Goal: Task Accomplishment & Management: Manage account settings

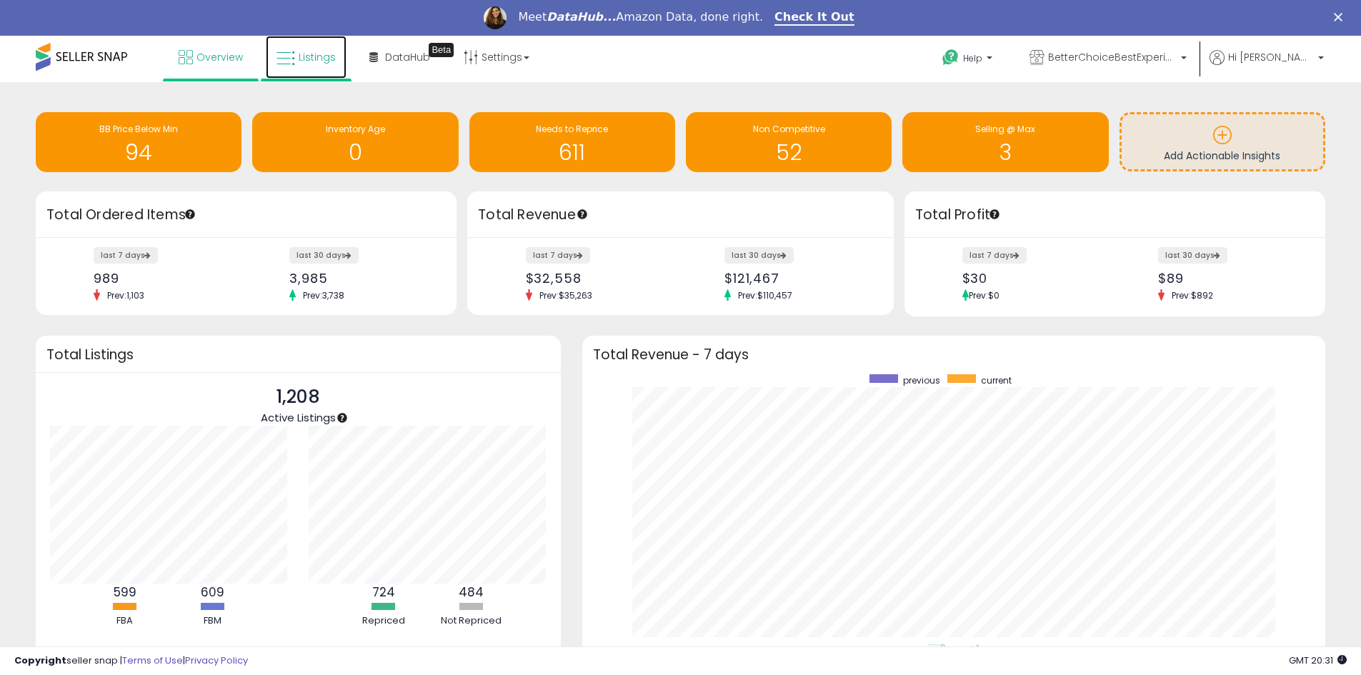
click at [316, 66] on link "Listings" at bounding box center [306, 57] width 81 height 43
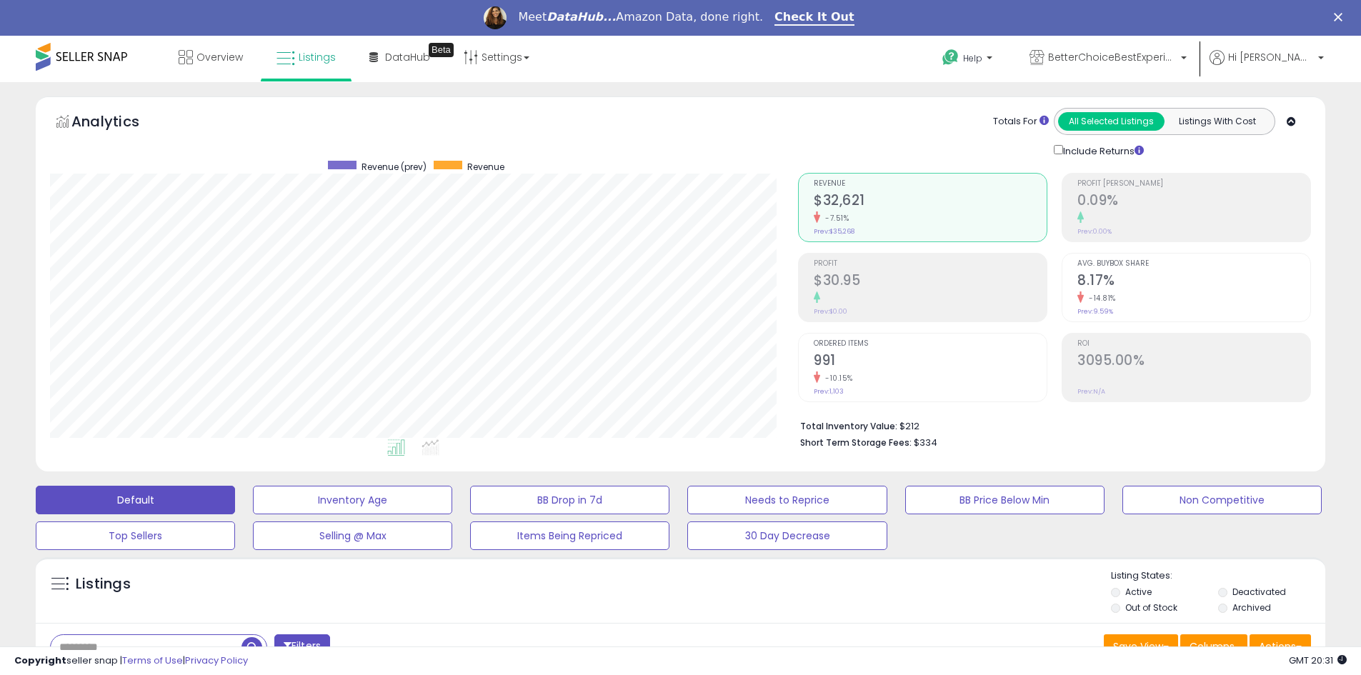
scroll to position [429, 0]
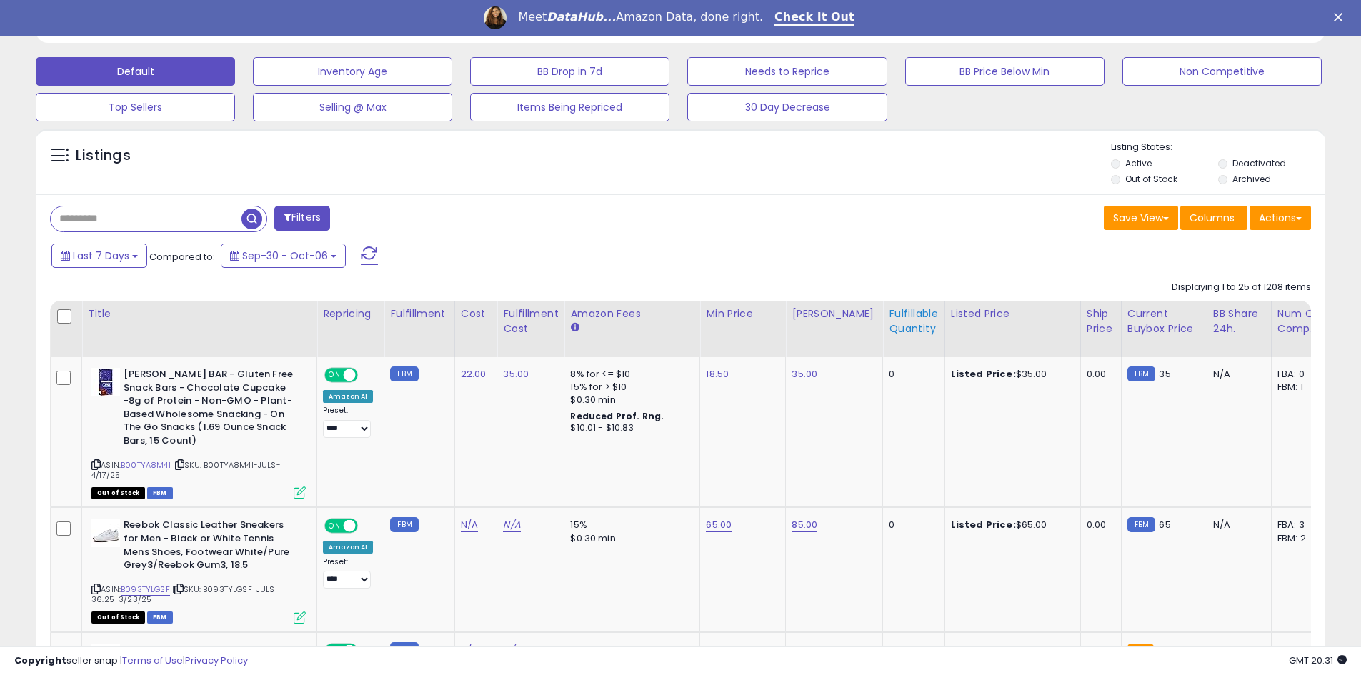
click at [912, 319] on div "Fulfillable Quantity" at bounding box center [913, 322] width 49 height 30
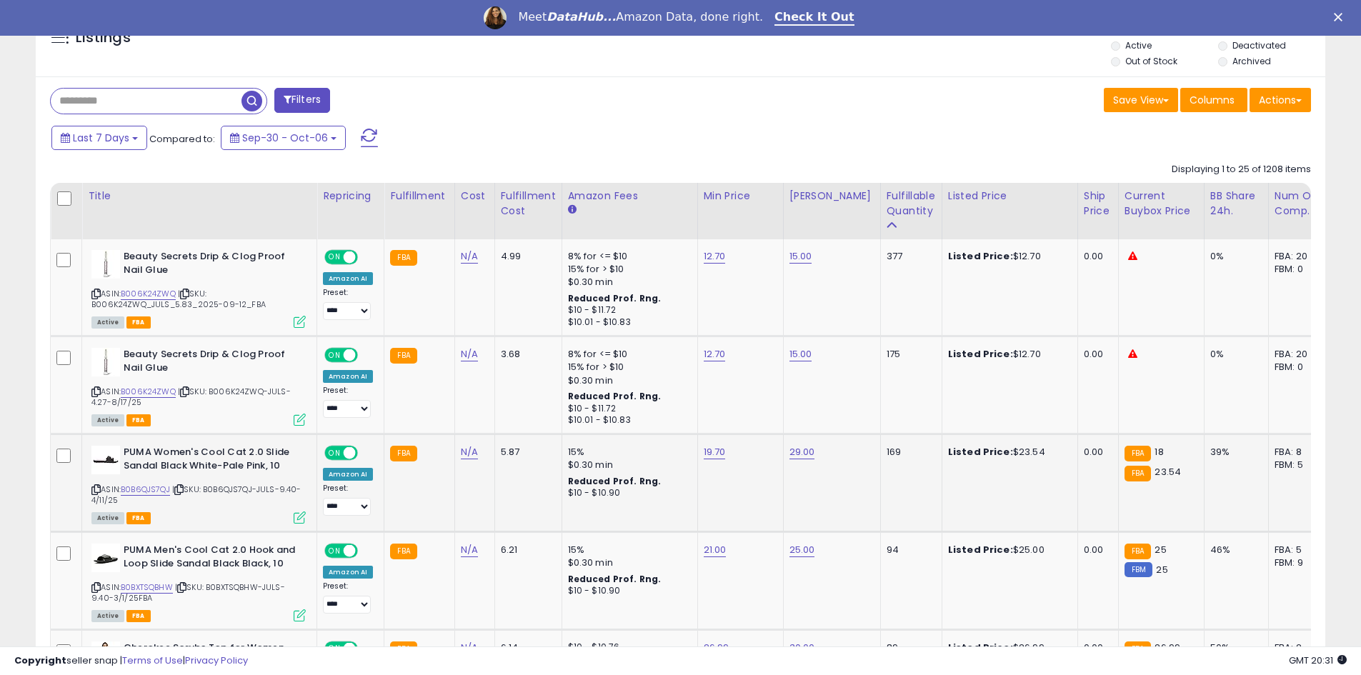
scroll to position [572, 0]
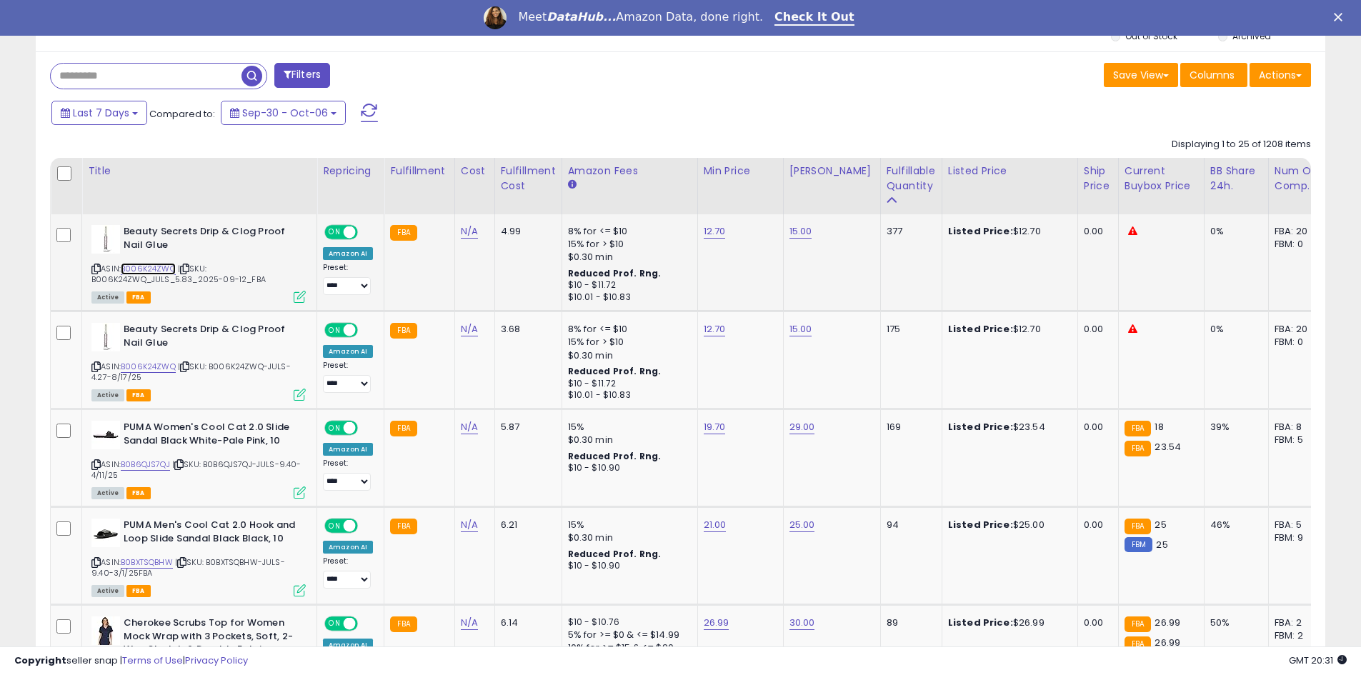
click at [155, 264] on link "B006K24ZWQ" at bounding box center [148, 269] width 55 height 12
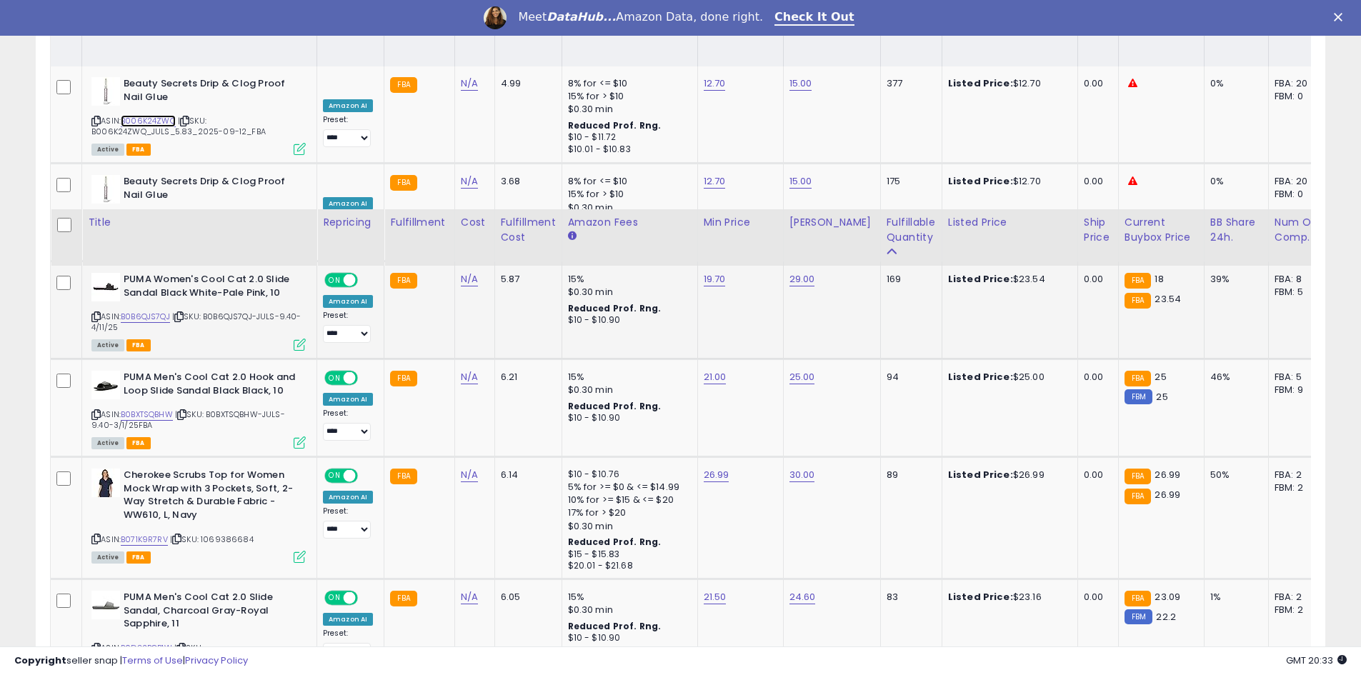
scroll to position [715, 0]
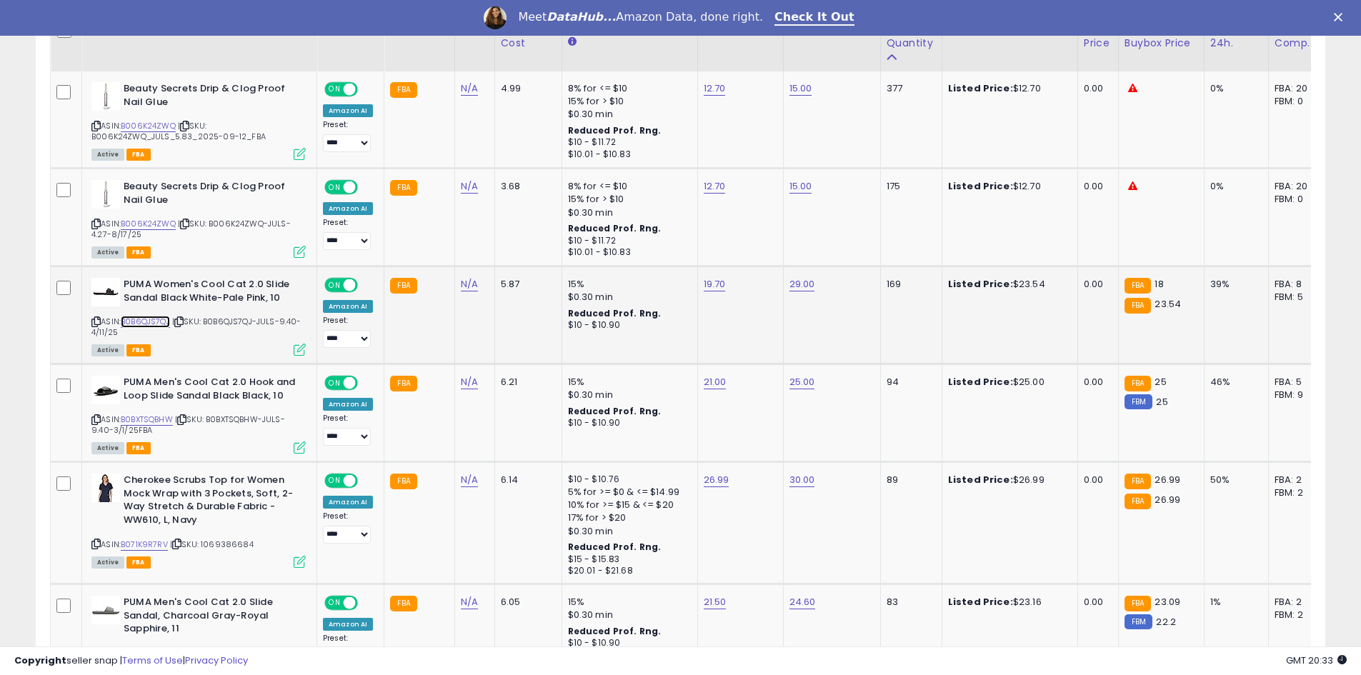
click at [153, 324] on link "B0B6QJS7QJ" at bounding box center [145, 322] width 49 height 12
click at [144, 419] on link "B0BXTSQBHW" at bounding box center [147, 420] width 52 height 12
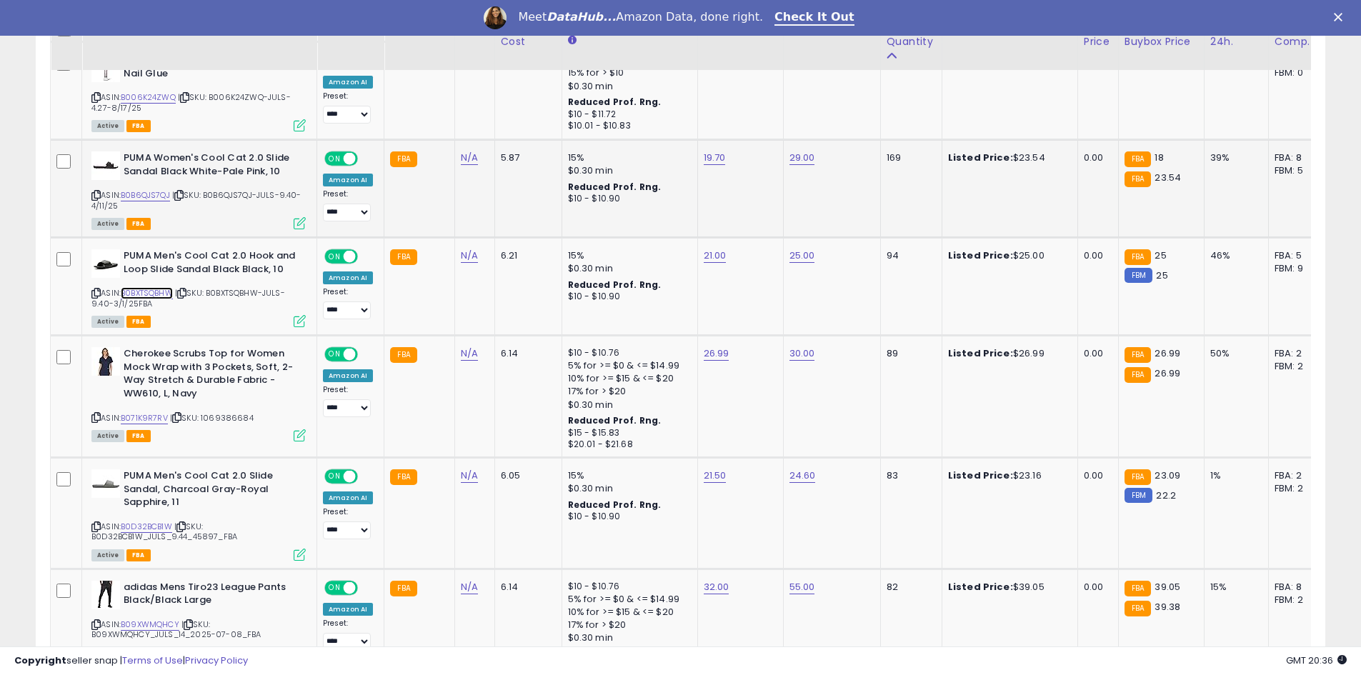
scroll to position [858, 0]
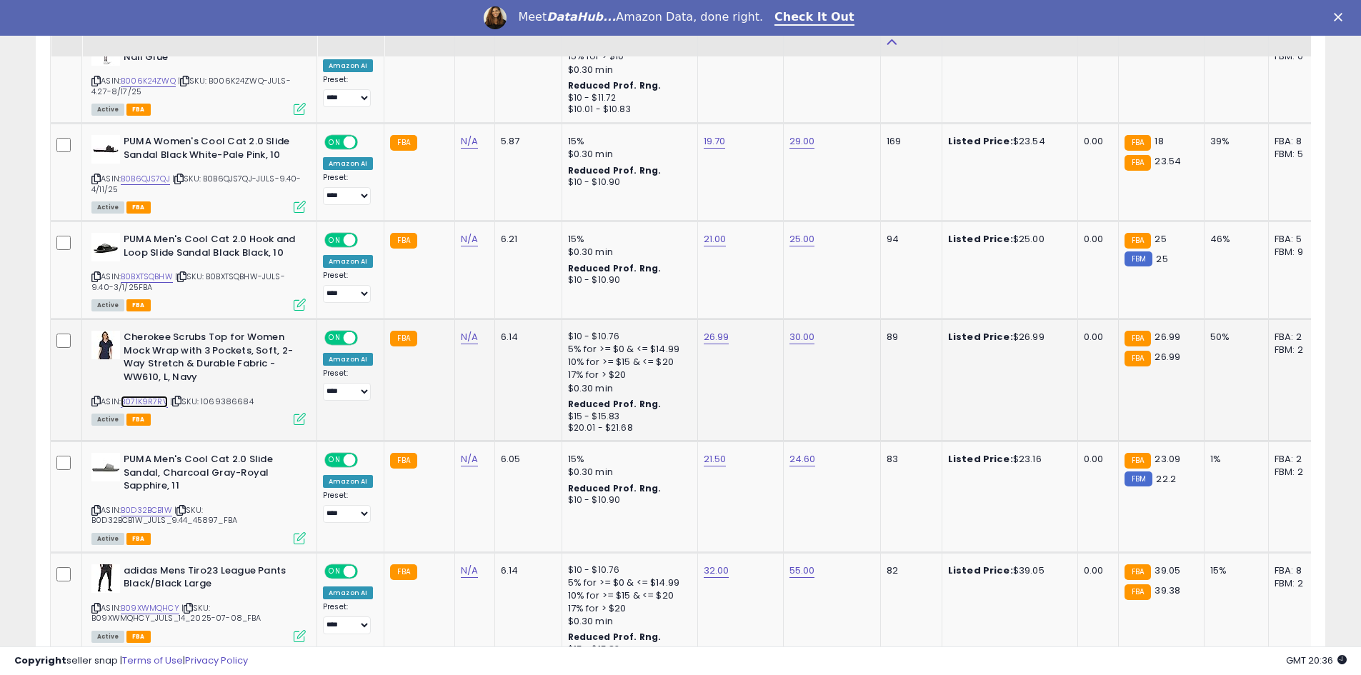
click at [162, 402] on link "B071K9R7RV" at bounding box center [144, 402] width 47 height 12
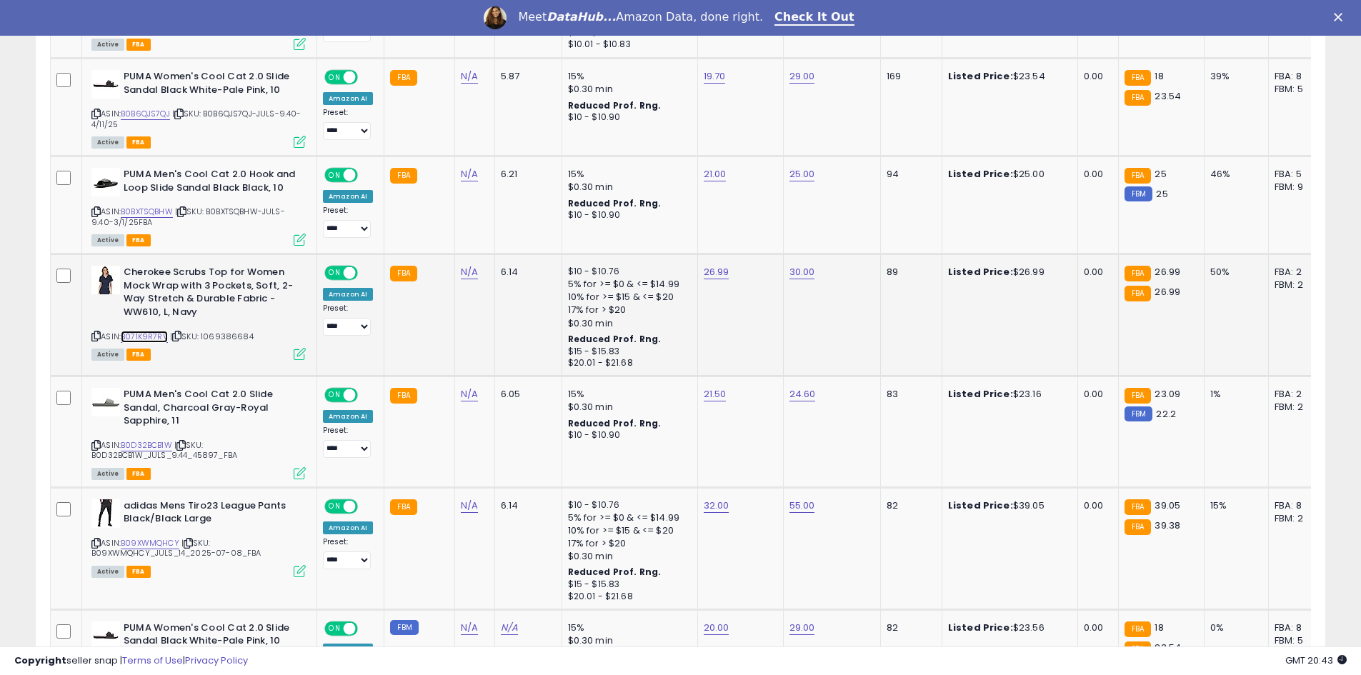
scroll to position [929, 0]
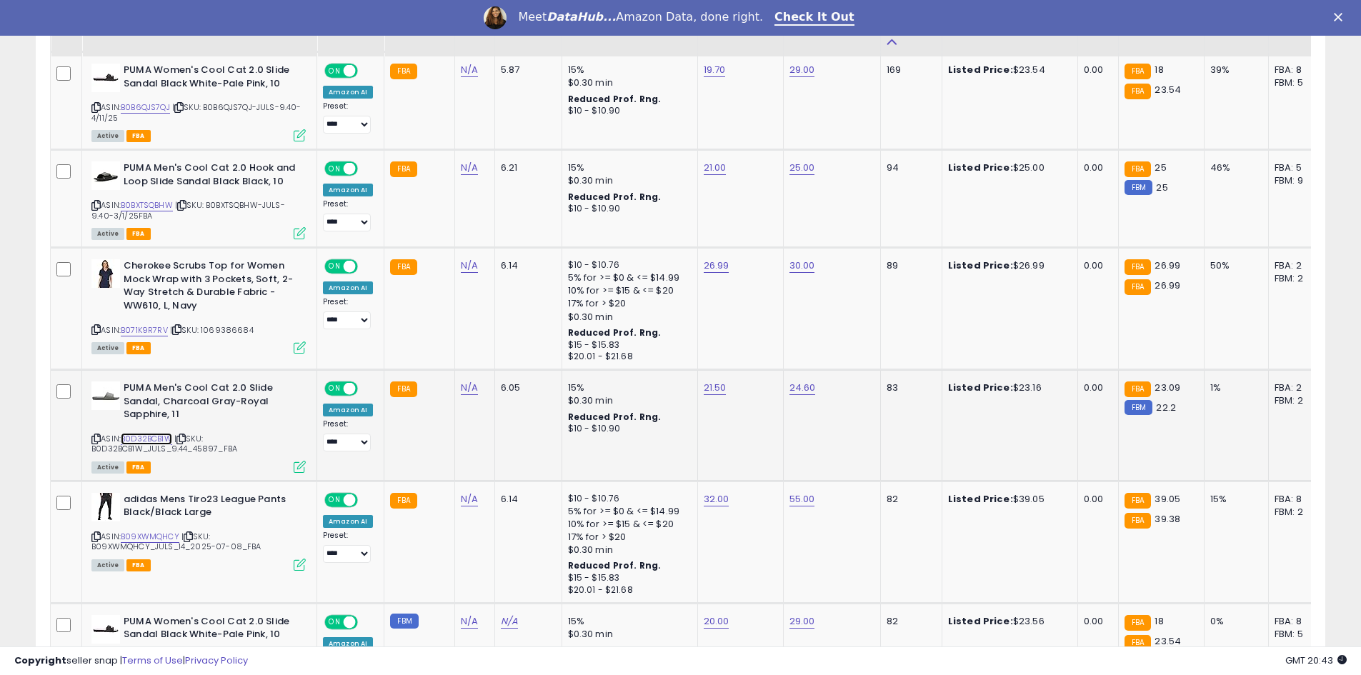
click at [154, 439] on link "B0D32BCB1W" at bounding box center [146, 439] width 51 height 12
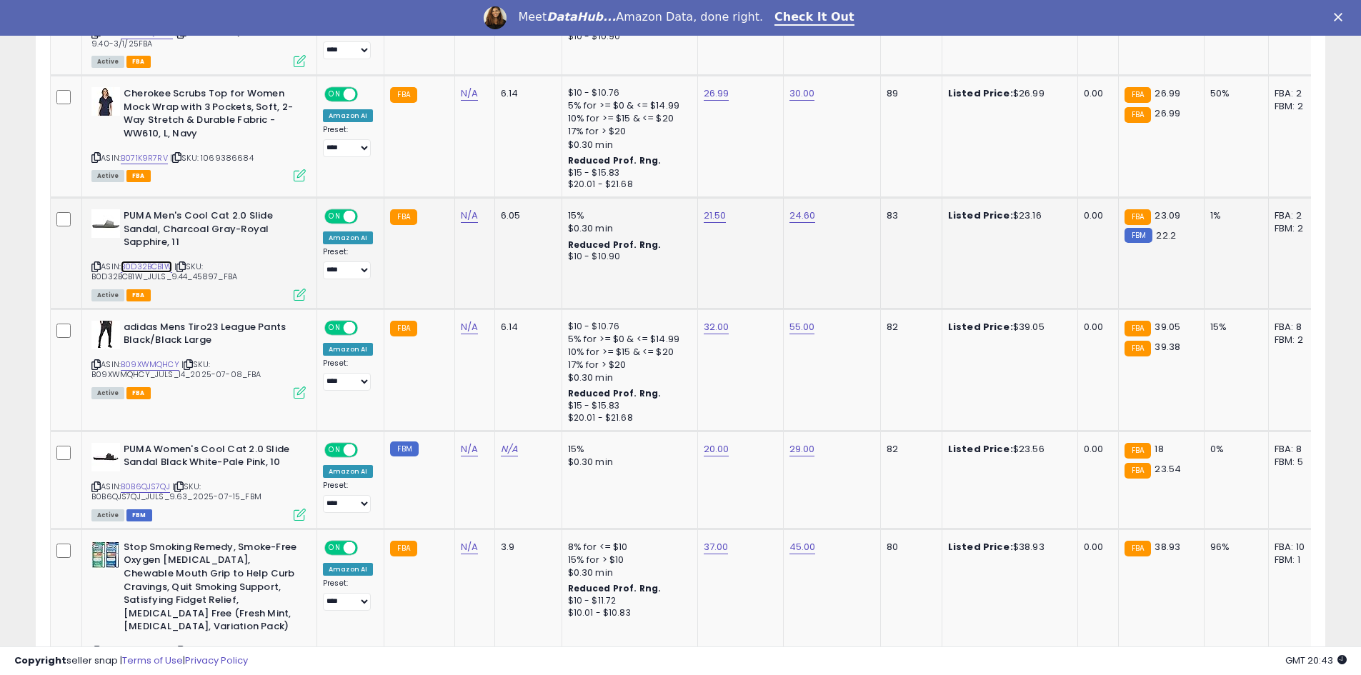
scroll to position [1215, 0]
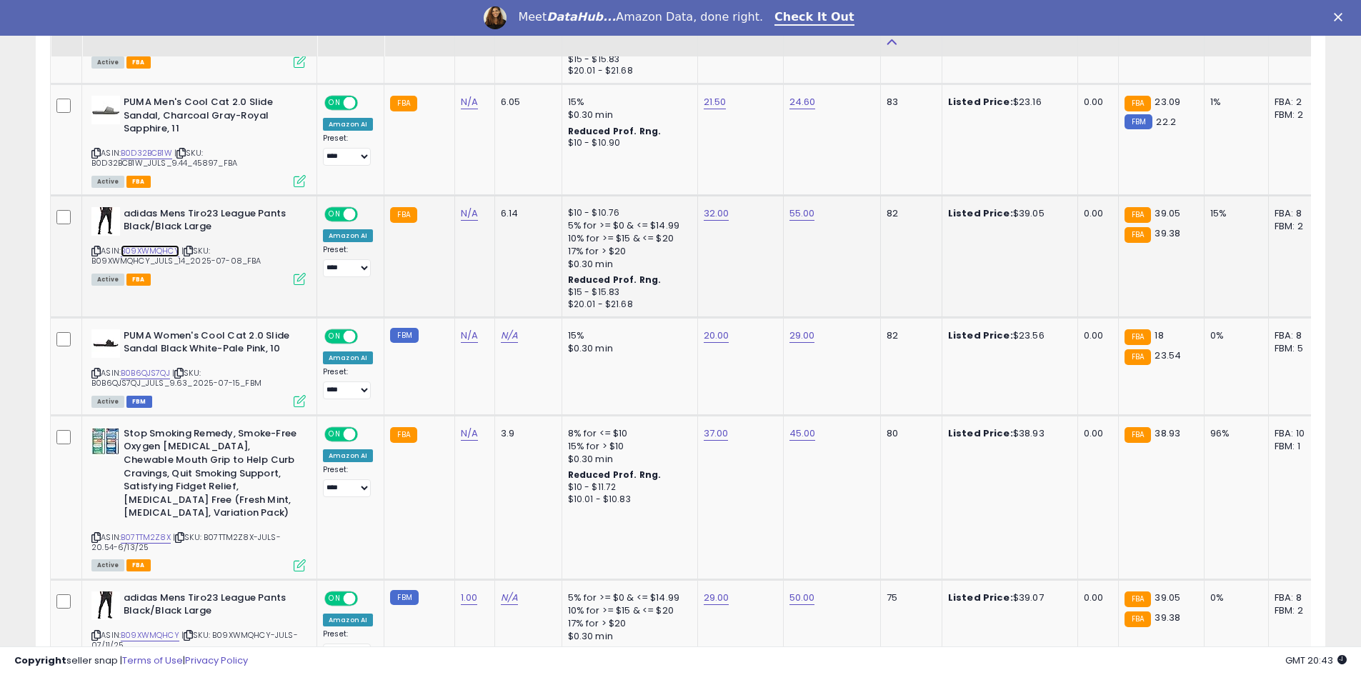
click at [171, 246] on link "B09XWMQHCY" at bounding box center [150, 251] width 59 height 12
click at [159, 374] on link "B0B6QJS7QJ" at bounding box center [145, 373] width 49 height 12
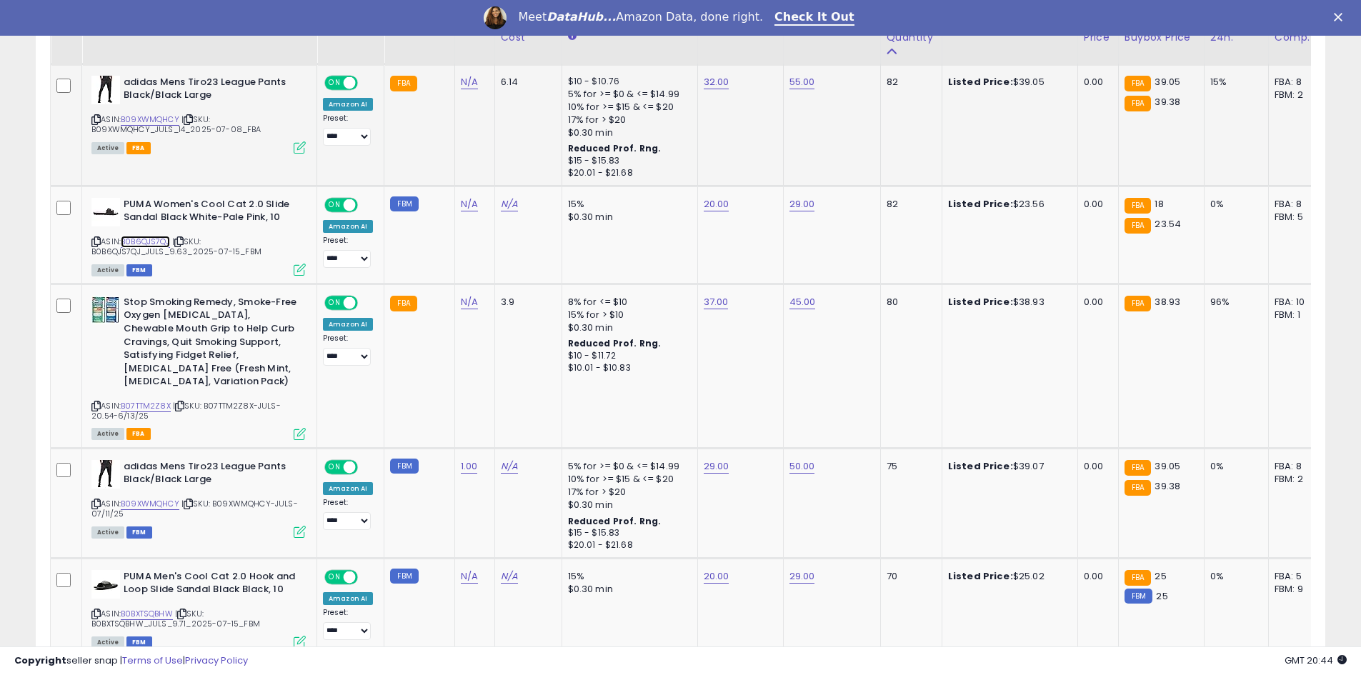
scroll to position [1358, 0]
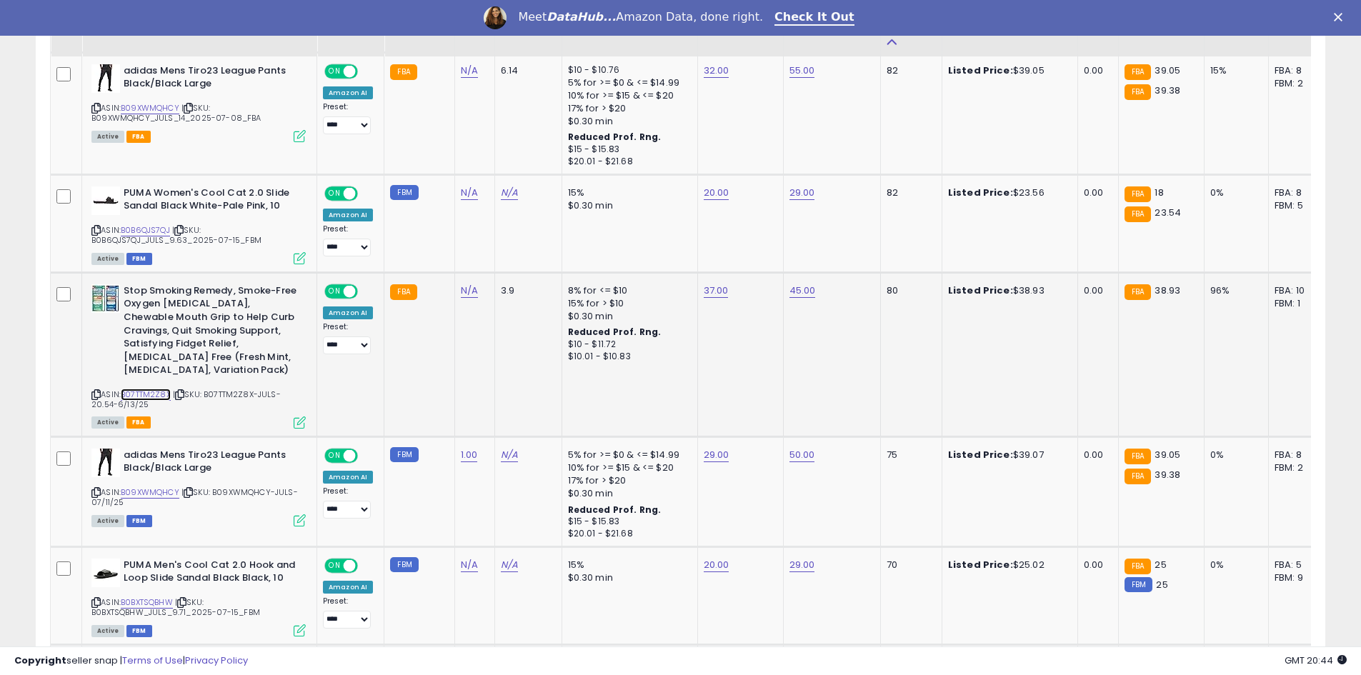
click at [163, 389] on link "B07TTM2Z8X" at bounding box center [146, 395] width 50 height 12
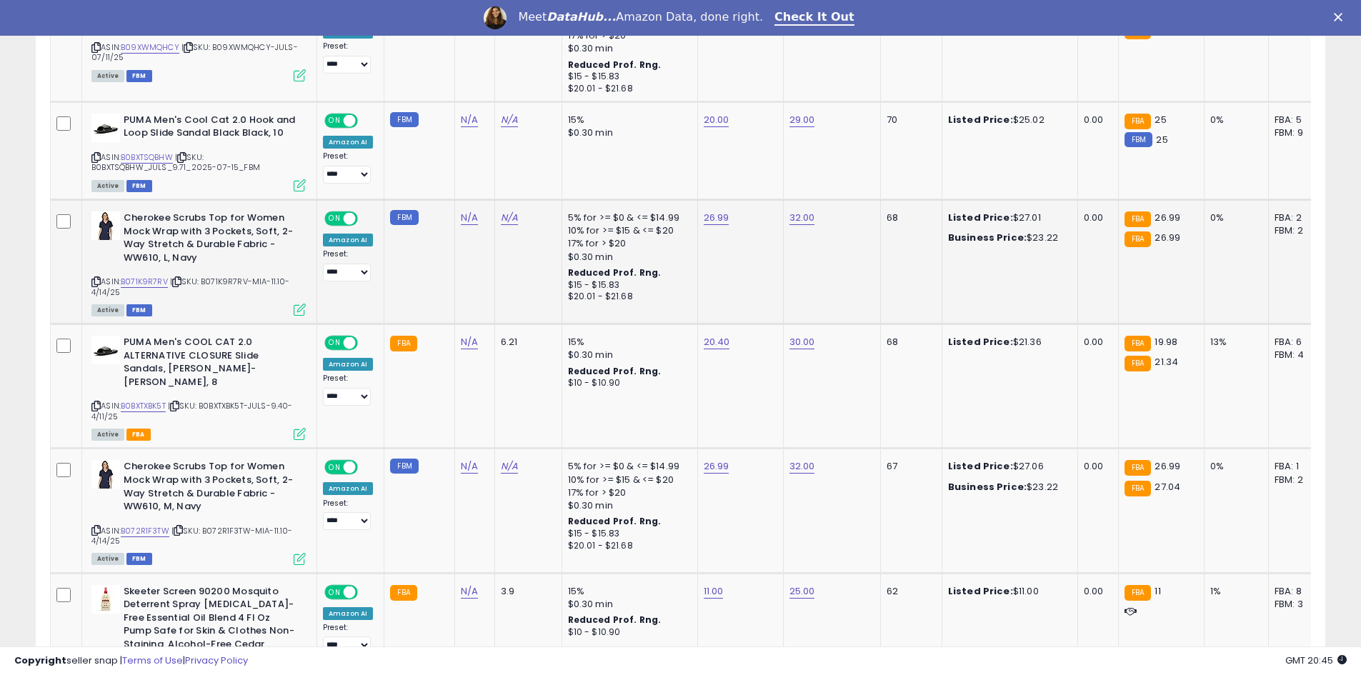
scroll to position [1858, 0]
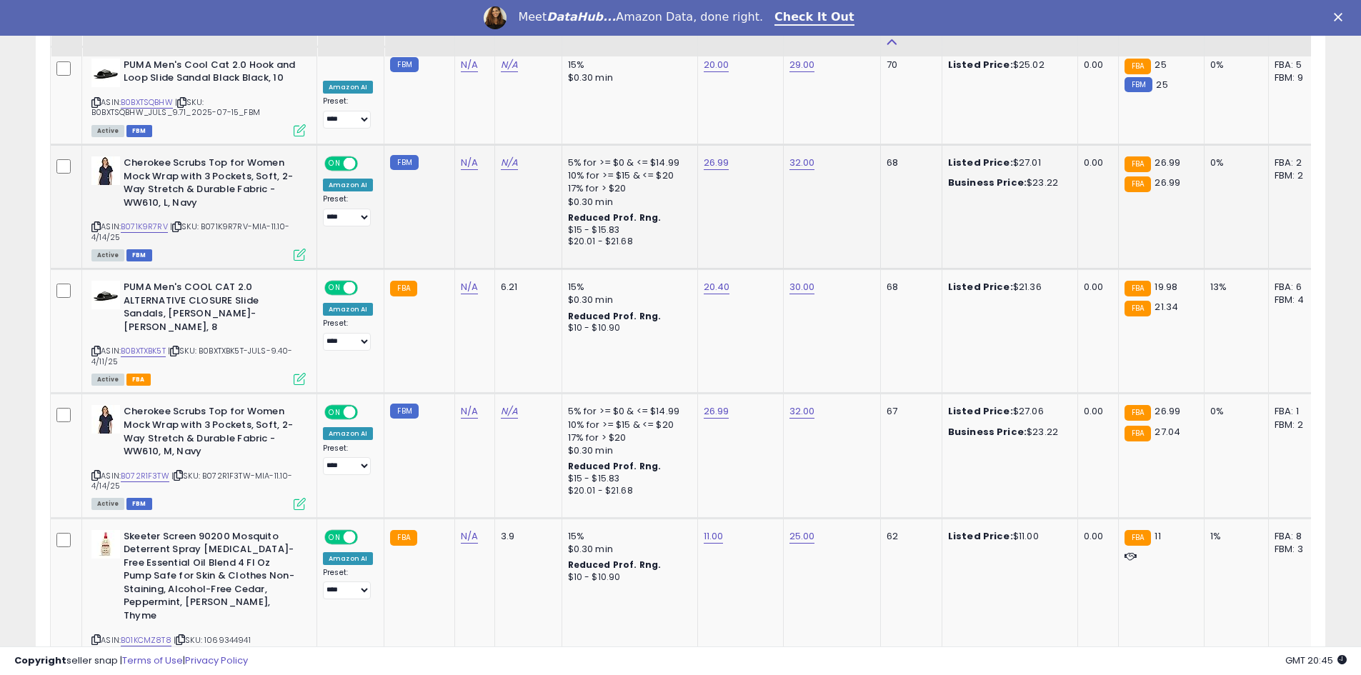
click at [95, 223] on icon at bounding box center [95, 227] width 9 height 8
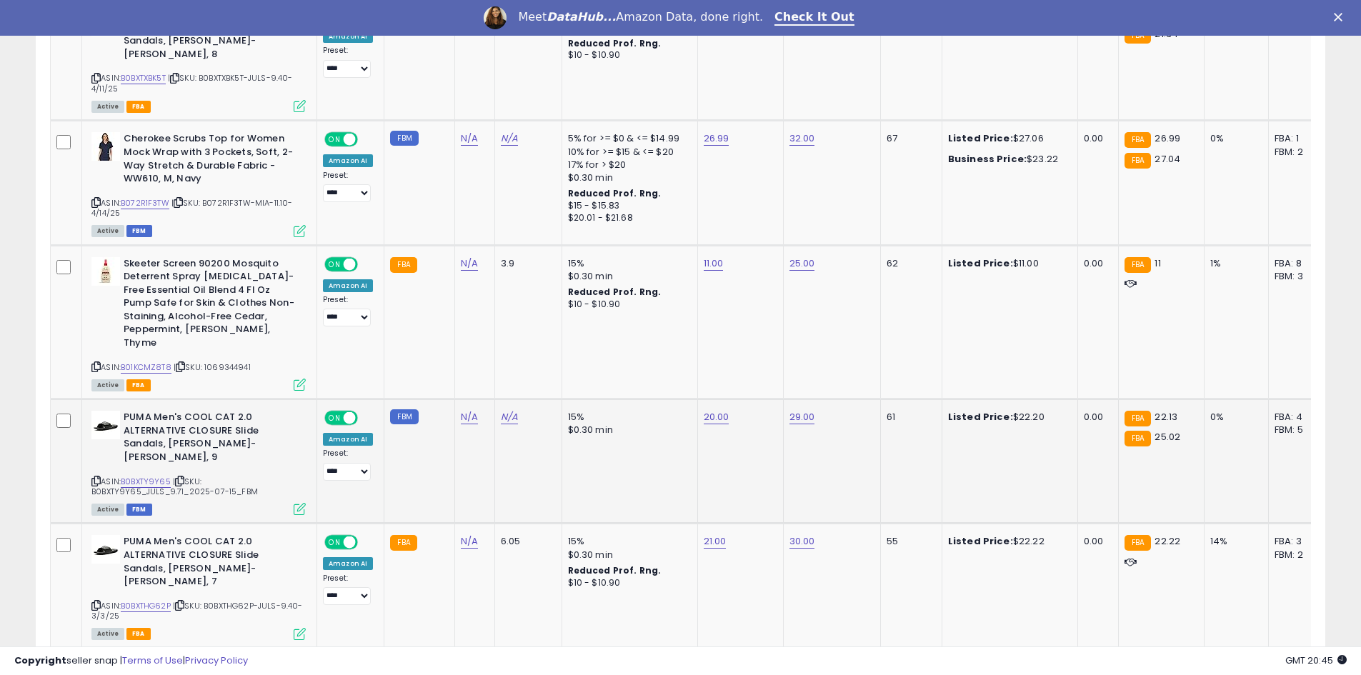
scroll to position [2144, 0]
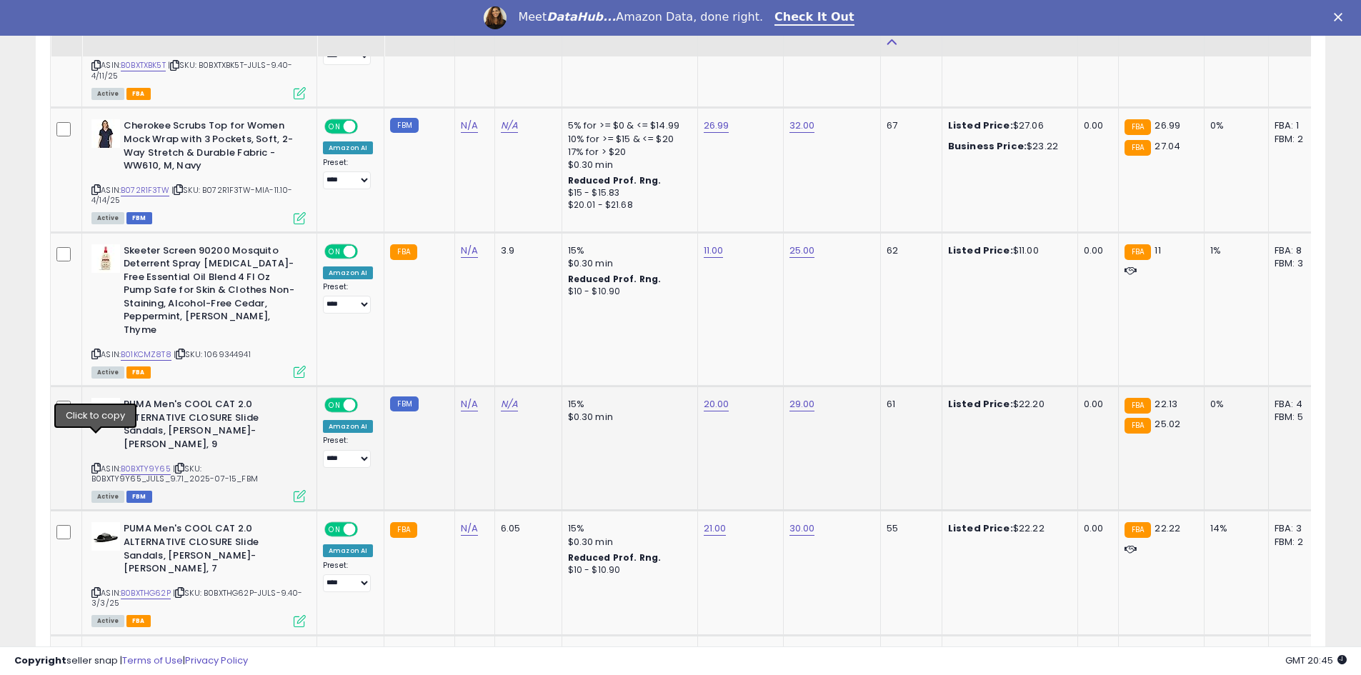
click at [94, 464] on icon at bounding box center [95, 468] width 9 height 8
click at [163, 463] on link "B0BXTY9Y65" at bounding box center [146, 469] width 50 height 12
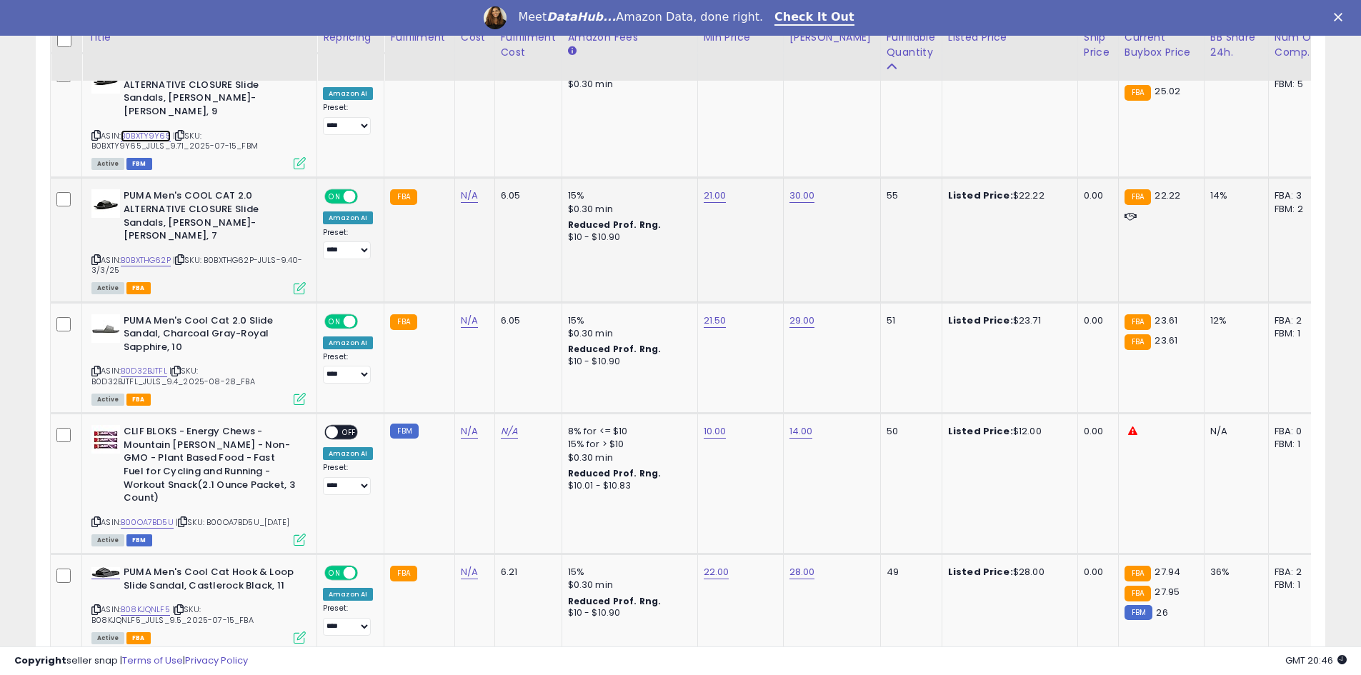
scroll to position [2501, 0]
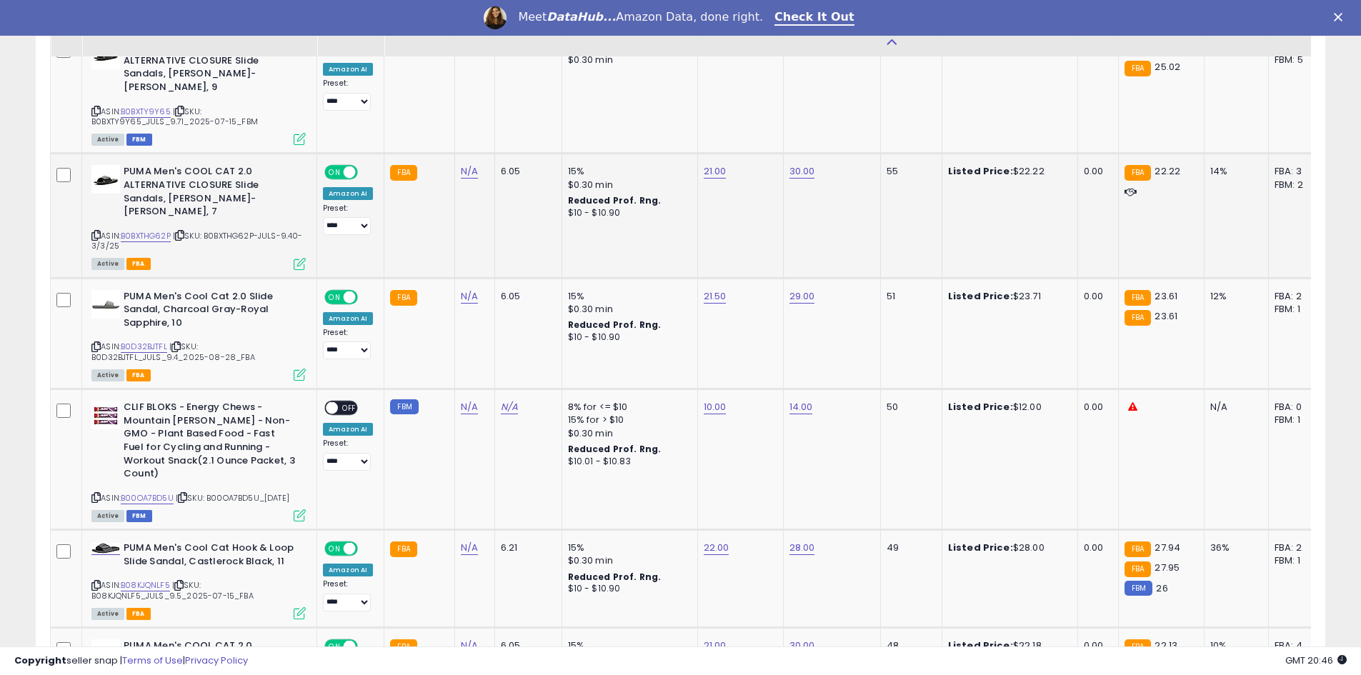
click at [92, 232] on icon at bounding box center [95, 236] width 9 height 8
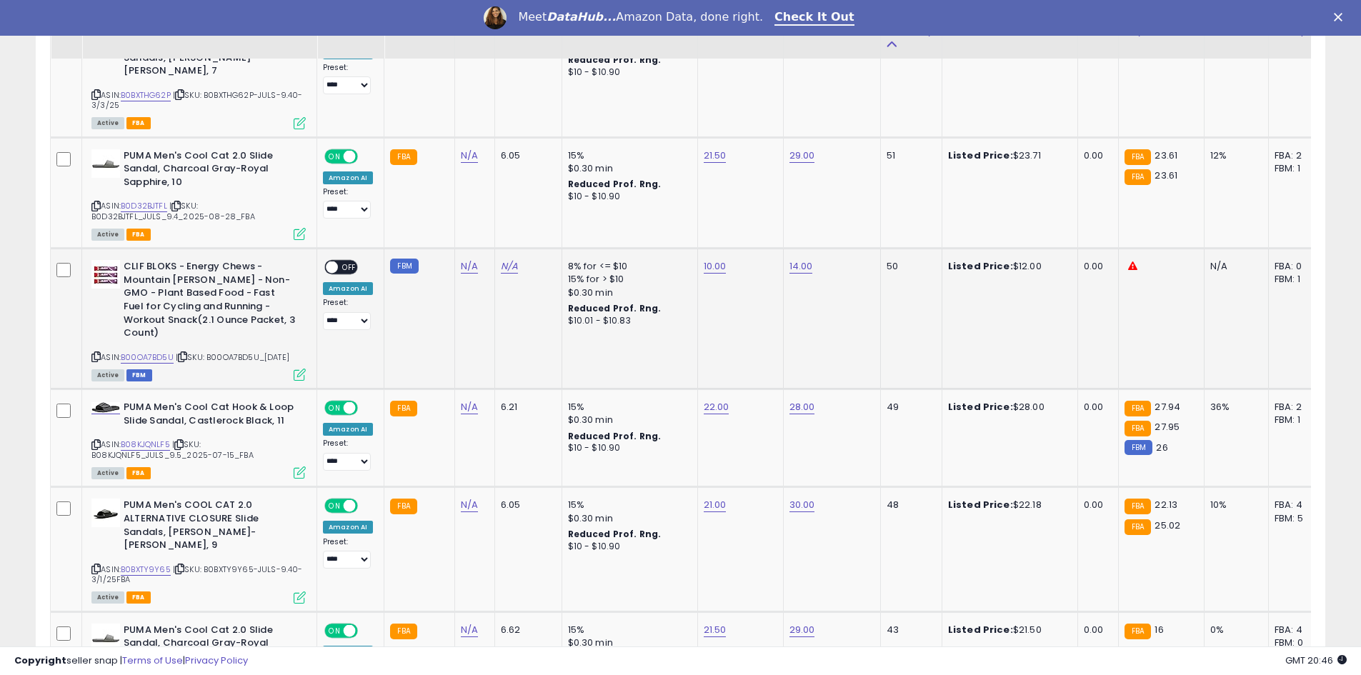
scroll to position [2573, 0]
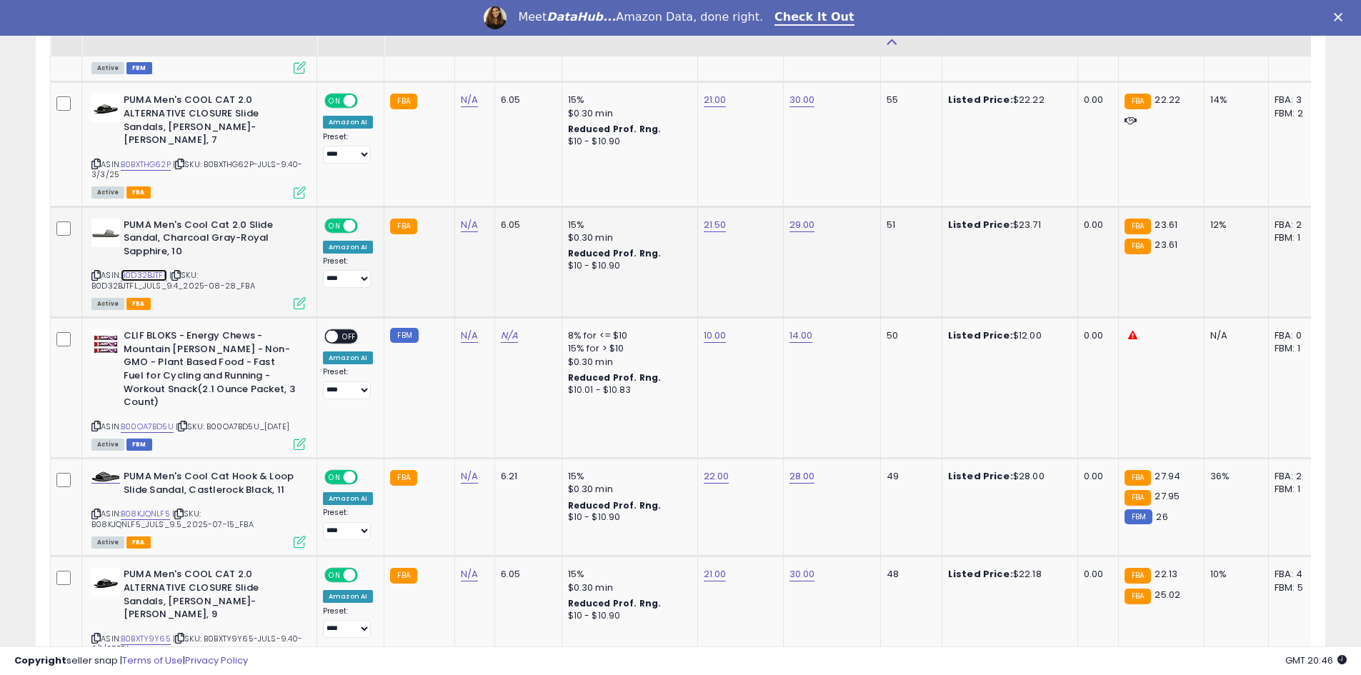
click at [130, 269] on link "B0D32BJTFL" at bounding box center [144, 275] width 46 height 12
click at [162, 421] on link "B00OA7BD5U" at bounding box center [147, 427] width 53 height 12
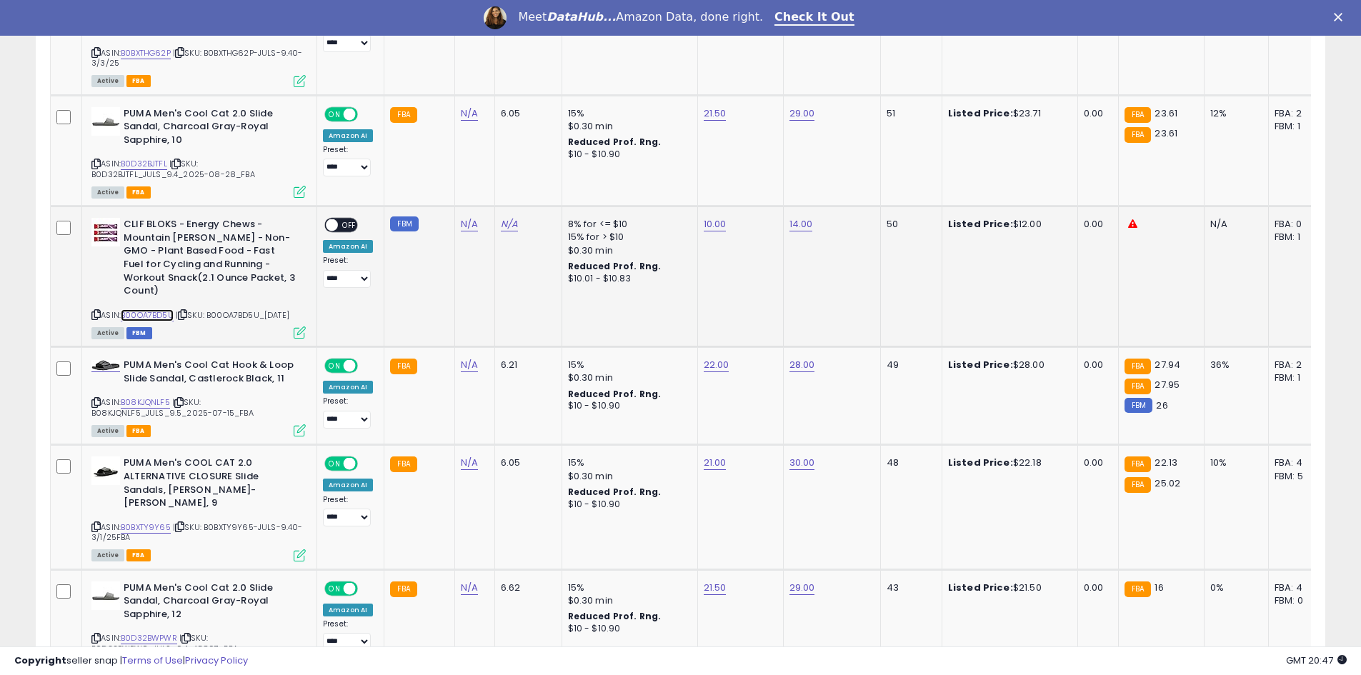
scroll to position [2715, 0]
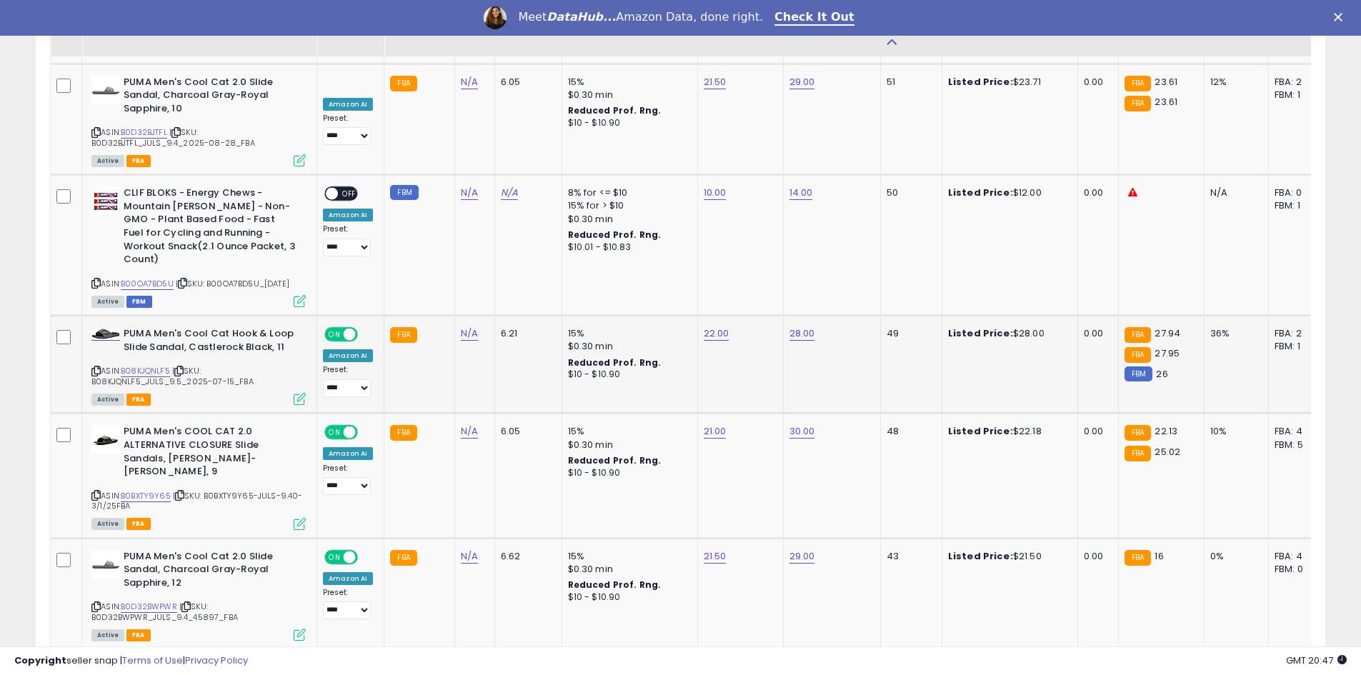
click at [97, 367] on icon at bounding box center [95, 371] width 9 height 8
click at [148, 365] on link "B08KJQNLF5" at bounding box center [145, 371] width 49 height 12
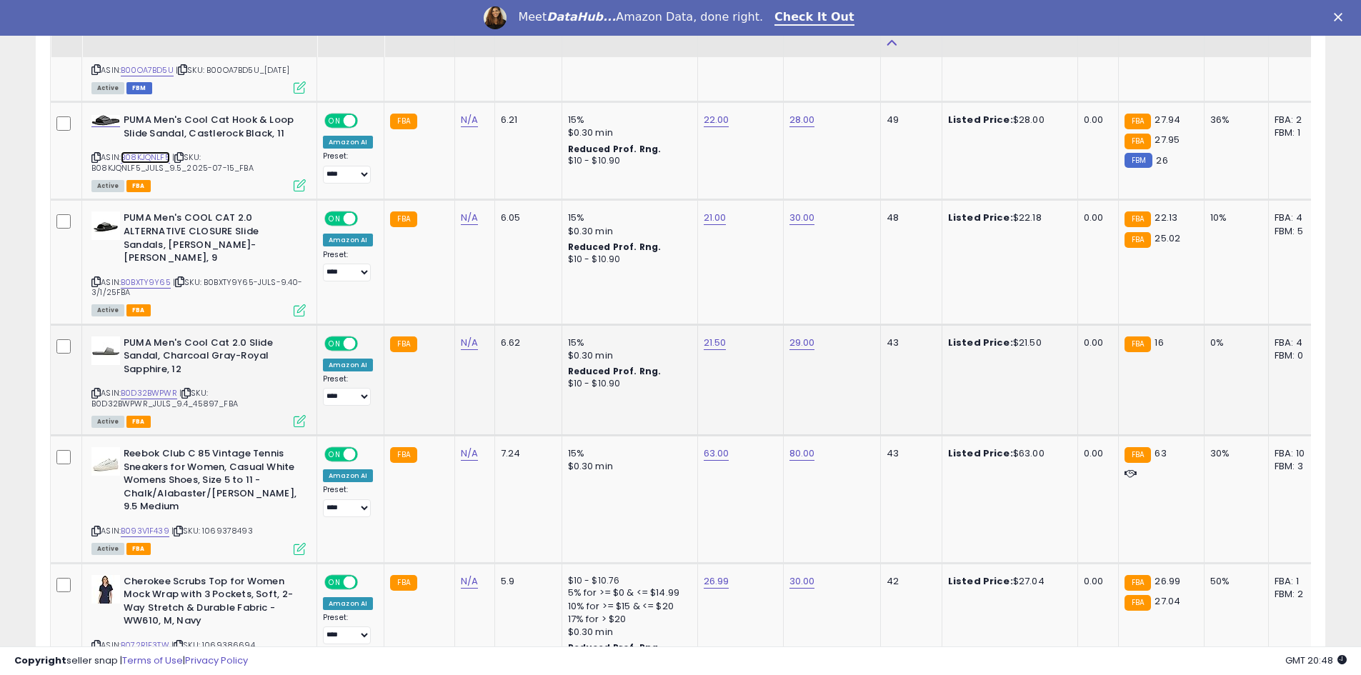
scroll to position [2930, 0]
click at [134, 387] on link "B0D32BWPWR" at bounding box center [149, 393] width 56 height 12
click at [139, 525] on link "B093V1F439" at bounding box center [145, 531] width 49 height 12
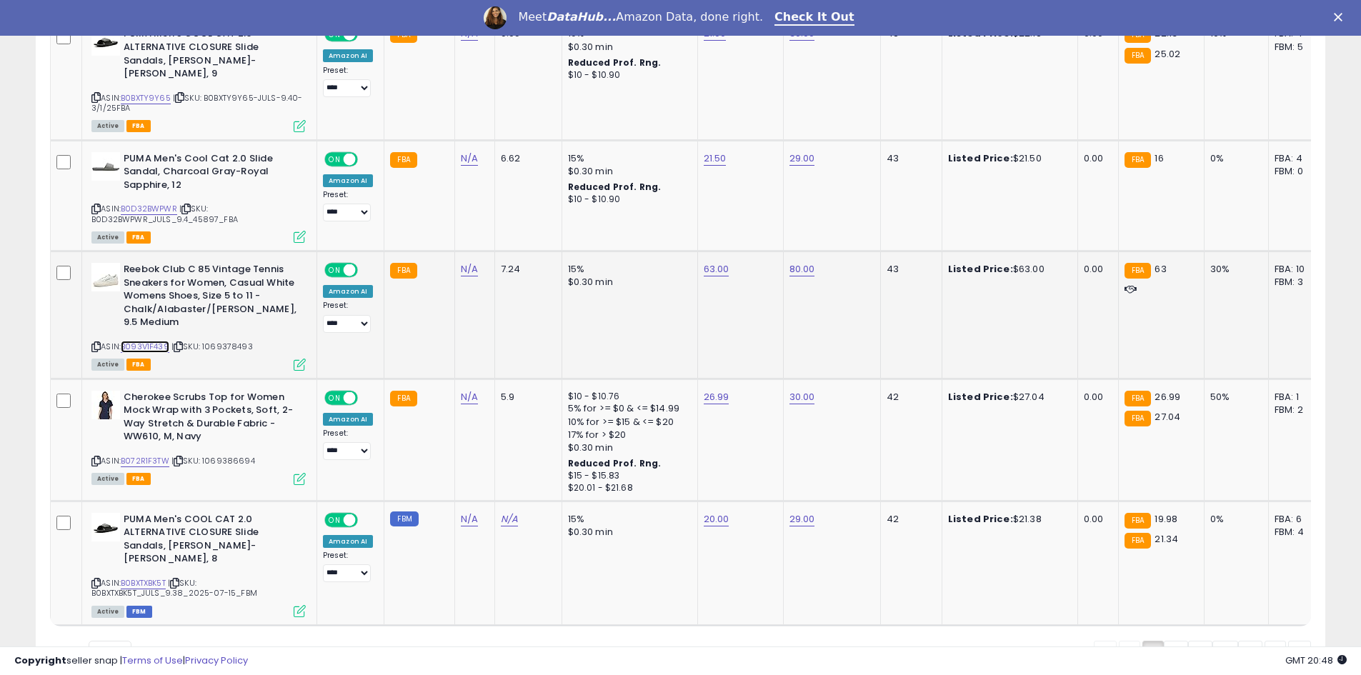
scroll to position [3144, 0]
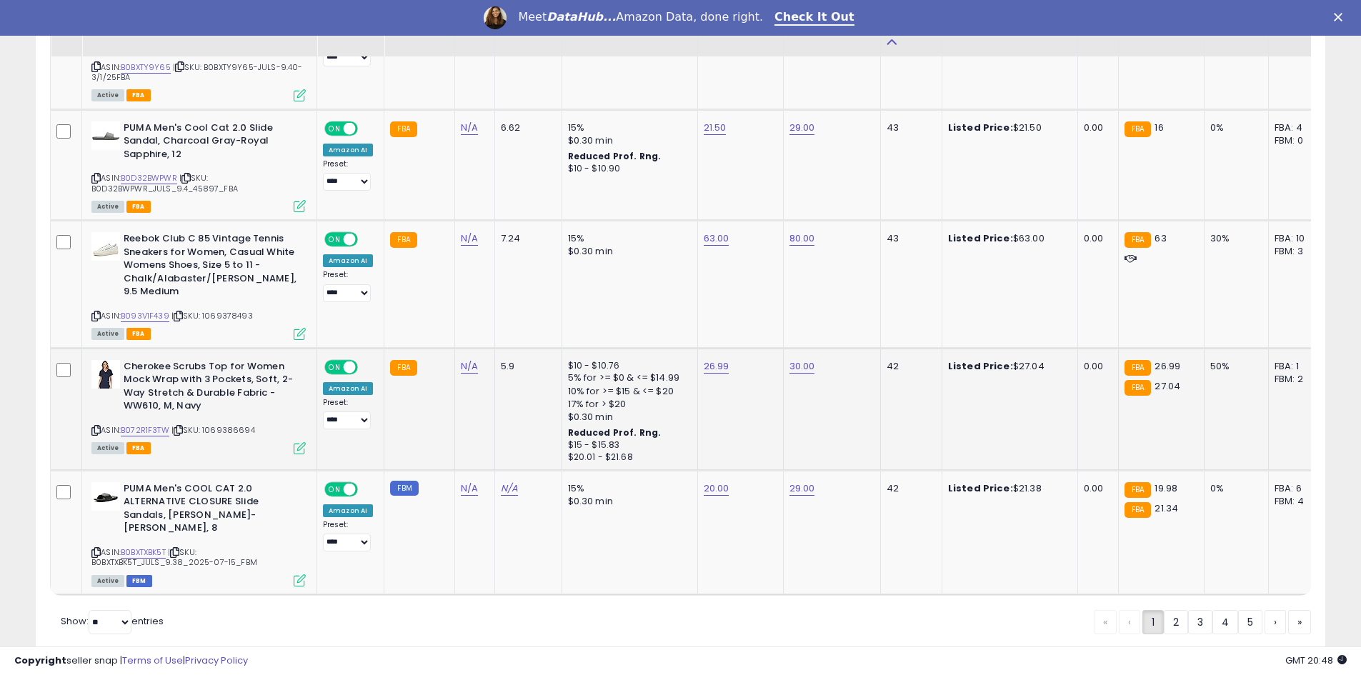
click at [98, 389] on div "ASIN: B072R1F3TW | SKU: 1069386694 Active FBA" at bounding box center [198, 406] width 214 height 93
click at [97, 427] on icon at bounding box center [95, 431] width 9 height 8
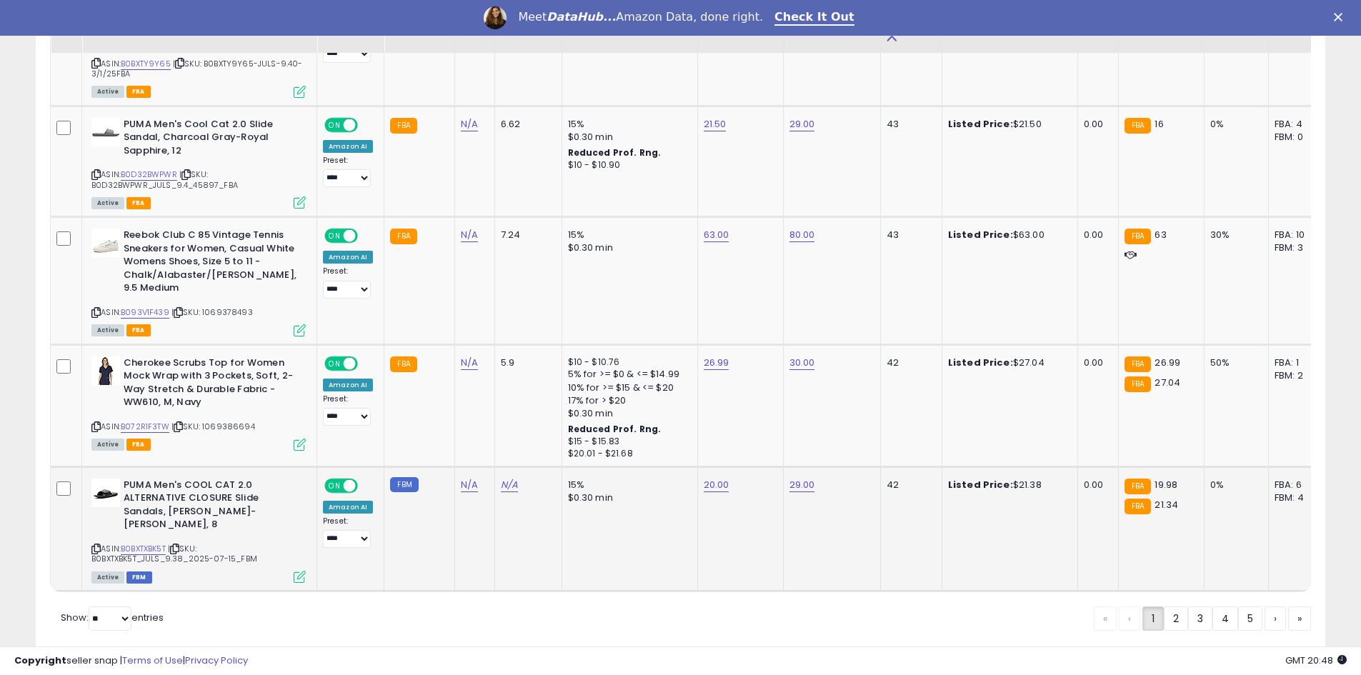
scroll to position [3160, 0]
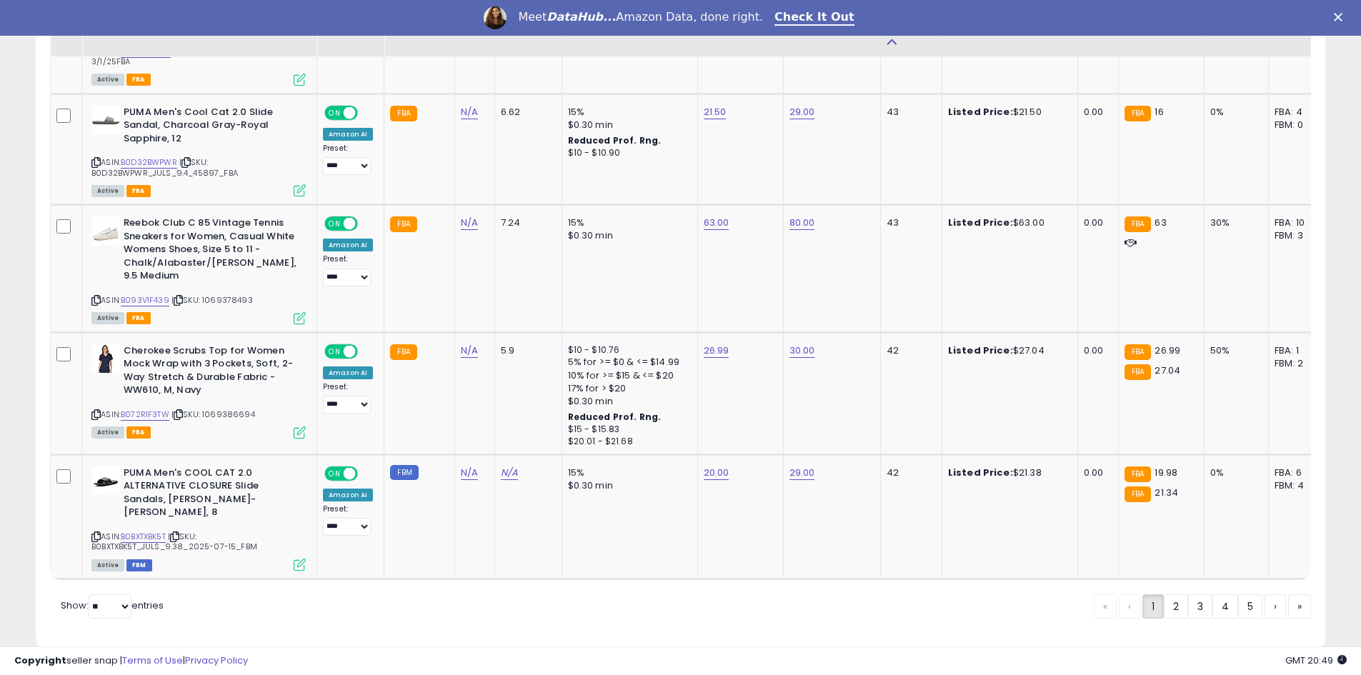
drag, startPoint x: 1176, startPoint y: 577, endPoint x: 948, endPoint y: 520, distance: 235.0
click at [1176, 595] on link "2" at bounding box center [1176, 607] width 24 height 24
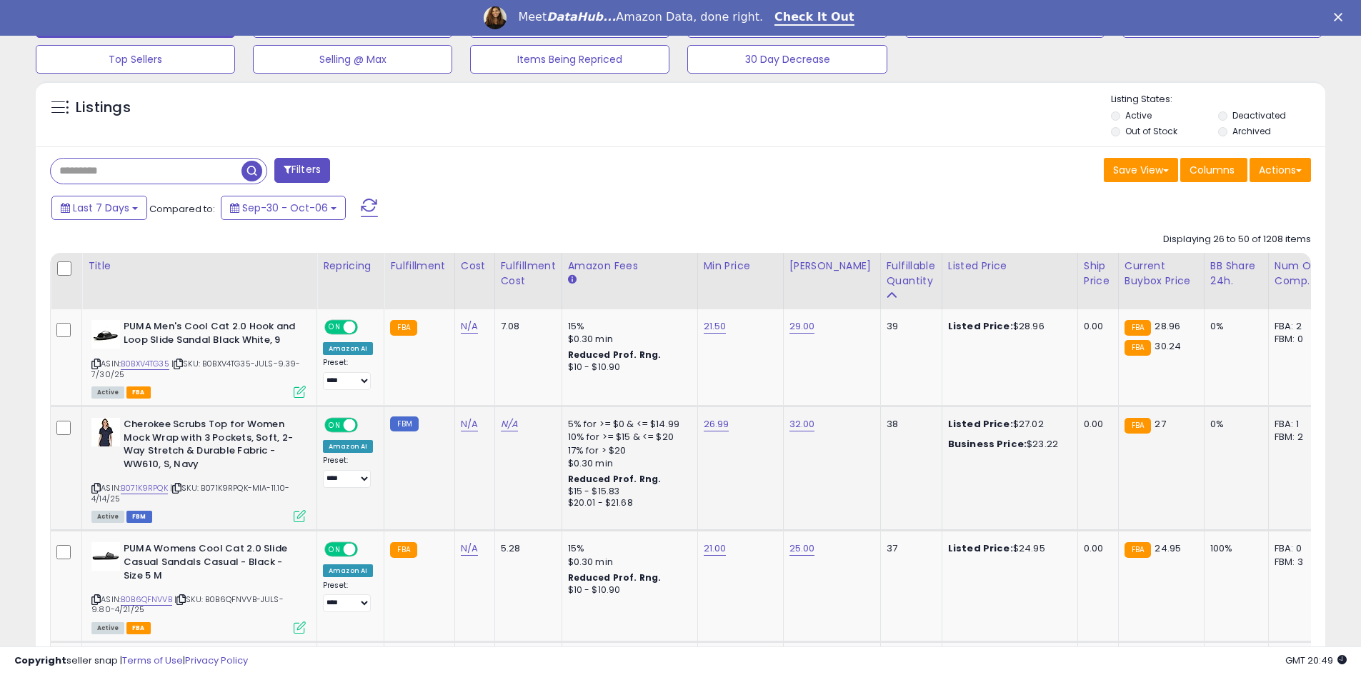
scroll to position [532, 0]
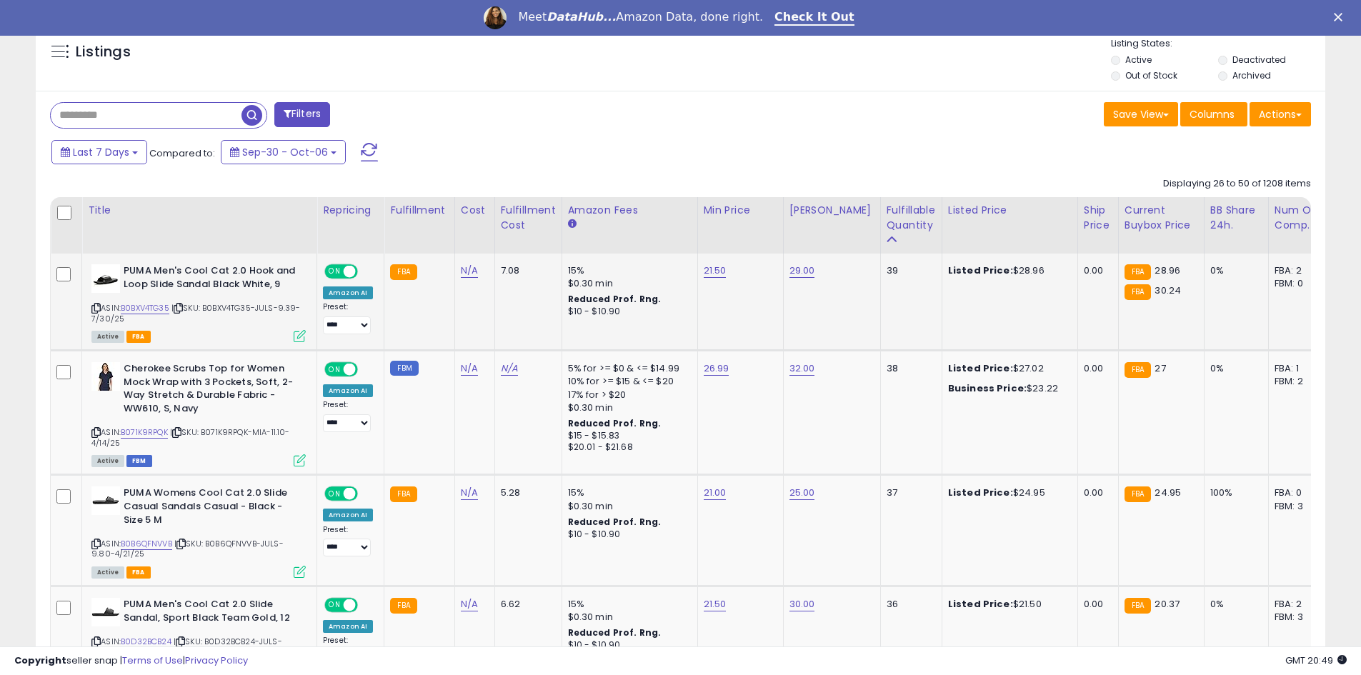
click at [96, 305] on icon at bounding box center [95, 308] width 9 height 8
click at [136, 307] on link "B0BXV4TG35" at bounding box center [145, 308] width 49 height 12
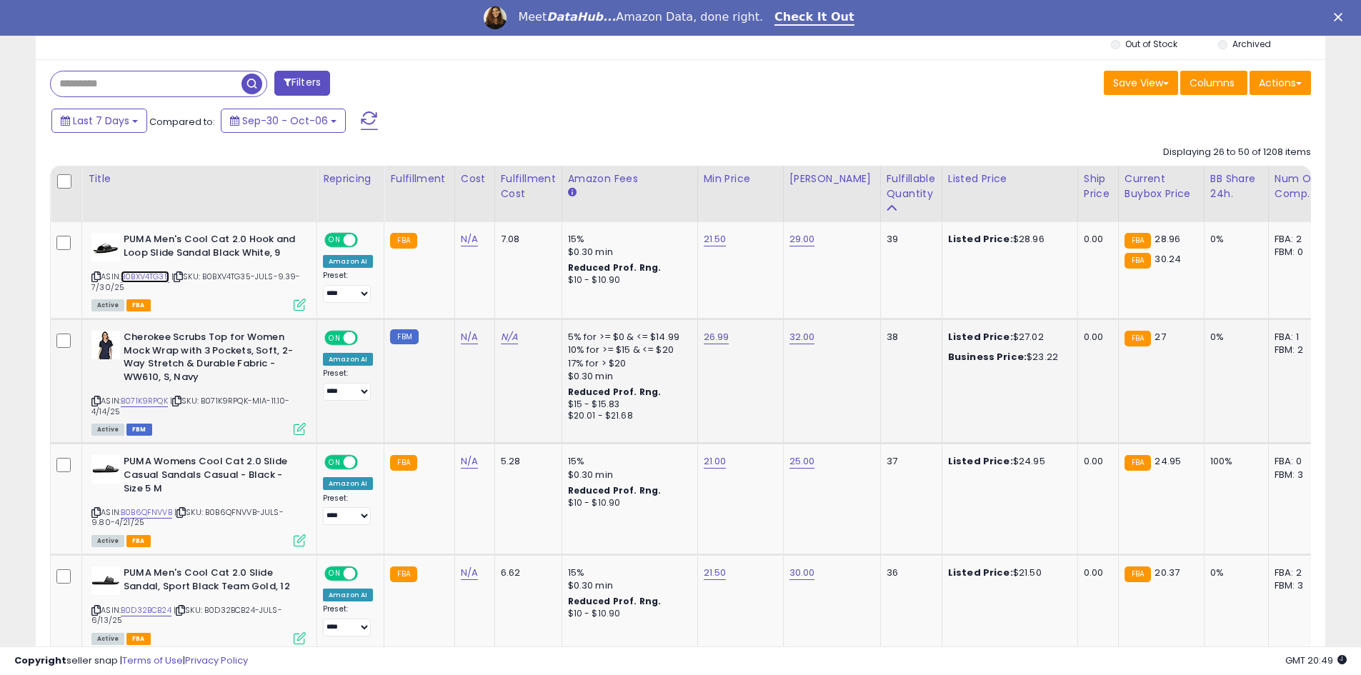
scroll to position [604, 0]
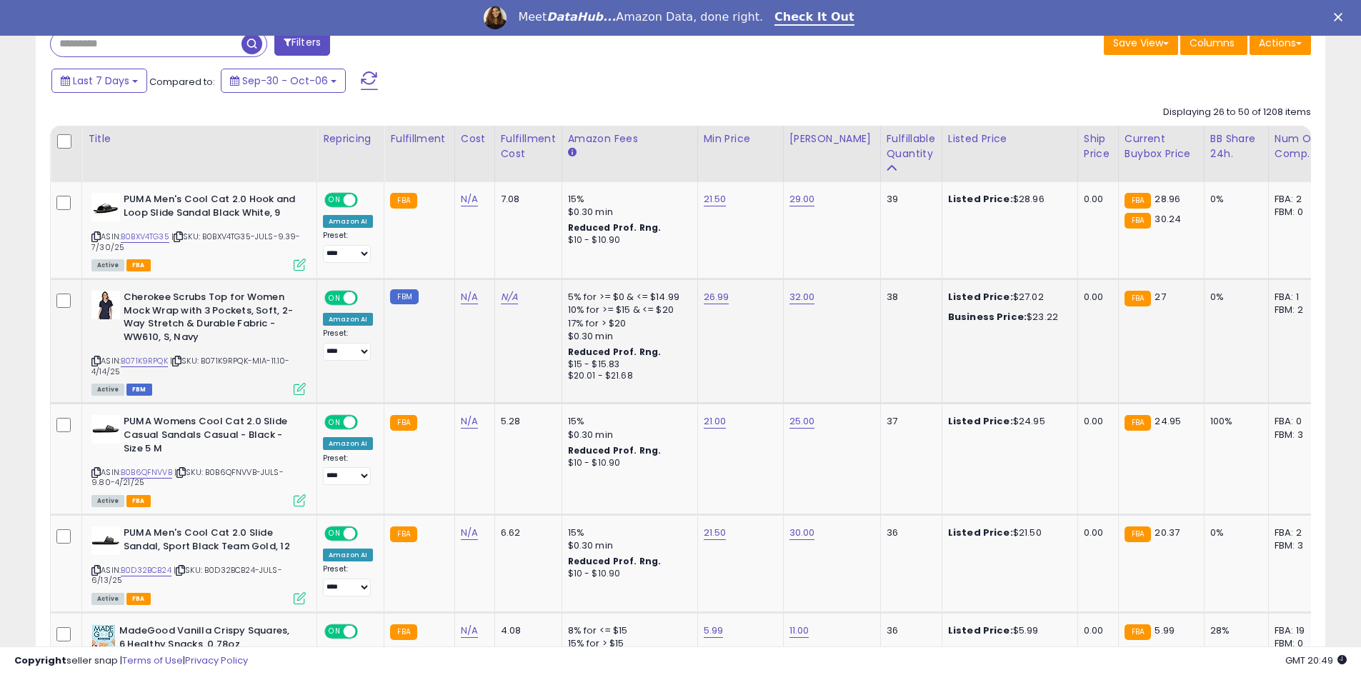
click at [95, 364] on icon at bounding box center [95, 361] width 9 height 8
click at [154, 470] on link "B0B6QFNVVB" at bounding box center [146, 473] width 51 height 12
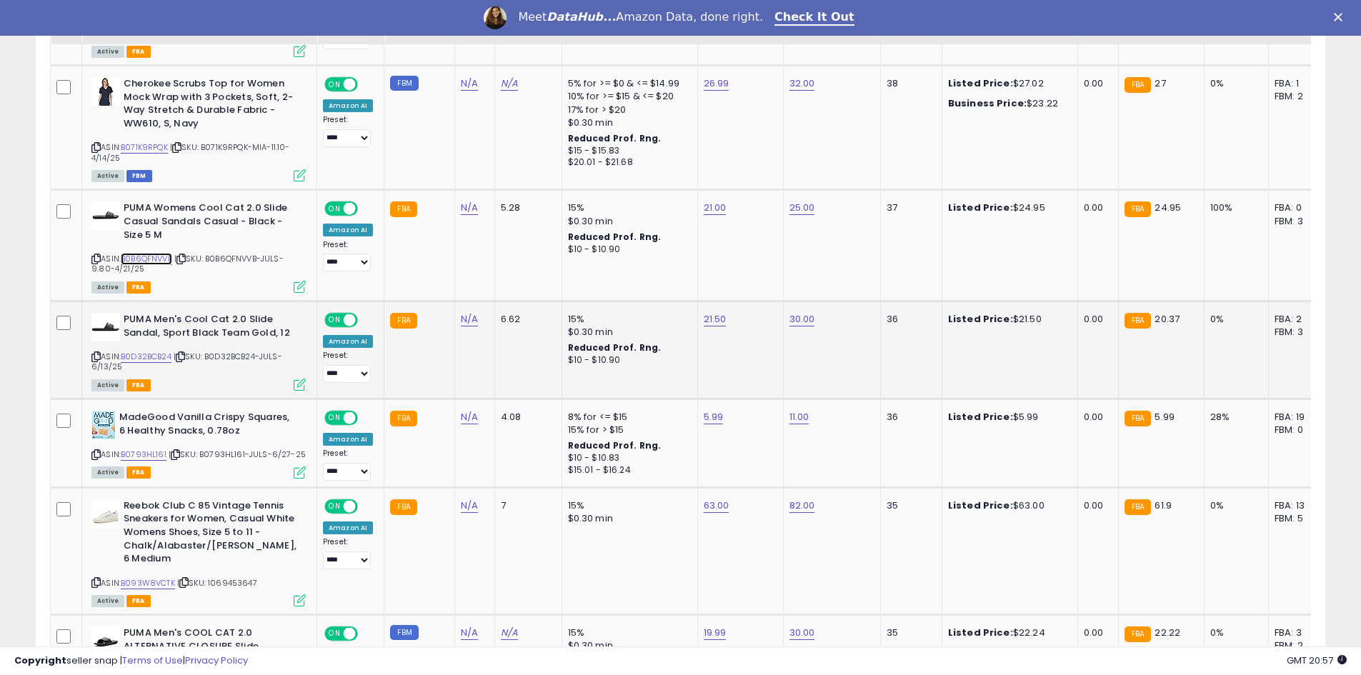
scroll to position [818, 0]
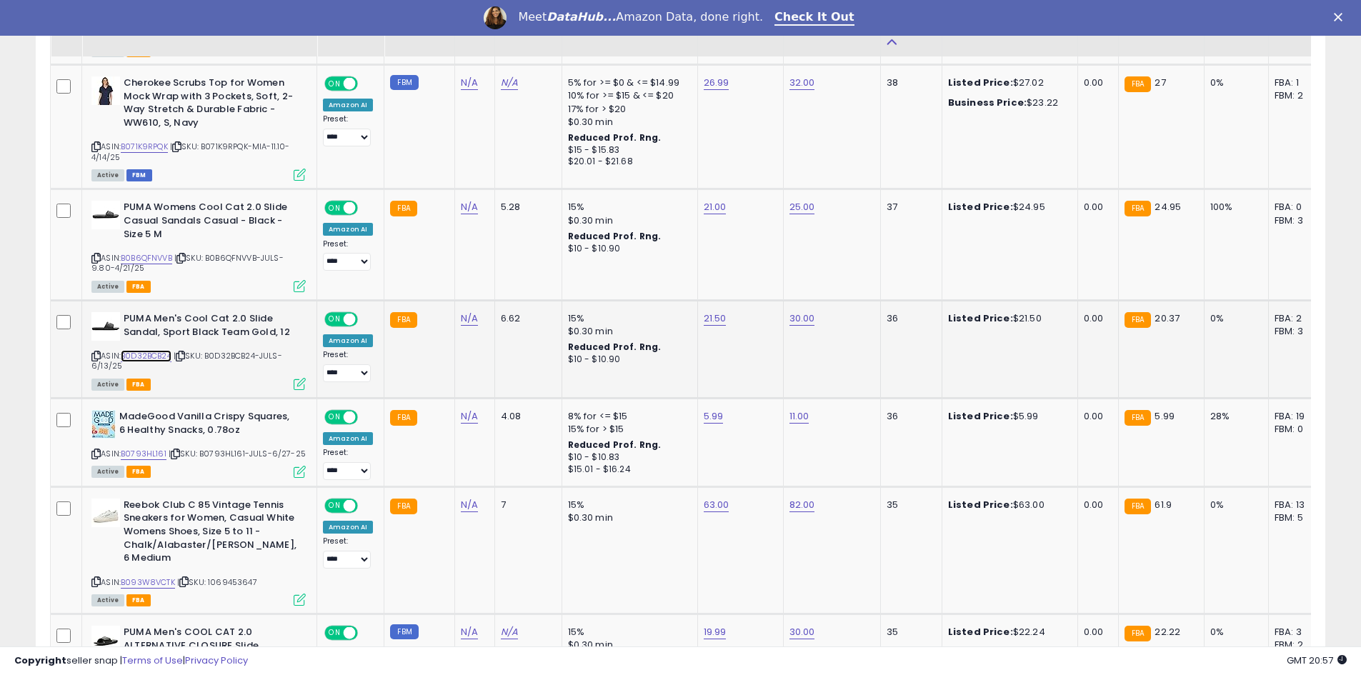
click at [157, 357] on link "B0D32BCB24" at bounding box center [146, 356] width 51 height 12
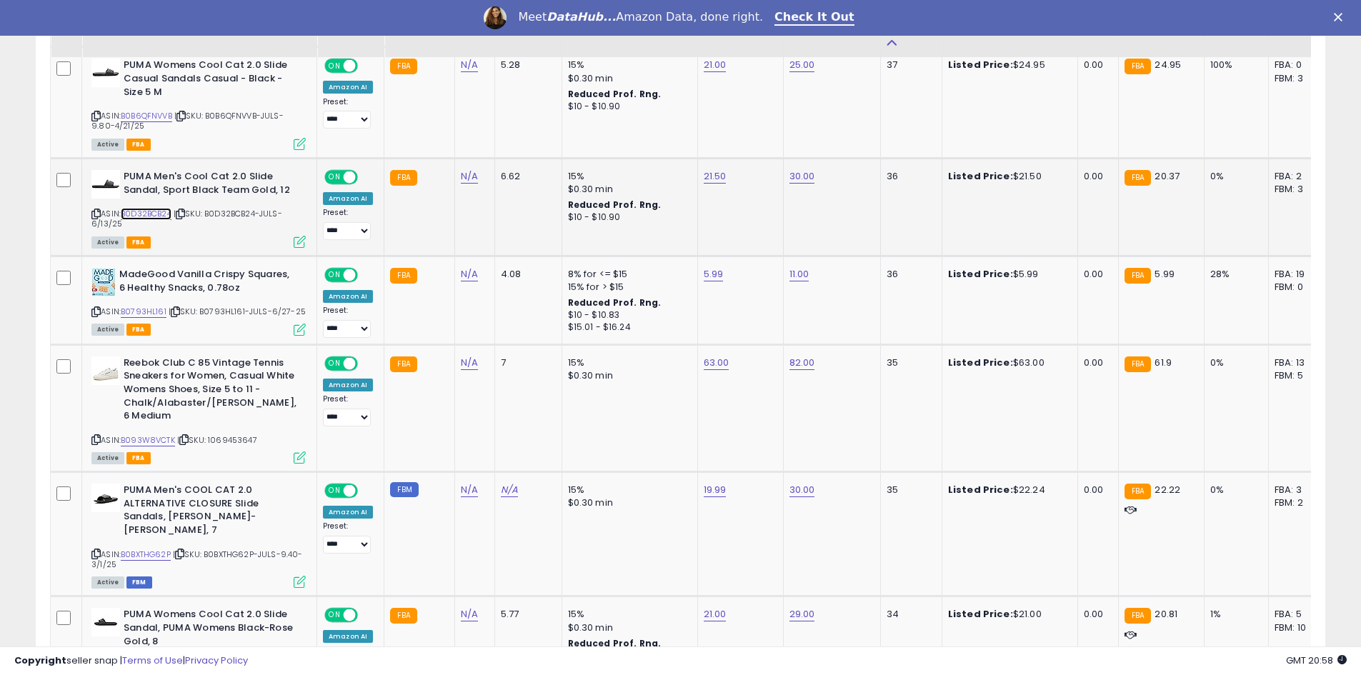
scroll to position [961, 0]
click at [162, 436] on link "B093W8VCTK" at bounding box center [148, 440] width 54 height 12
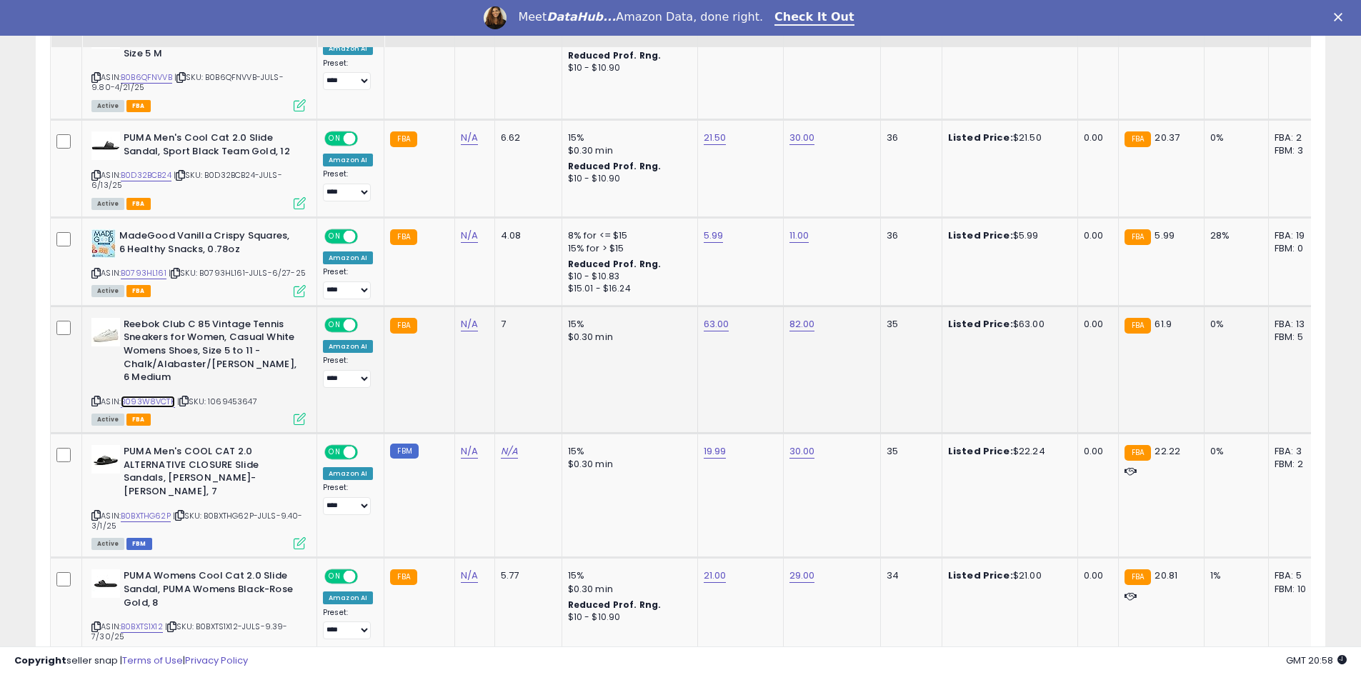
scroll to position [1104, 0]
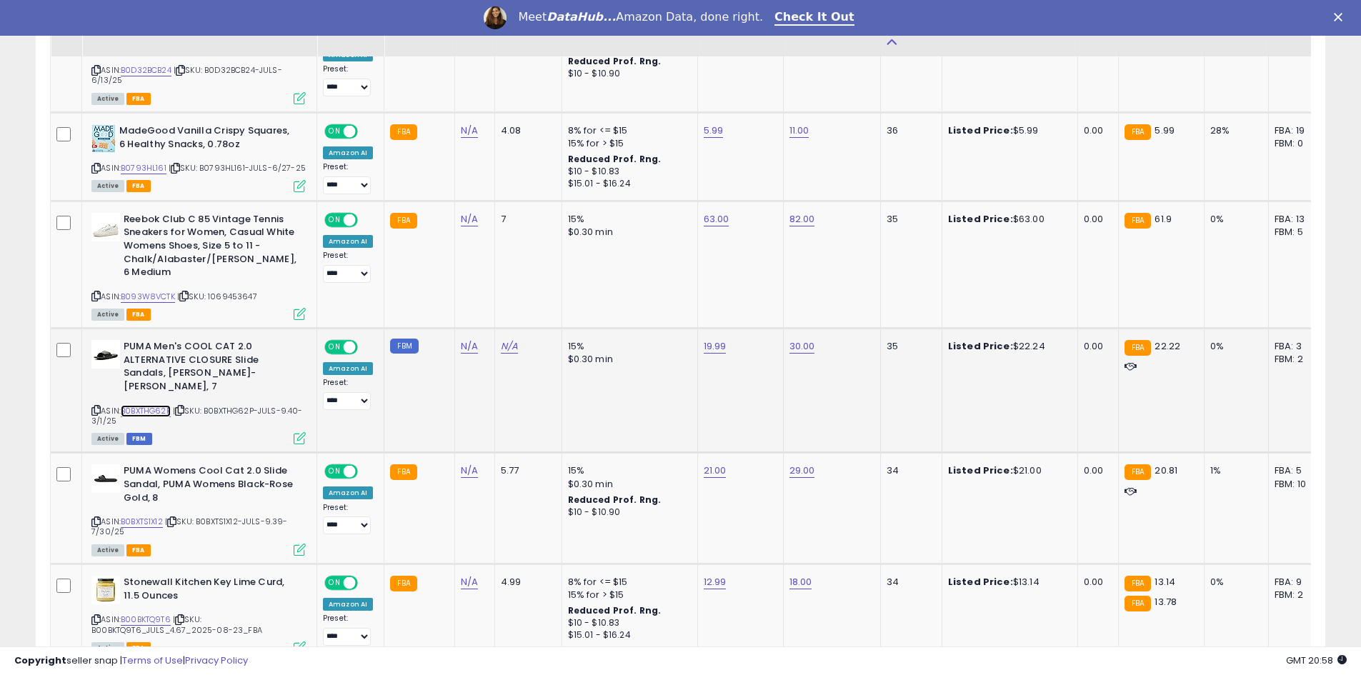
click at [151, 408] on link "B0BXTHG62P" at bounding box center [146, 411] width 50 height 12
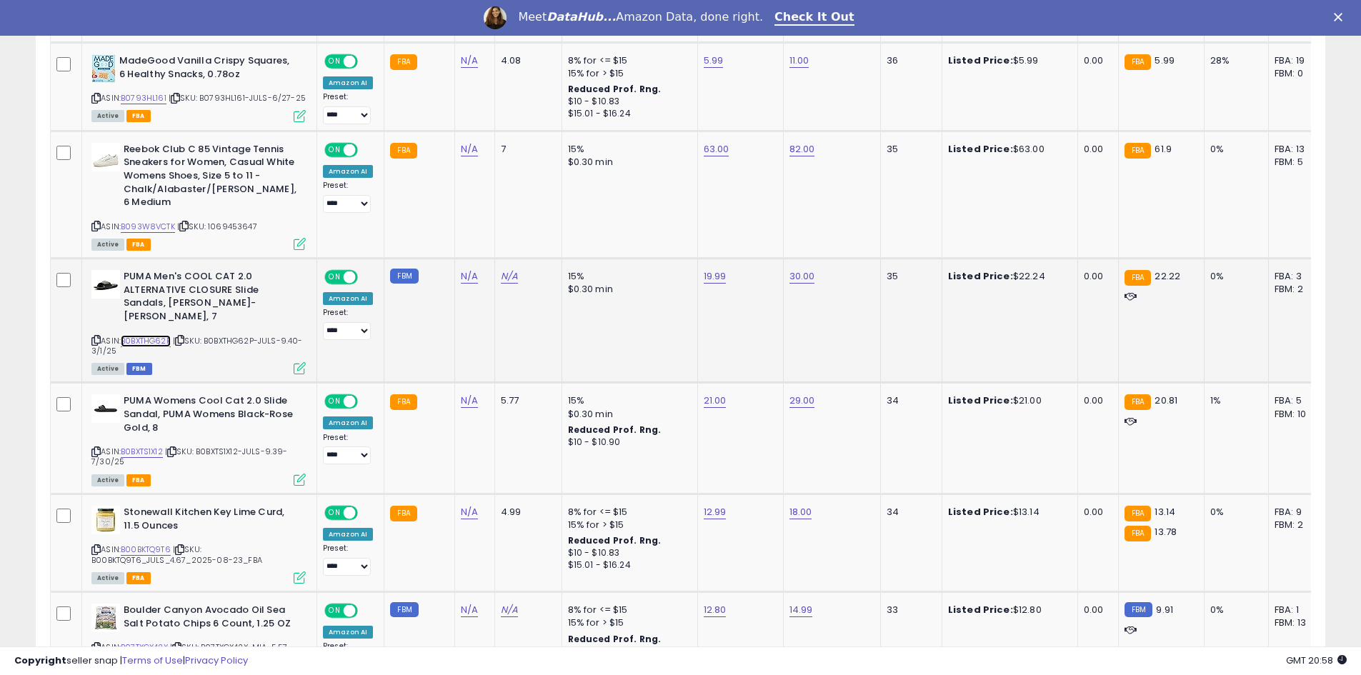
scroll to position [1176, 0]
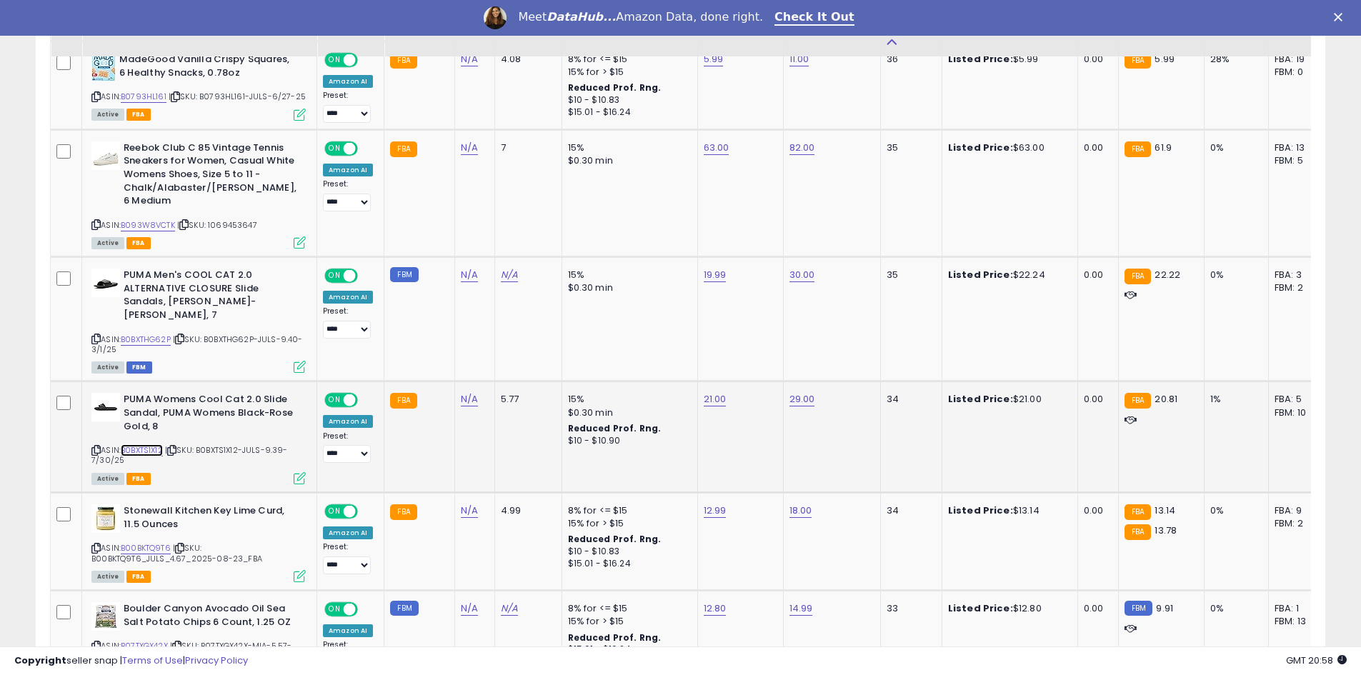
click at [159, 450] on link "B0BXTS1X12" at bounding box center [142, 450] width 42 height 12
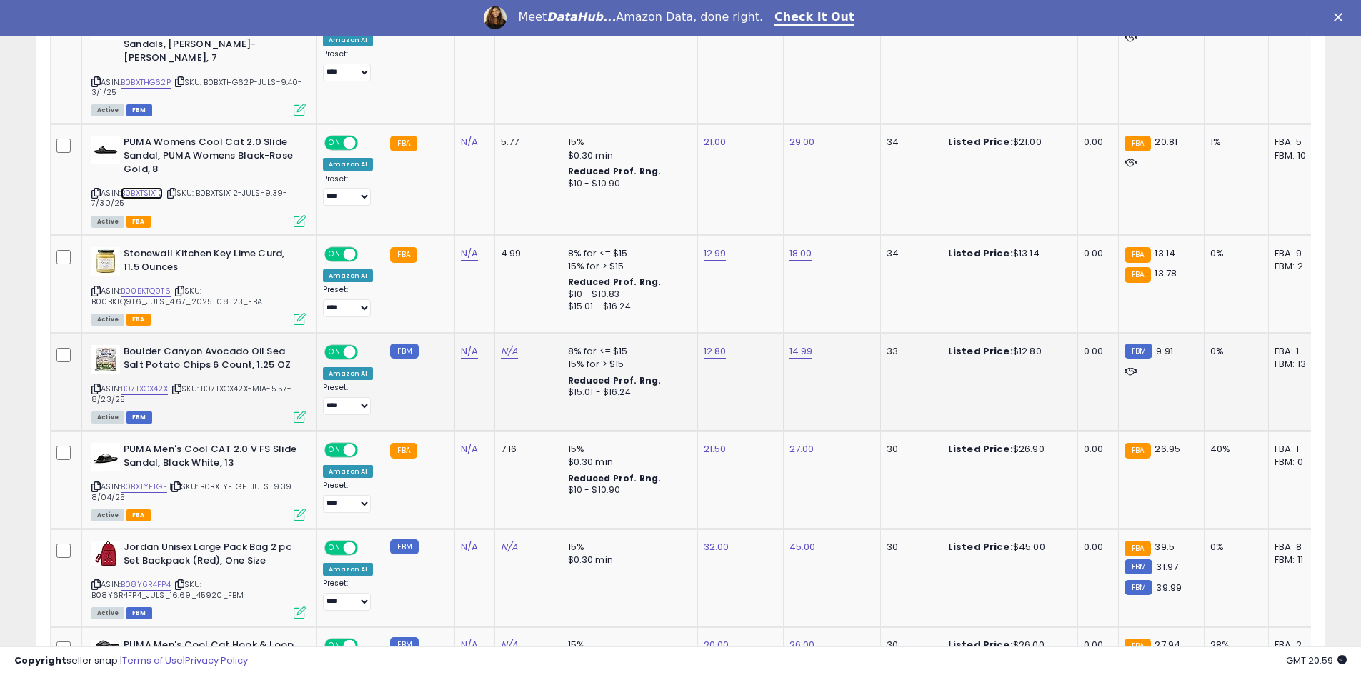
scroll to position [1461, 0]
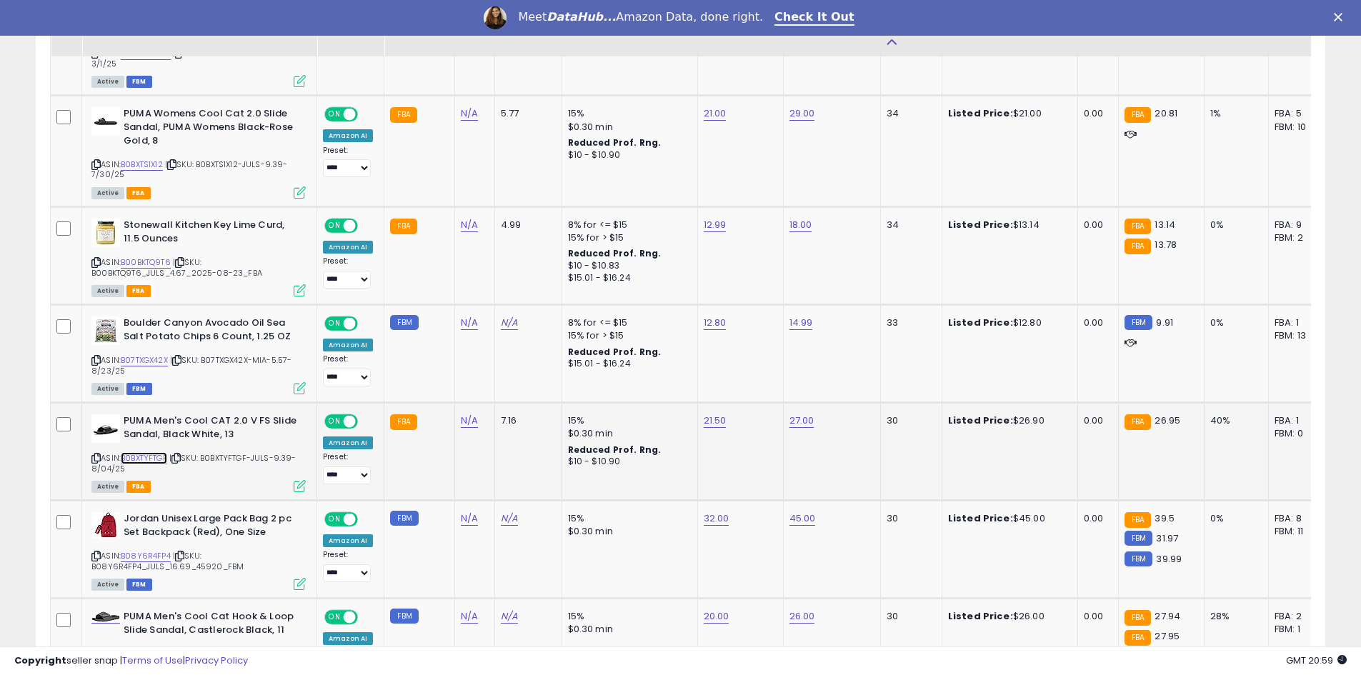
click at [140, 460] on link "B0BXTYFTGF" at bounding box center [144, 458] width 46 height 12
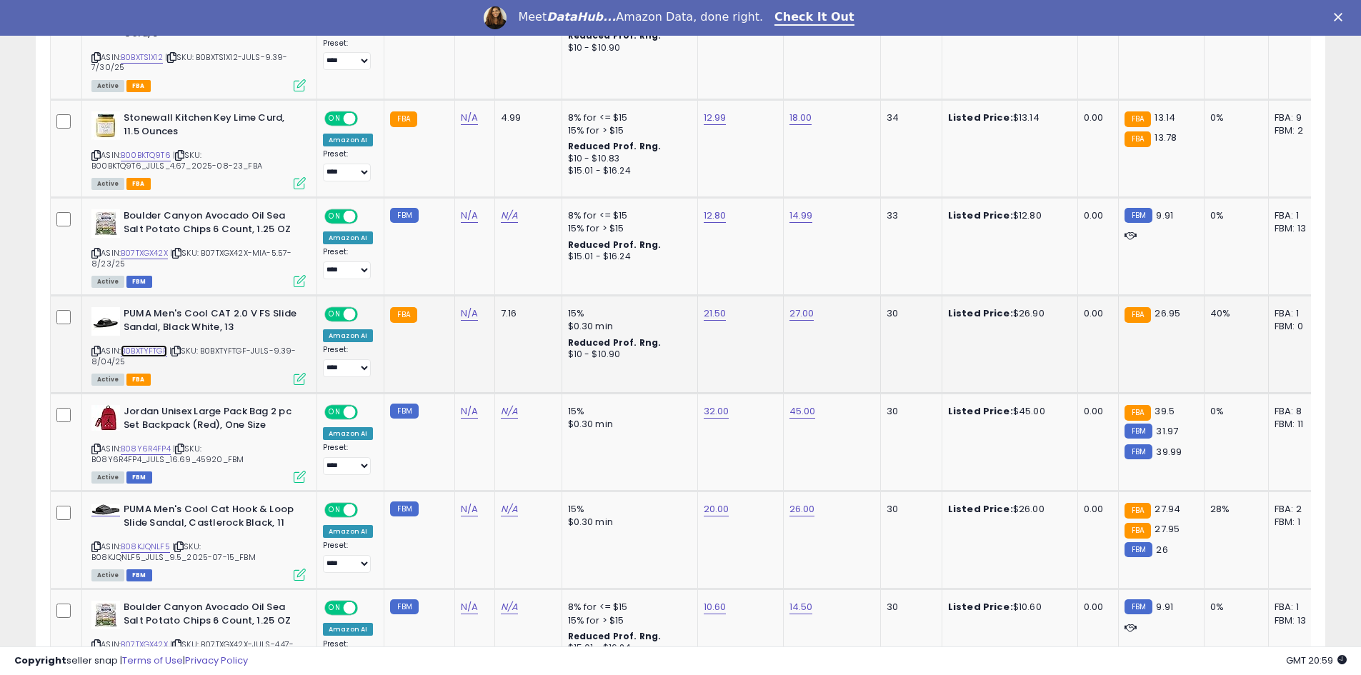
scroll to position [1747, 0]
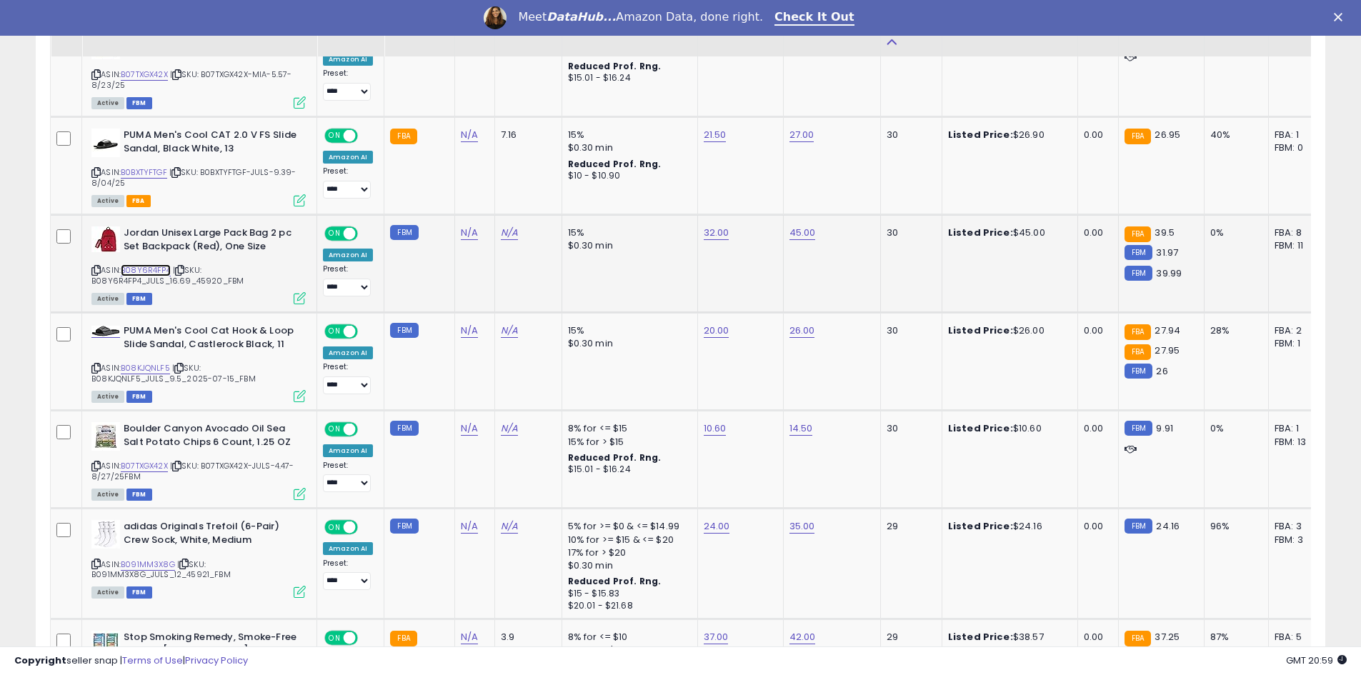
click at [145, 273] on link "B08Y6R4FP4" at bounding box center [146, 270] width 50 height 12
click at [705, 234] on link "32.00" at bounding box center [717, 233] width 26 height 14
drag, startPoint x: 680, startPoint y: 190, endPoint x: 485, endPoint y: 194, distance: 195.1
click at [487, 196] on tbody "PUMA Men's Cool Cat 2.0 Hook and Loop Slide Sandal Black White, 9 ASIN: B0BXV4T…" at bounding box center [1077, 403] width 2052 height 2728
type input "**"
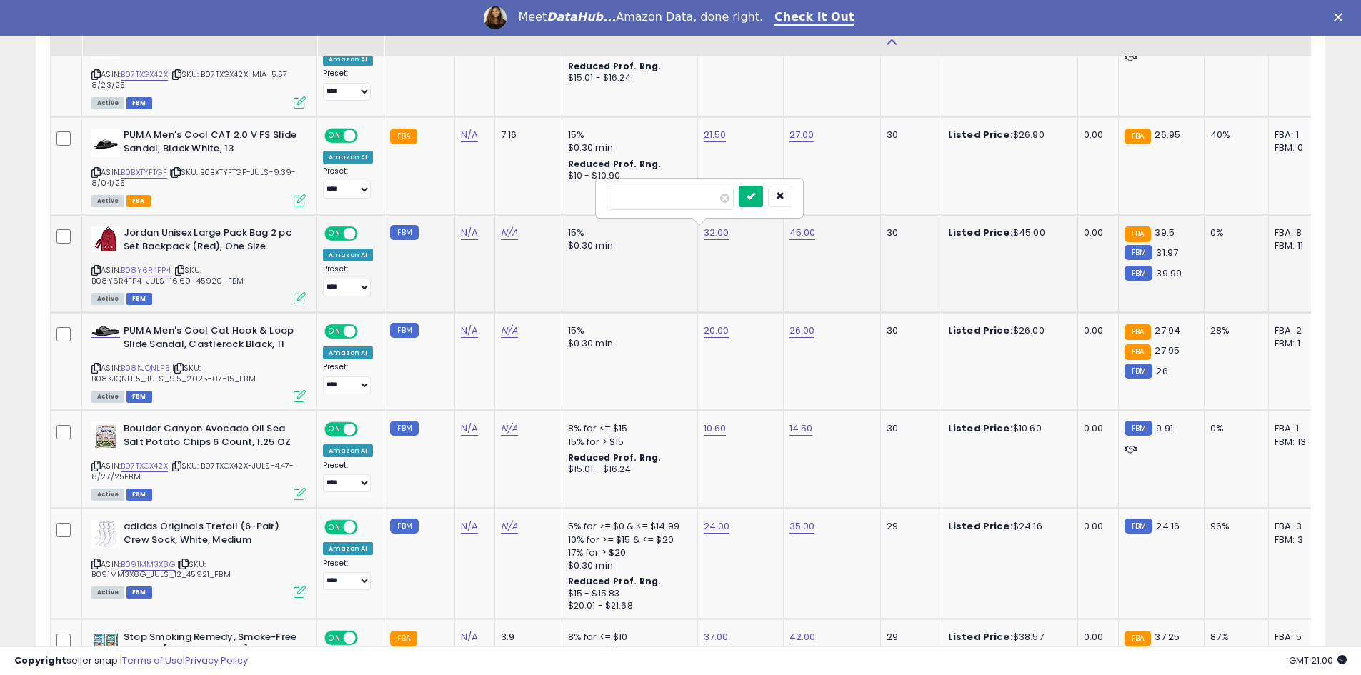
click at [755, 197] on icon "submit" at bounding box center [751, 196] width 9 height 9
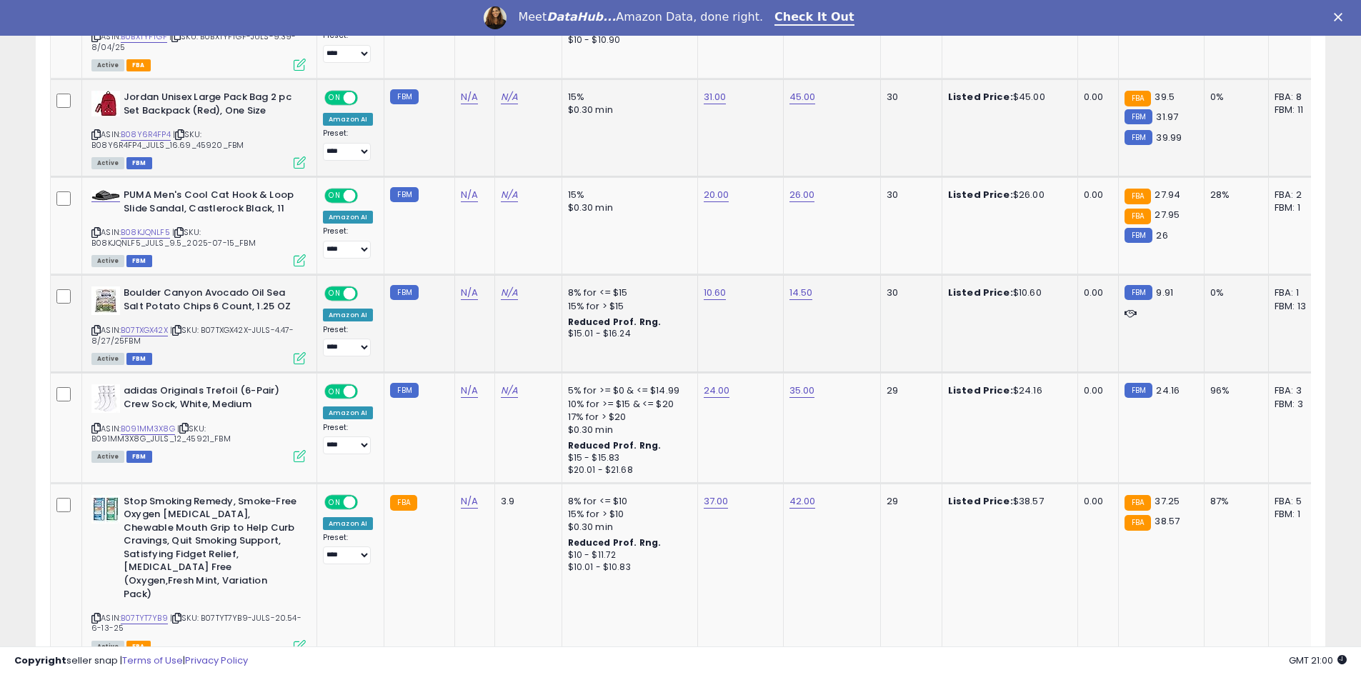
scroll to position [1890, 0]
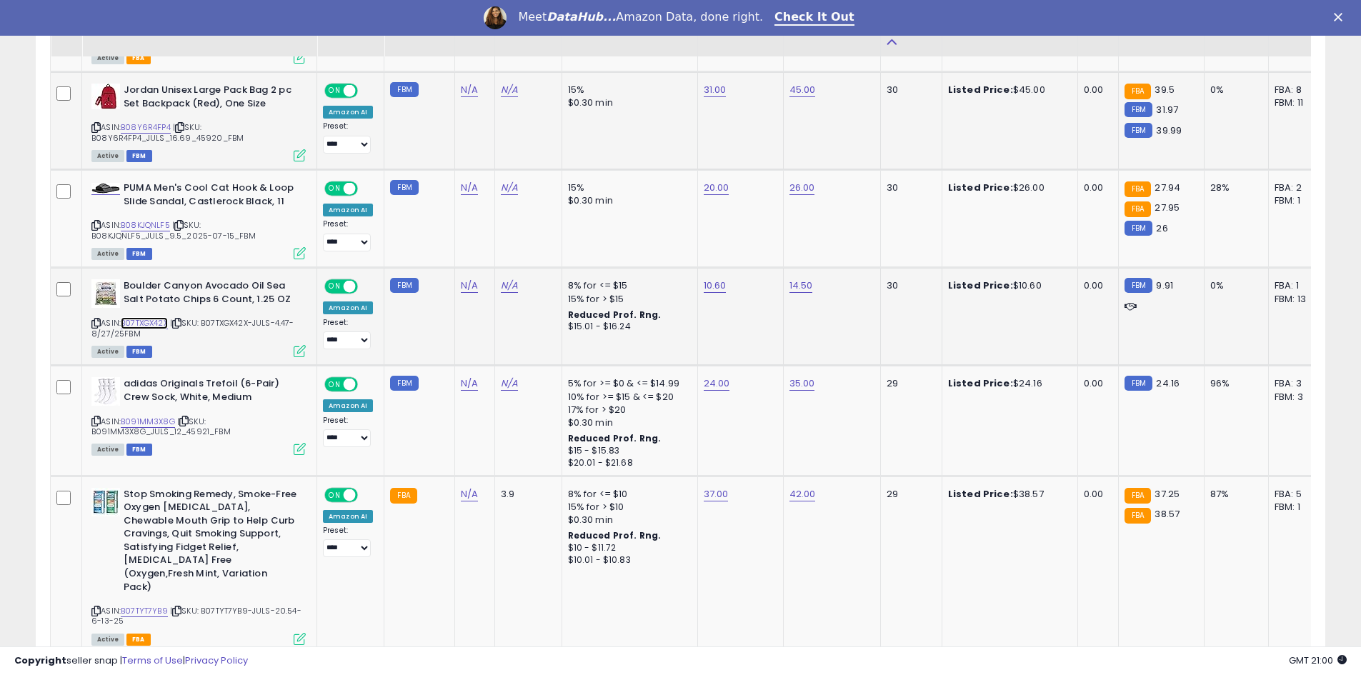
click at [144, 322] on link "B07TXGX42X" at bounding box center [144, 323] width 47 height 12
click at [717, 285] on link "10.60" at bounding box center [715, 286] width 23 height 14
drag, startPoint x: 536, startPoint y: 246, endPoint x: 451, endPoint y: 241, distance: 85.2
click at [451, 241] on tbody "PUMA Men's Cool Cat 2.0 Hook and Loop Slide Sandal Black White, 9 ASIN: B0BXV4T…" at bounding box center [1077, 260] width 2052 height 2728
type input "****"
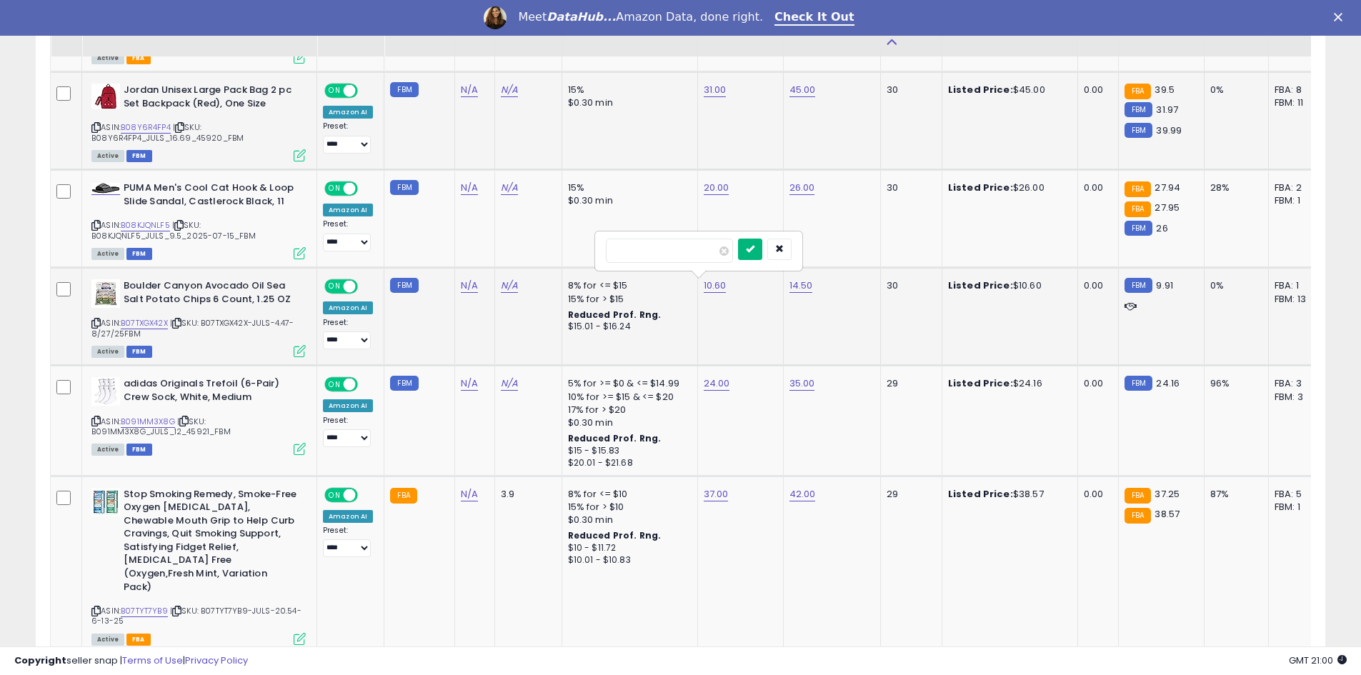
click at [755, 252] on icon "submit" at bounding box center [750, 248] width 9 height 9
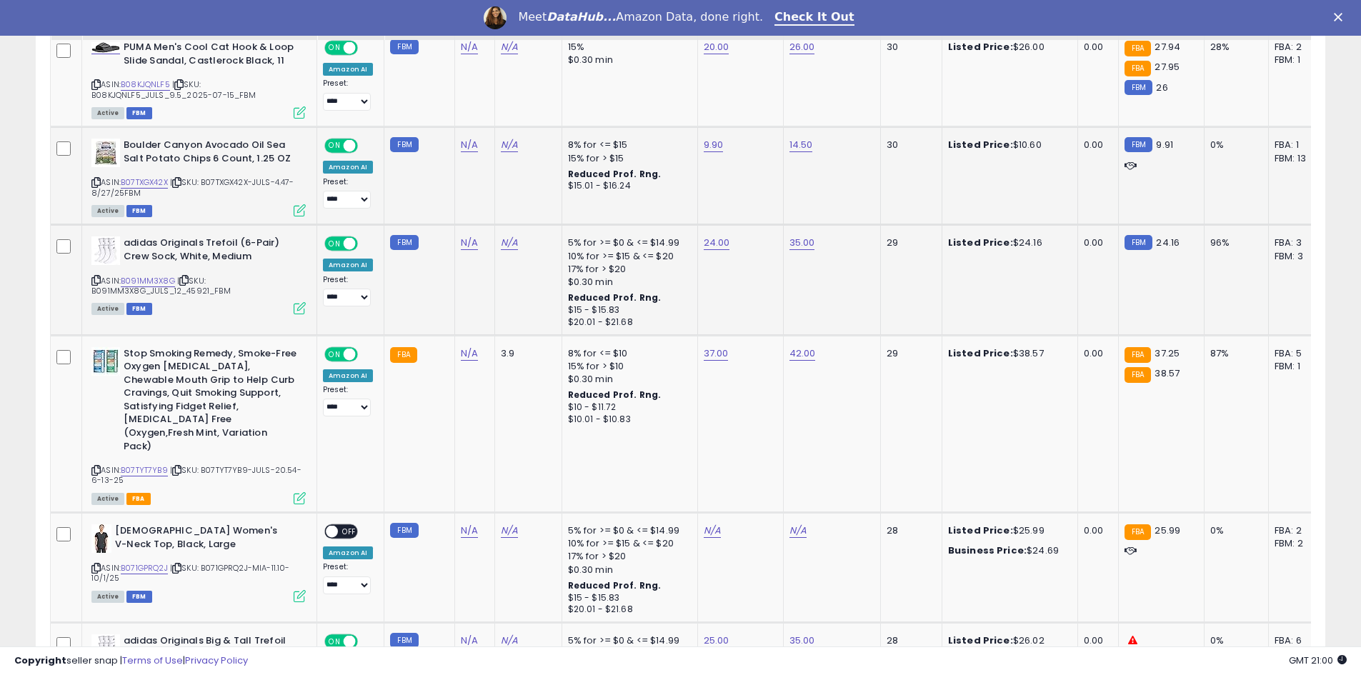
scroll to position [2033, 0]
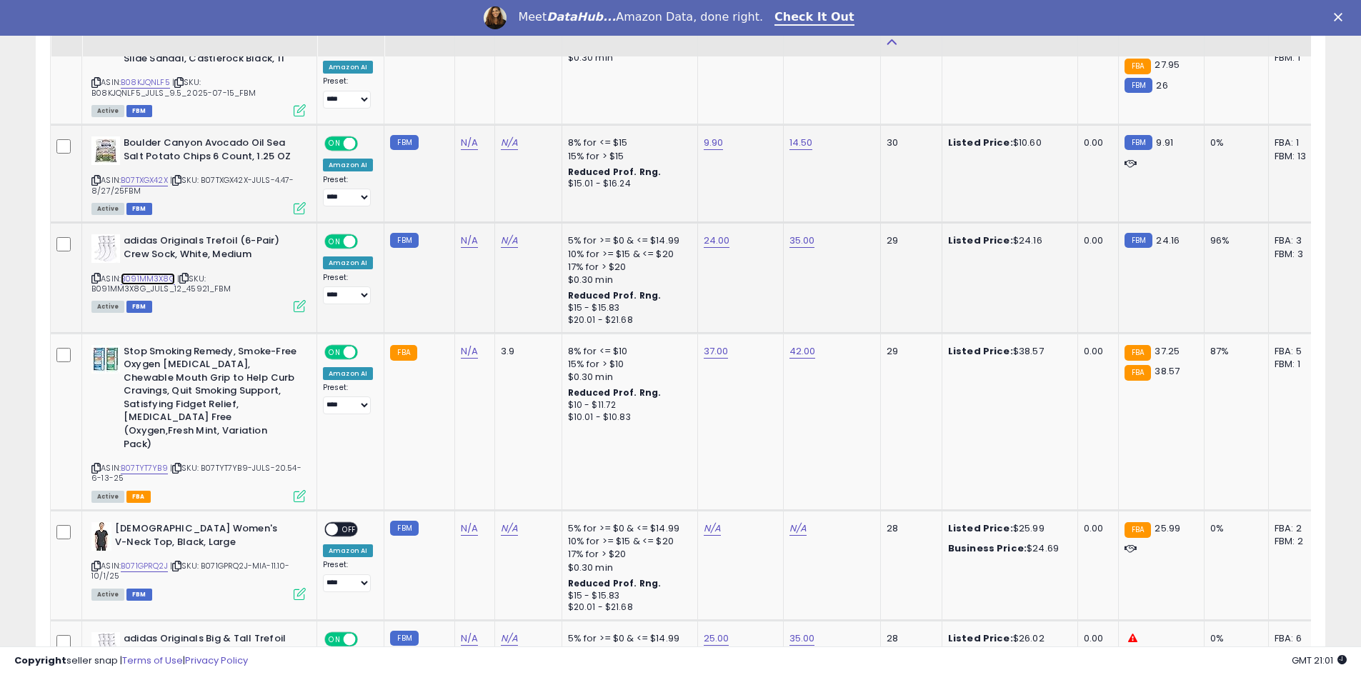
click at [163, 279] on link "B091MM3X8G" at bounding box center [148, 279] width 54 height 12
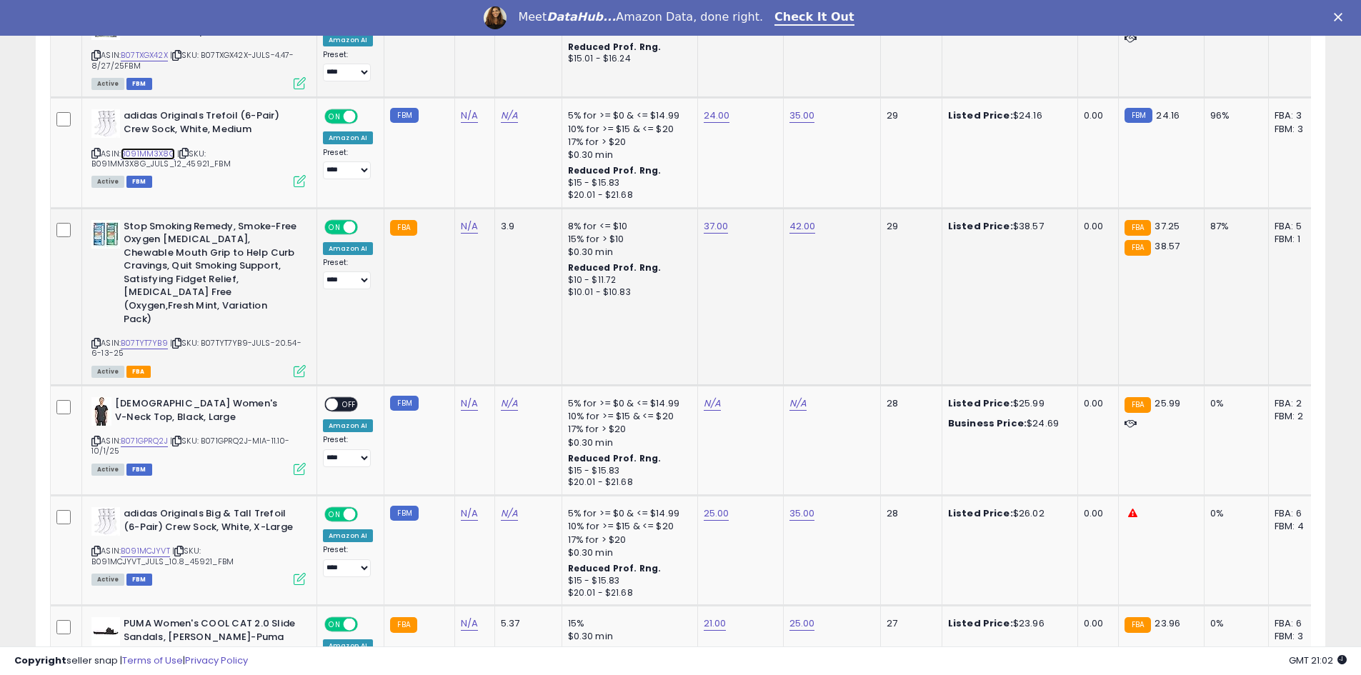
scroll to position [2176, 0]
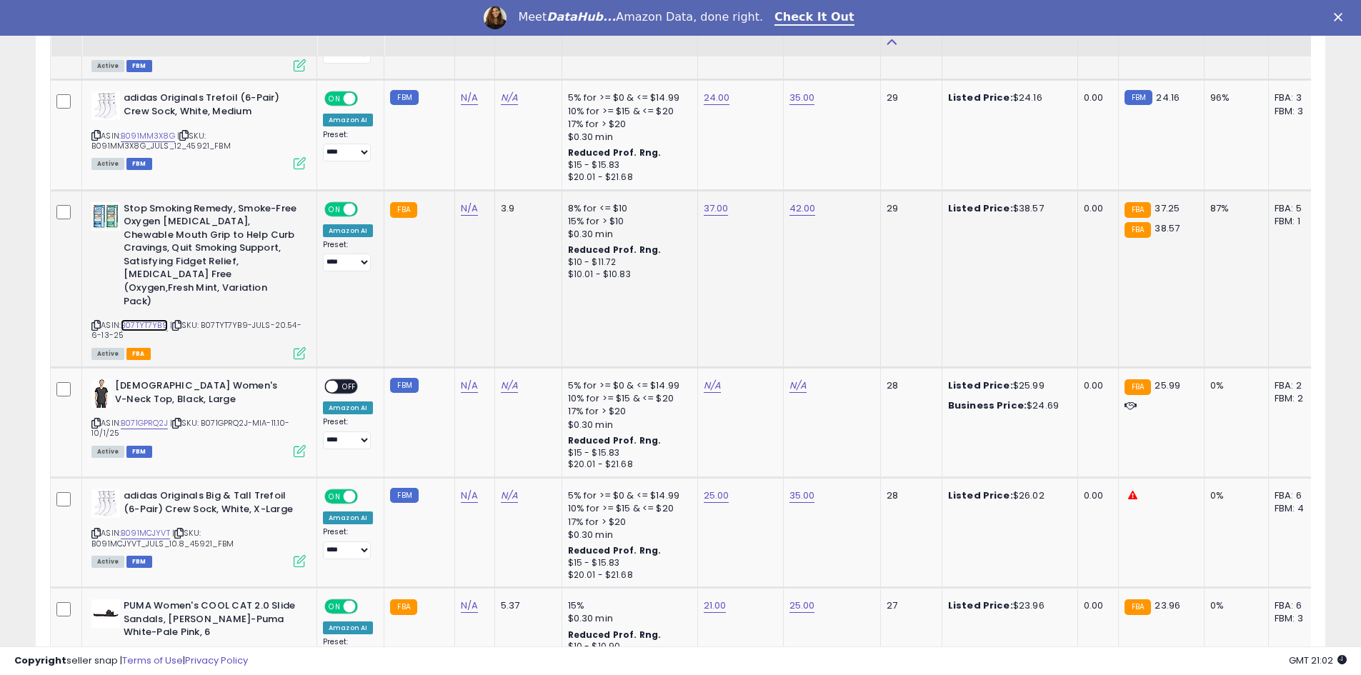
click at [143, 319] on link "B07TYT7YB9" at bounding box center [144, 325] width 47 height 12
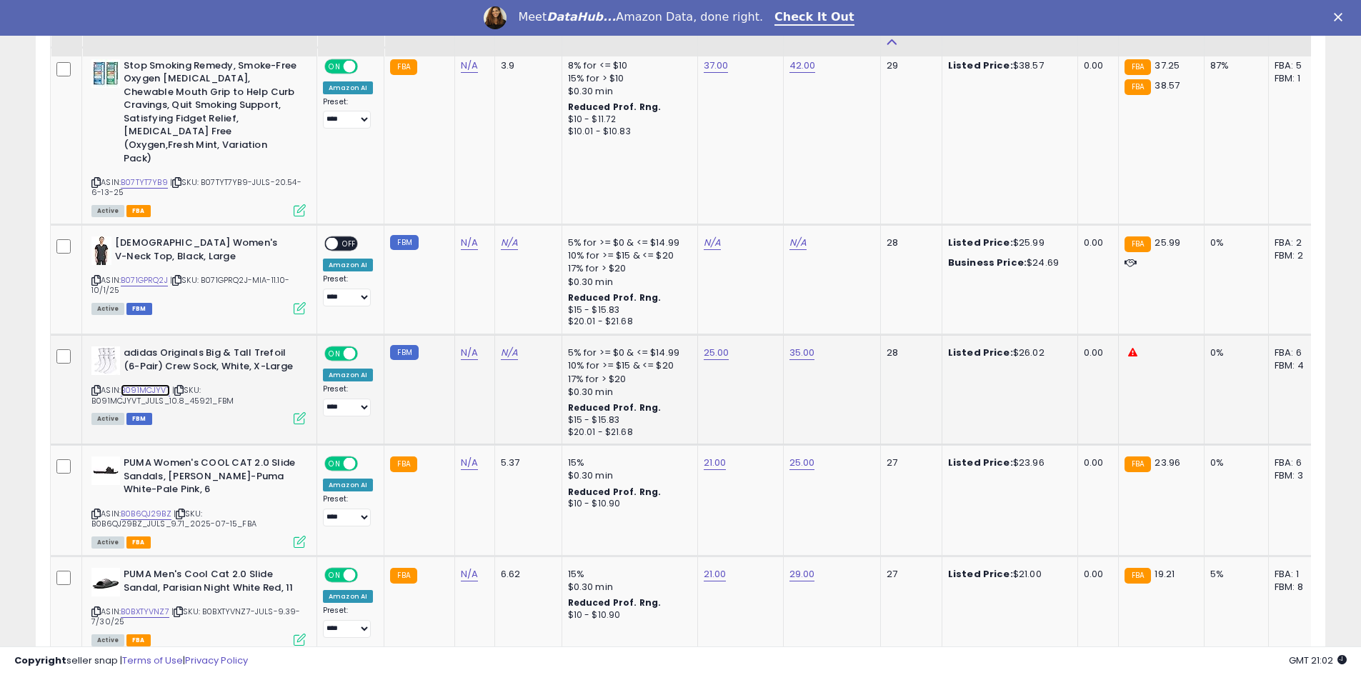
click at [146, 384] on link "B091MCJYVT" at bounding box center [145, 390] width 49 height 12
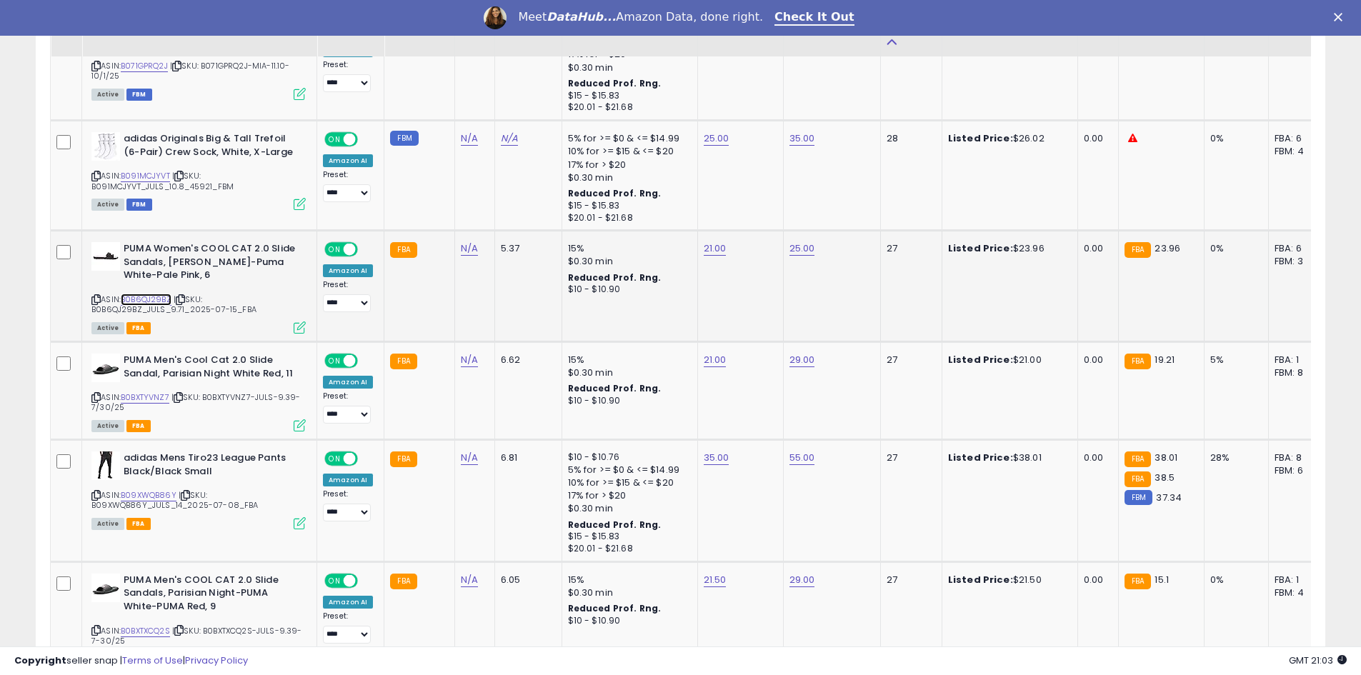
click at [139, 294] on link "B0B6QJ29BZ" at bounding box center [146, 300] width 51 height 12
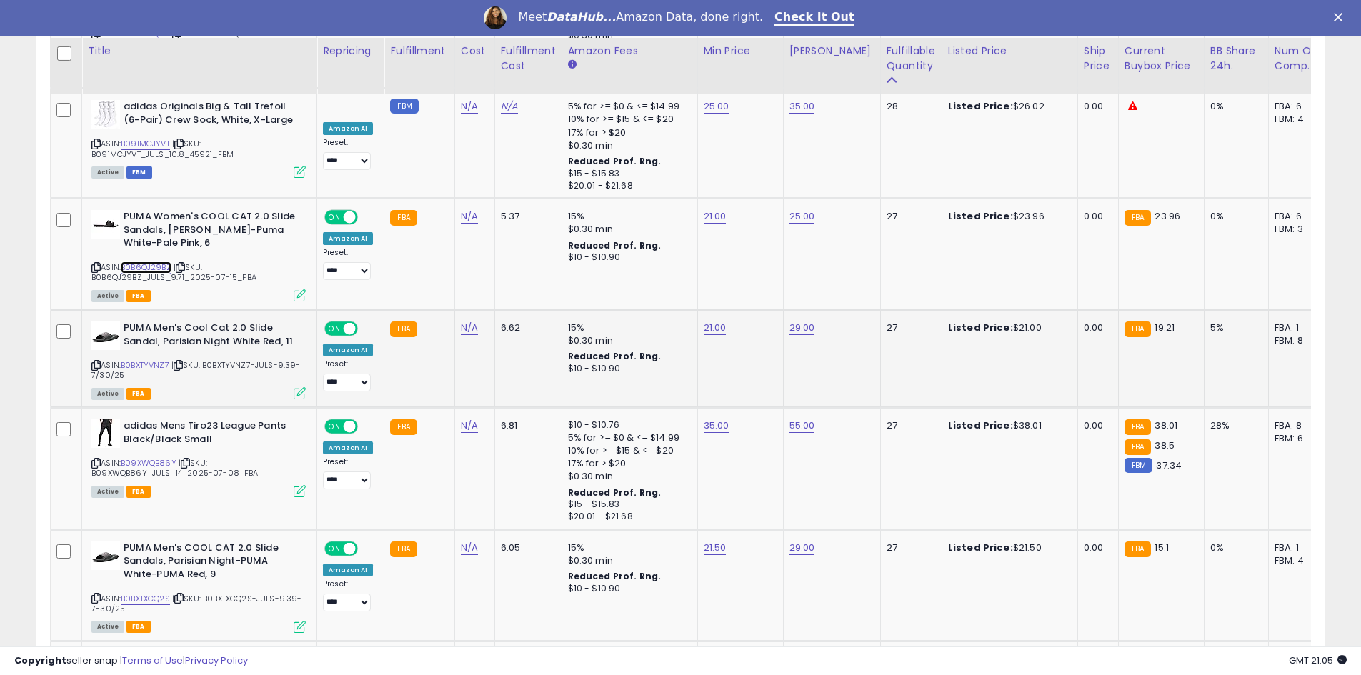
scroll to position [2605, 0]
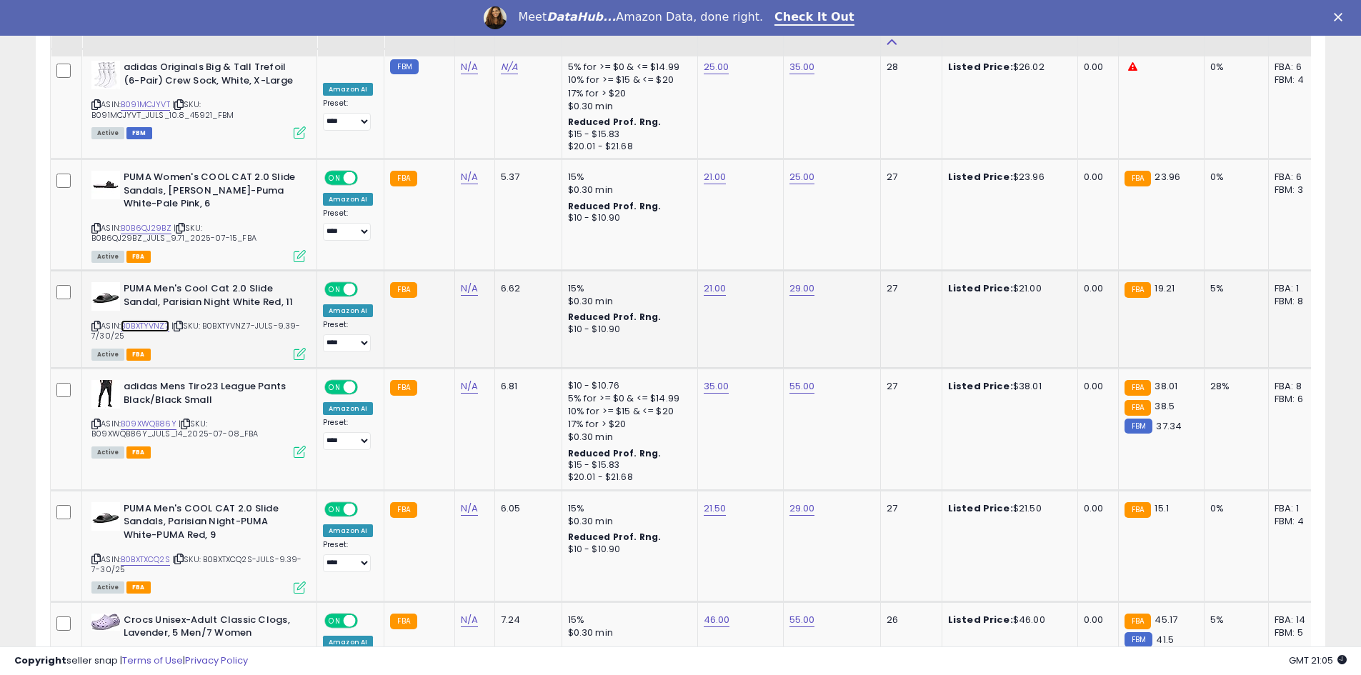
click at [157, 320] on link "B0BXTYVNZ7" at bounding box center [145, 326] width 49 height 12
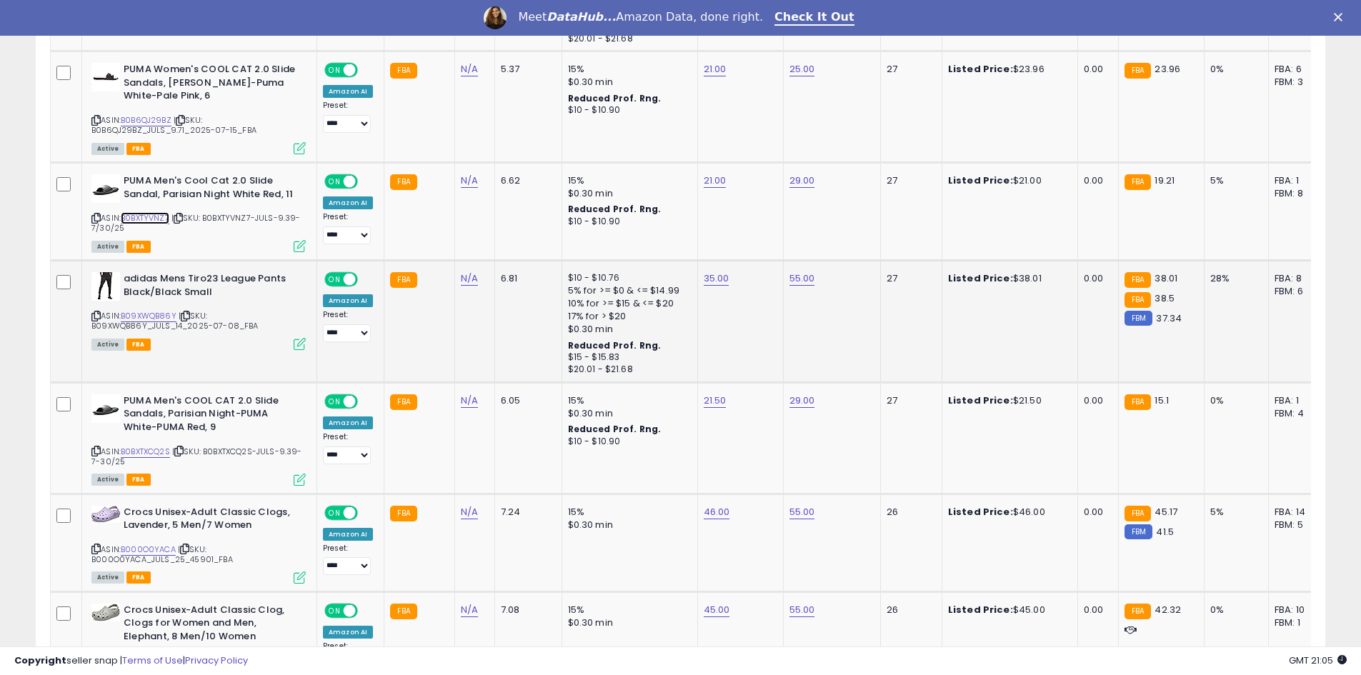
scroll to position [2748, 0]
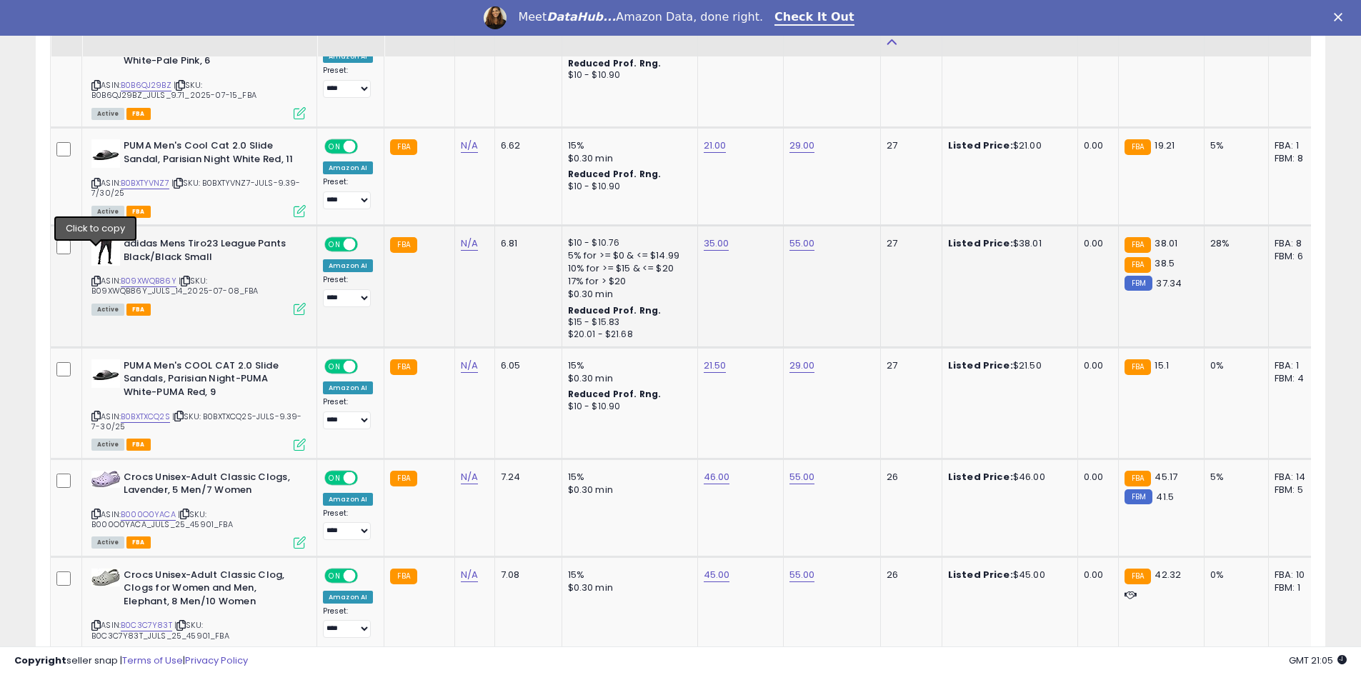
click at [96, 277] on icon at bounding box center [95, 281] width 9 height 8
click at [152, 275] on link "B09XWQB86Y" at bounding box center [149, 281] width 56 height 12
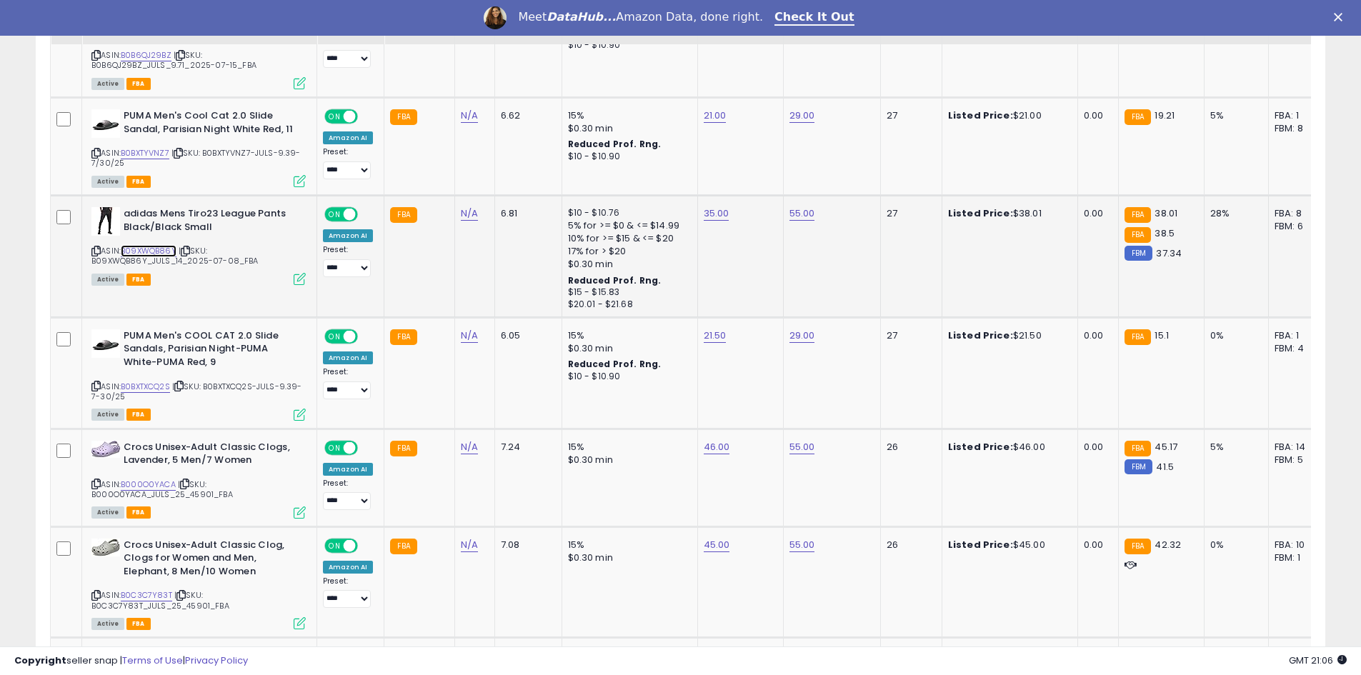
scroll to position [2819, 0]
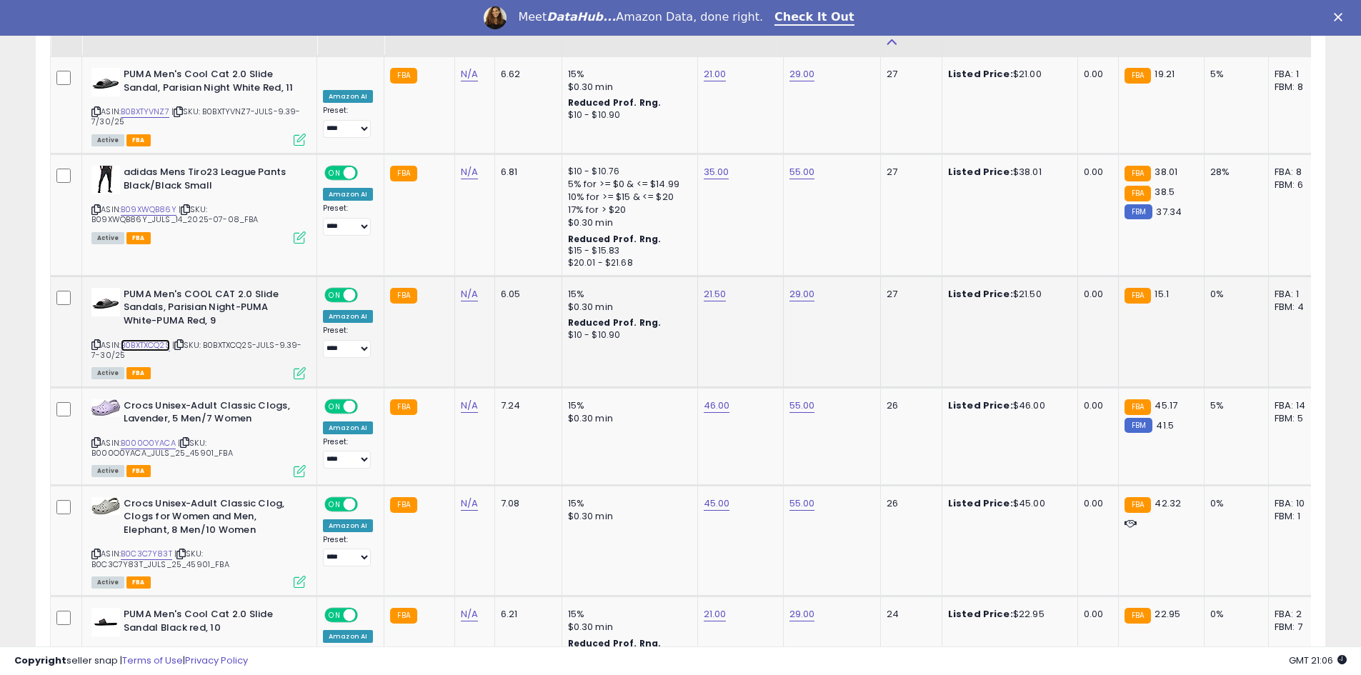
click at [152, 339] on link "B0BXTXCQ2S" at bounding box center [145, 345] width 49 height 12
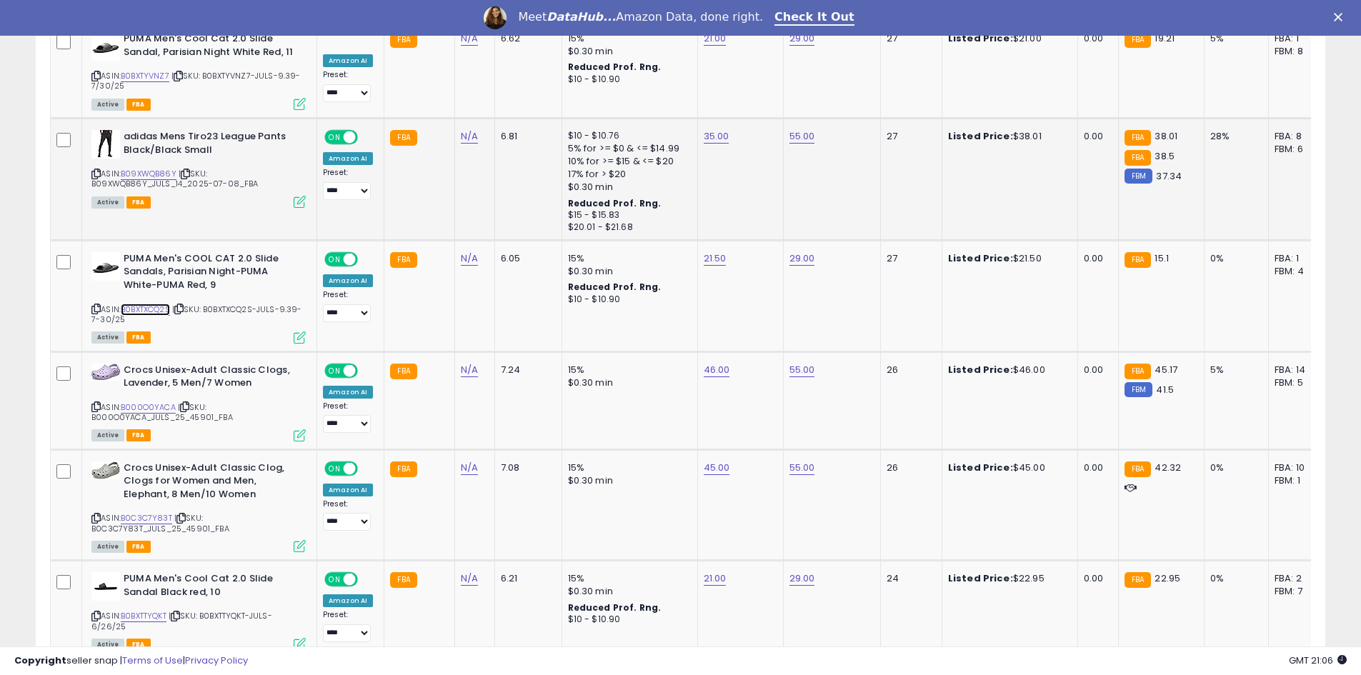
scroll to position [2891, 0]
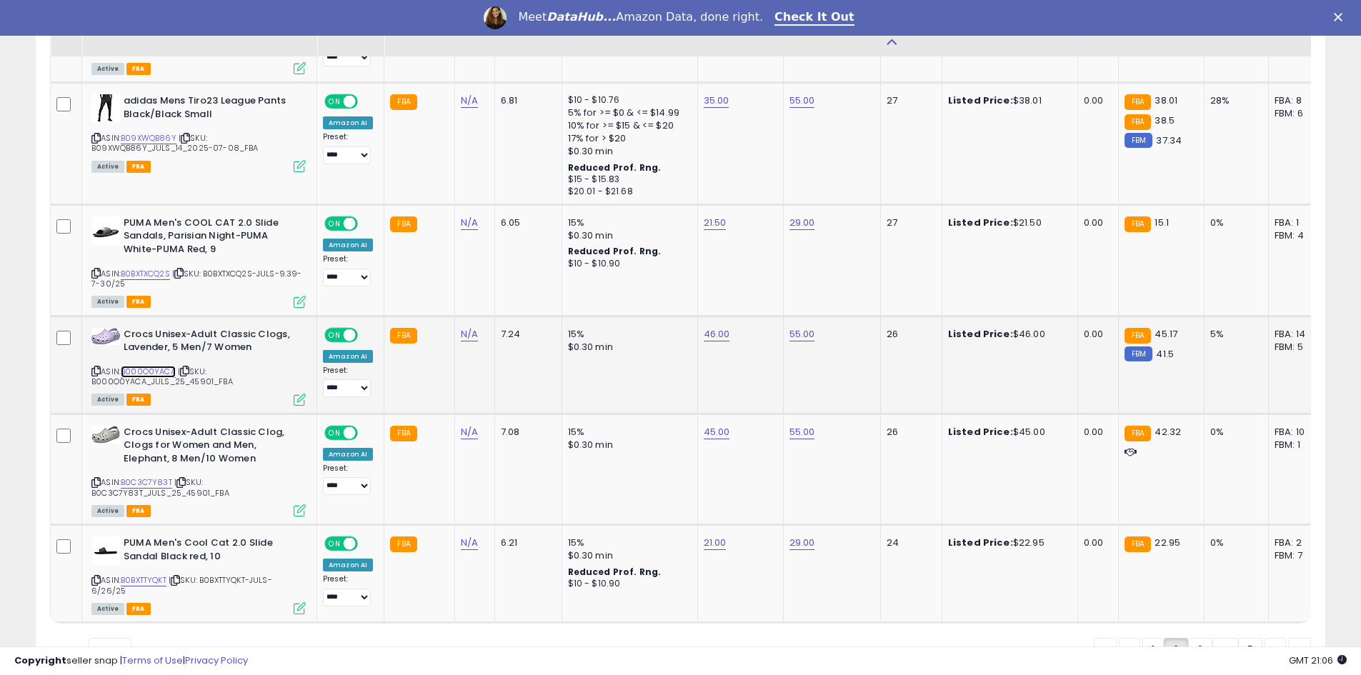
click at [164, 366] on link "B000O0YACA" at bounding box center [148, 372] width 55 height 12
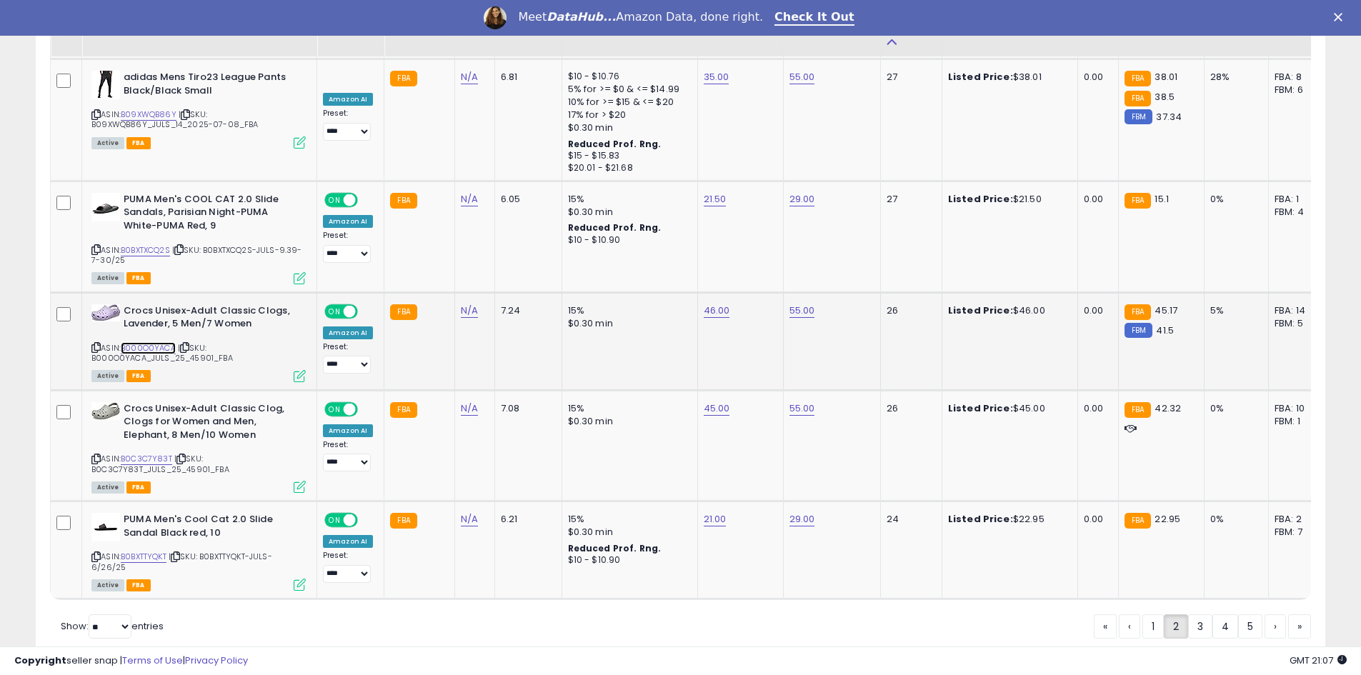
scroll to position [2948, 0]
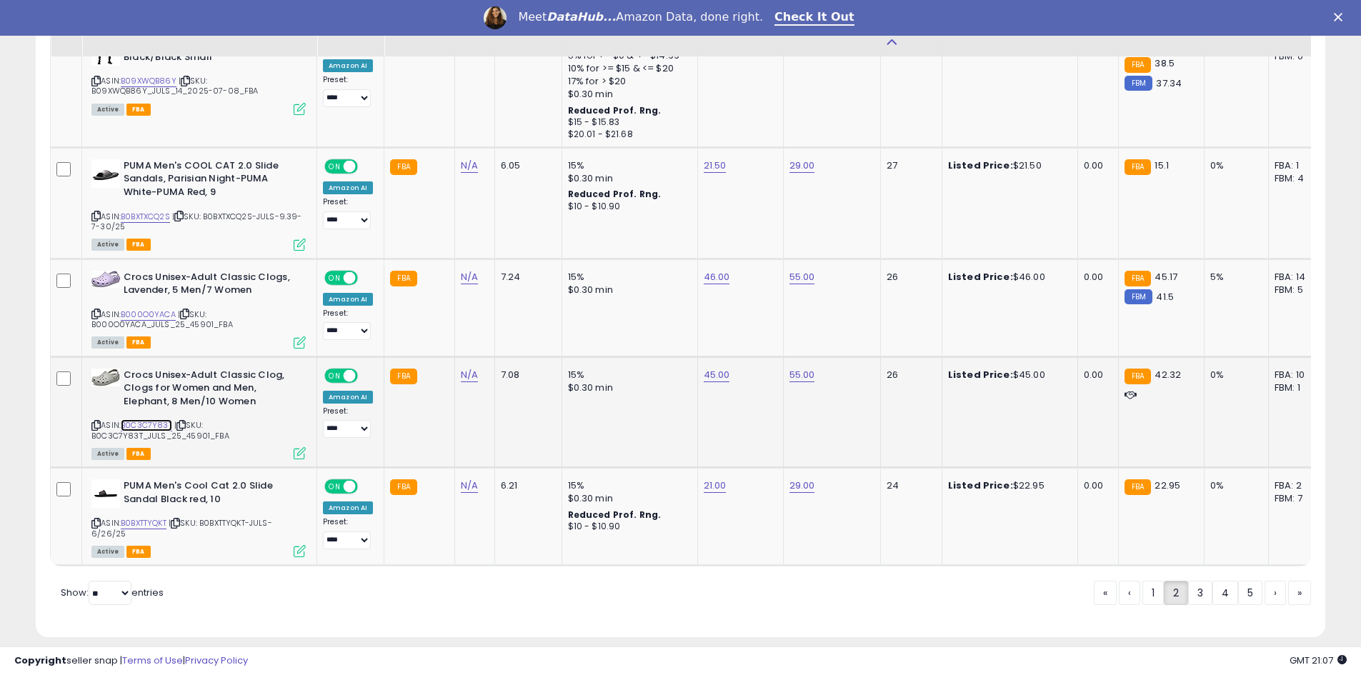
click at [155, 419] on link "B0C3C7Y83T" at bounding box center [146, 425] width 51 height 12
click at [141, 517] on link "B0BXTTYQKT" at bounding box center [144, 523] width 46 height 12
drag, startPoint x: 1198, startPoint y: 577, endPoint x: 787, endPoint y: 316, distance: 487.1
click at [1199, 581] on link "3" at bounding box center [1200, 593] width 24 height 24
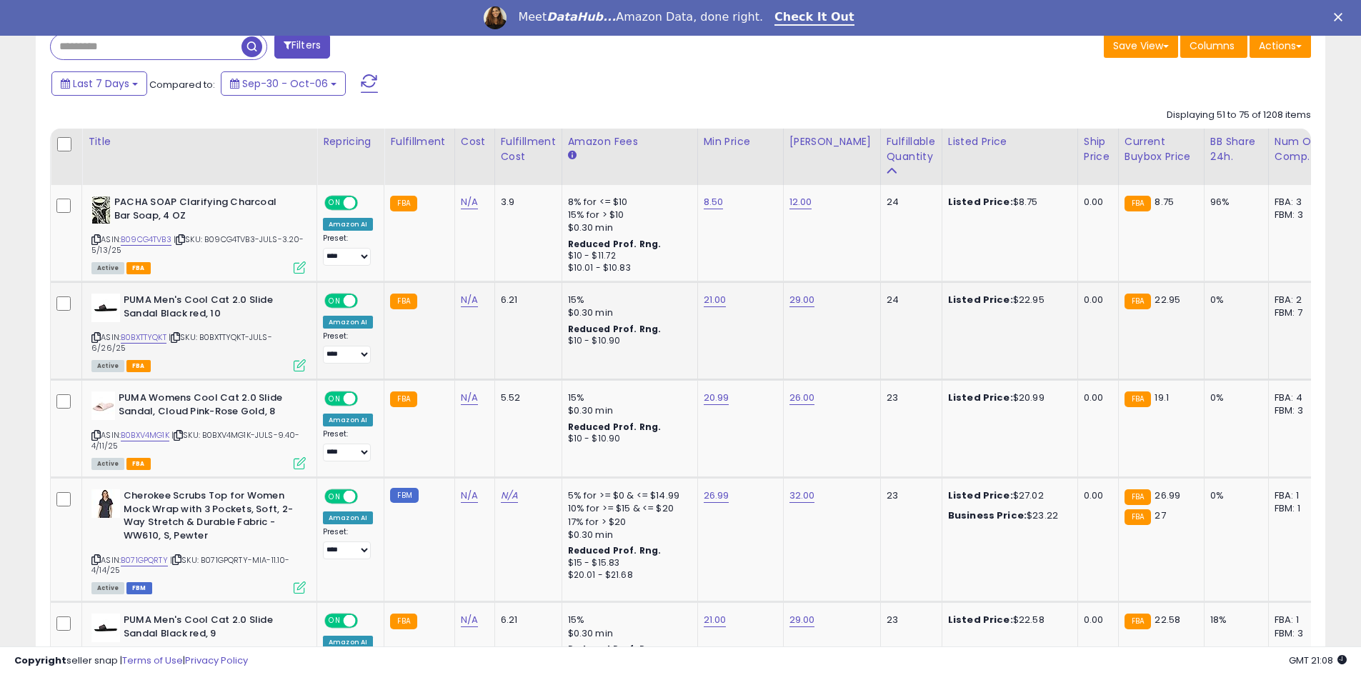
scroll to position [675, 0]
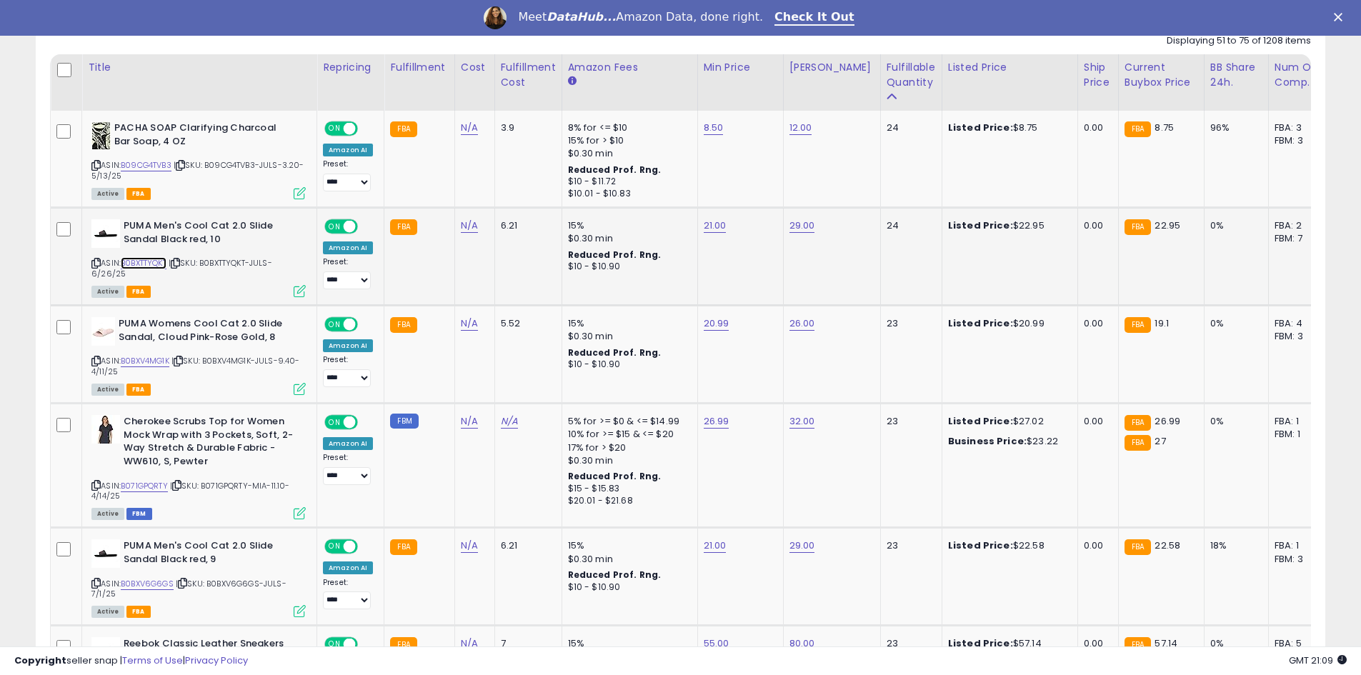
click at [146, 263] on link "B0BXTTYQKT" at bounding box center [144, 263] width 46 height 12
click at [144, 364] on link "B0BXV4MG1K" at bounding box center [145, 361] width 49 height 12
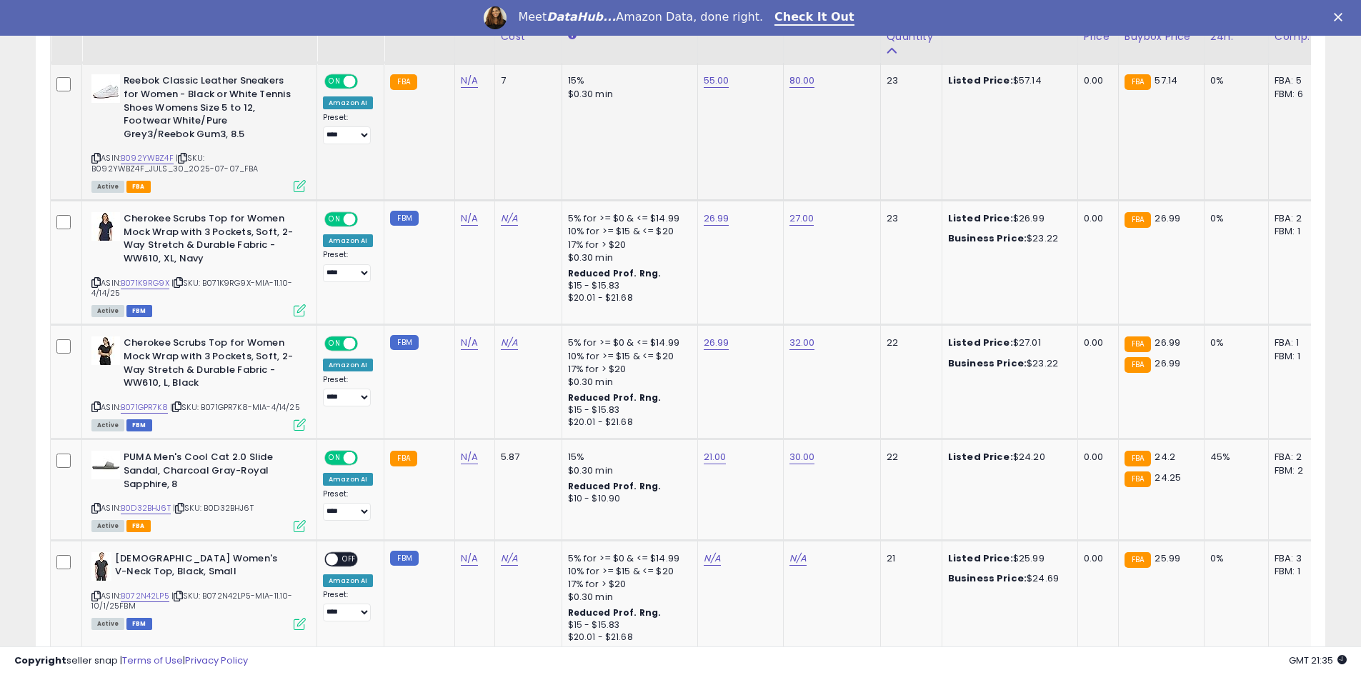
scroll to position [1247, 0]
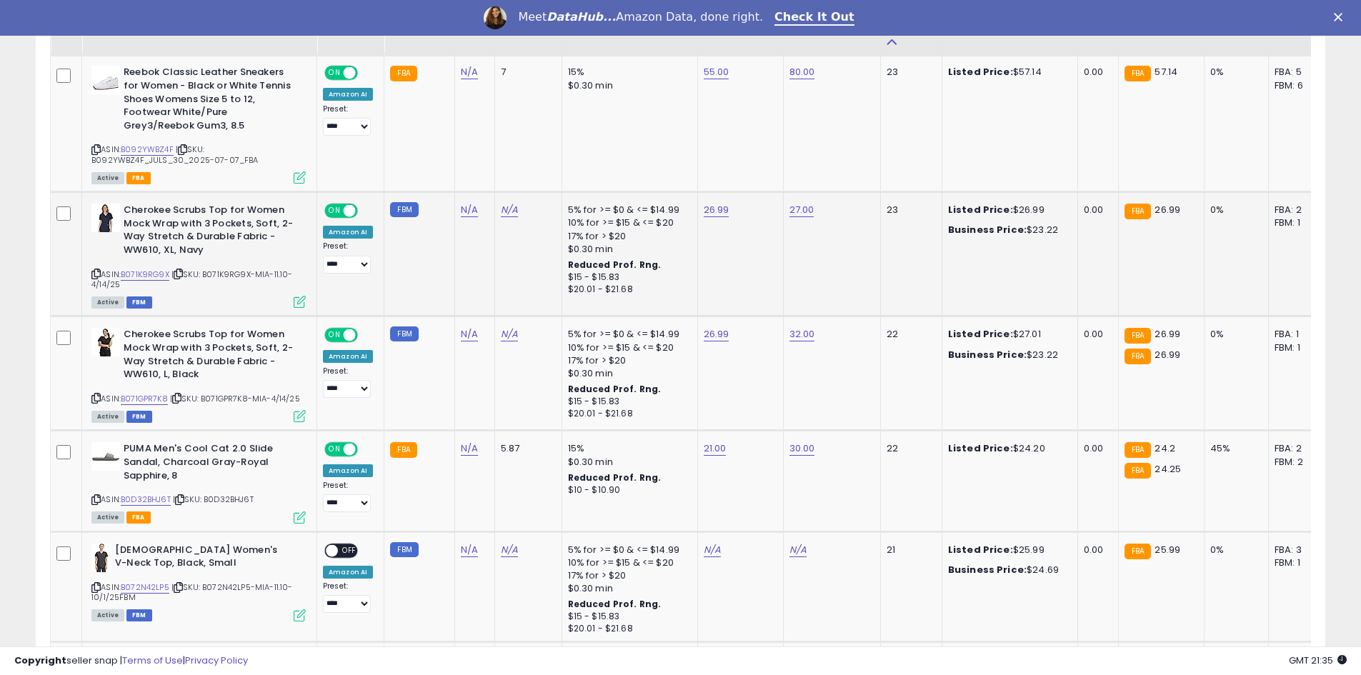
click at [93, 272] on icon at bounding box center [95, 274] width 9 height 8
drag, startPoint x: 96, startPoint y: 501, endPoint x: 126, endPoint y: 445, distance: 63.0
click at [96, 501] on icon at bounding box center [95, 500] width 9 height 8
click at [151, 501] on link "B0D32BHJ6T" at bounding box center [146, 500] width 50 height 12
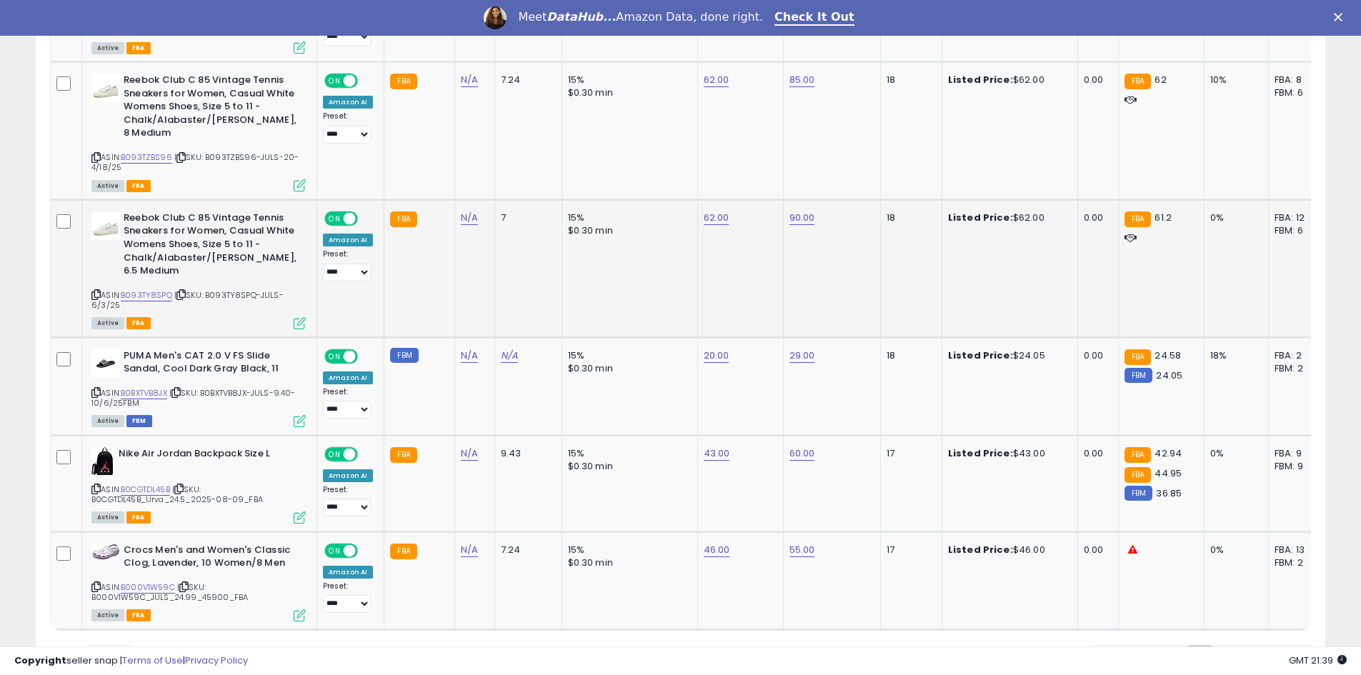
scroll to position [3105, 0]
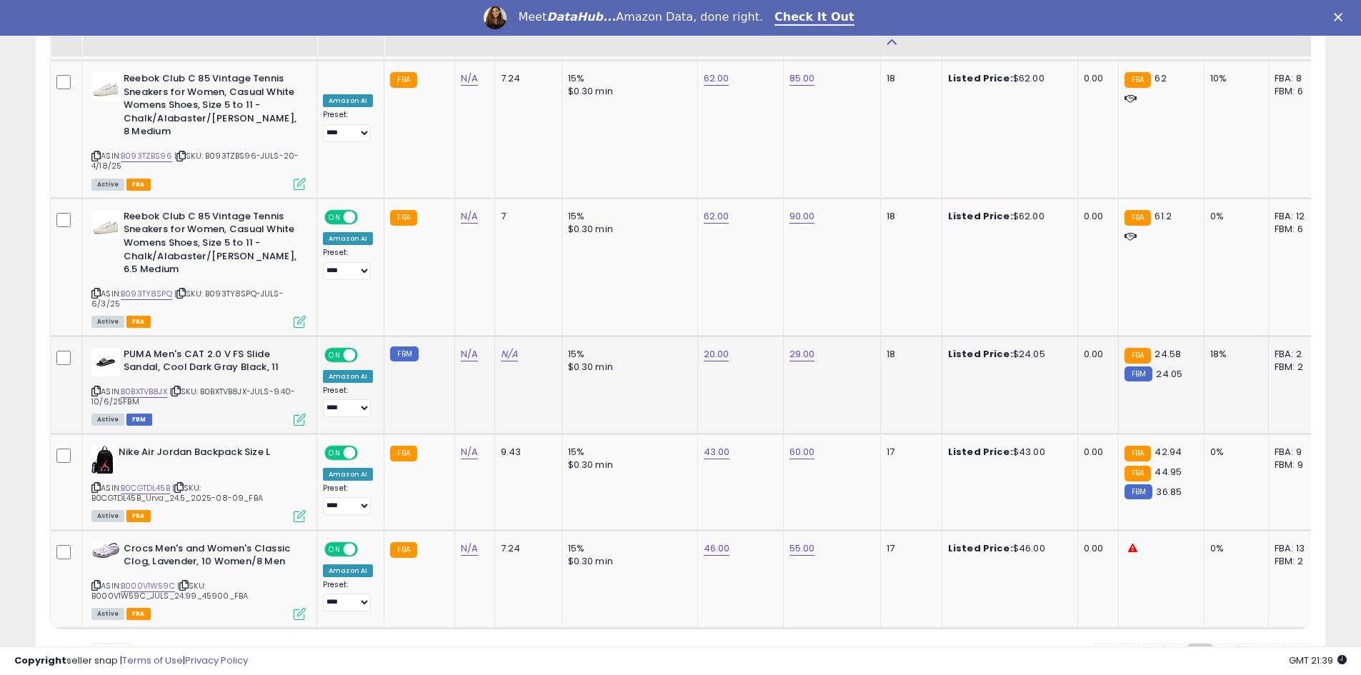
click at [94, 387] on icon at bounding box center [95, 391] width 9 height 8
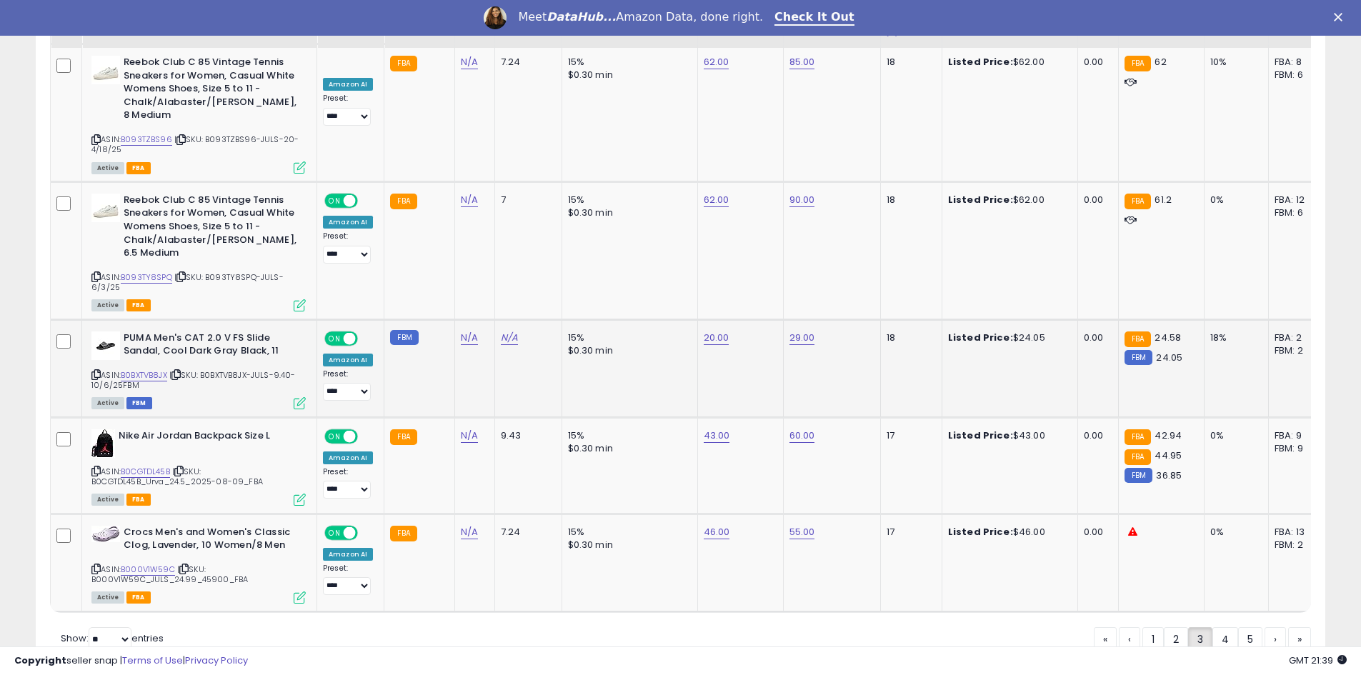
scroll to position [3141, 0]
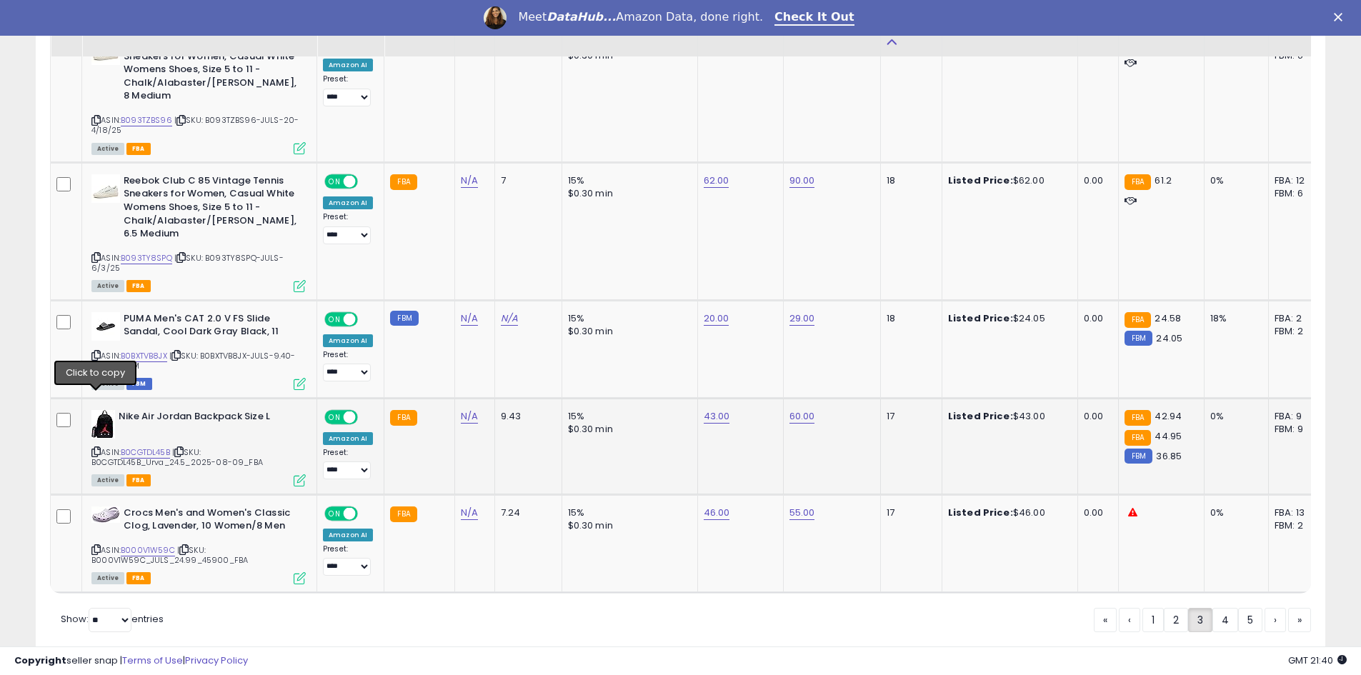
click at [98, 448] on icon at bounding box center [95, 452] width 9 height 8
drag, startPoint x: 1213, startPoint y: 575, endPoint x: 1171, endPoint y: 450, distance: 132.2
click at [1213, 608] on link "4" at bounding box center [1226, 620] width 26 height 24
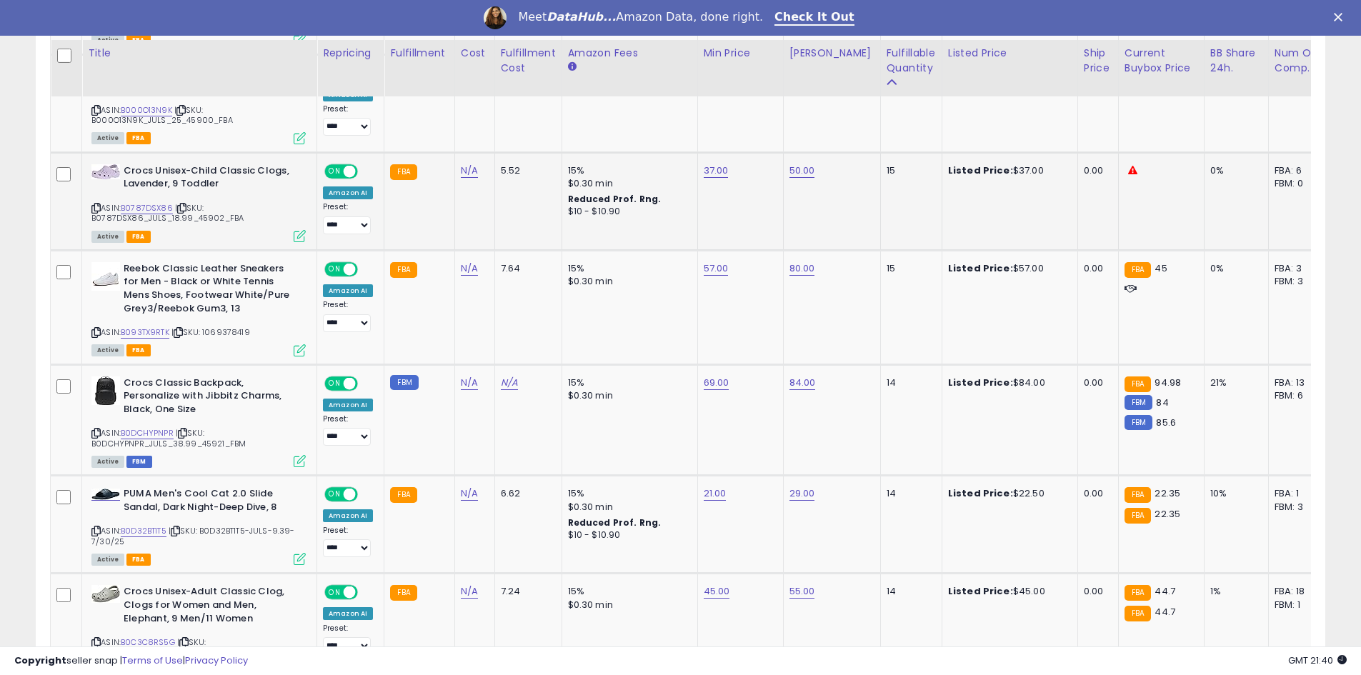
scroll to position [1676, 0]
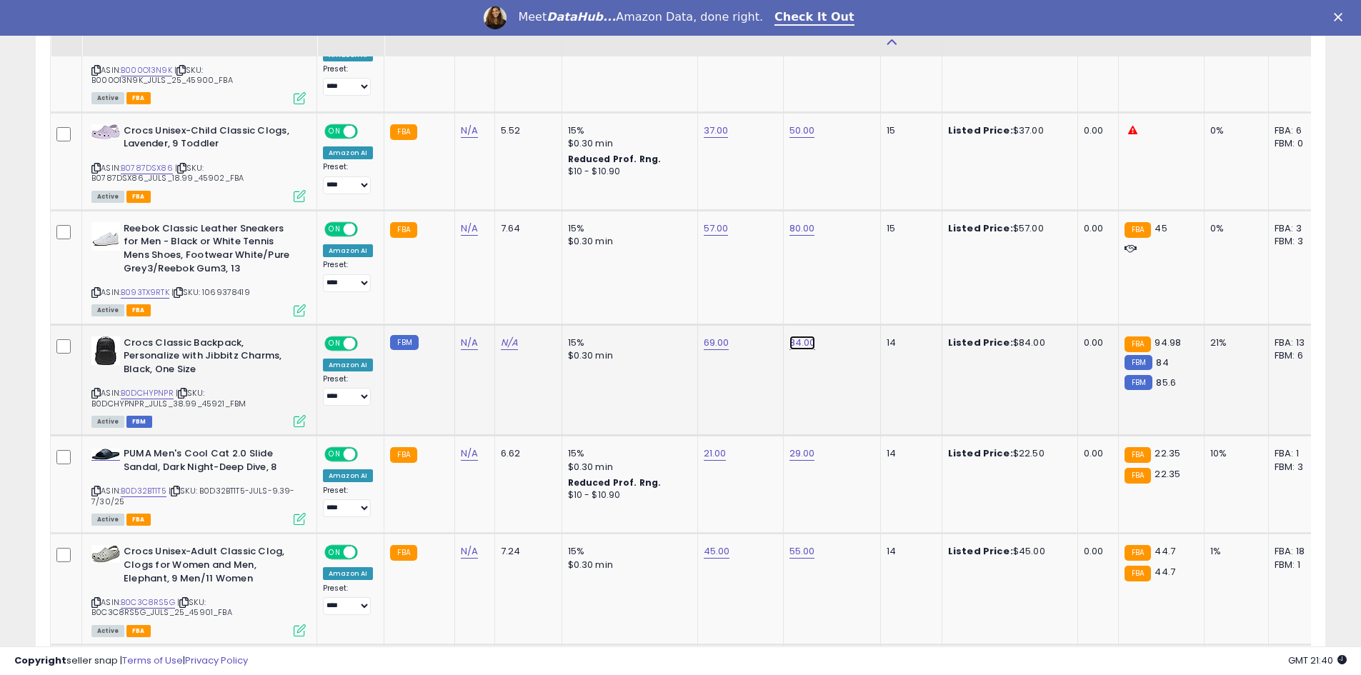
click at [792, 342] on link "84.00" at bounding box center [803, 343] width 26 height 14
drag, startPoint x: 737, startPoint y: 312, endPoint x: 709, endPoint y: 307, distance: 29.2
click at [709, 307] on input "*****" at bounding box center [756, 308] width 127 height 24
click at [707, 309] on input "**" at bounding box center [756, 308] width 127 height 24
type input "**"
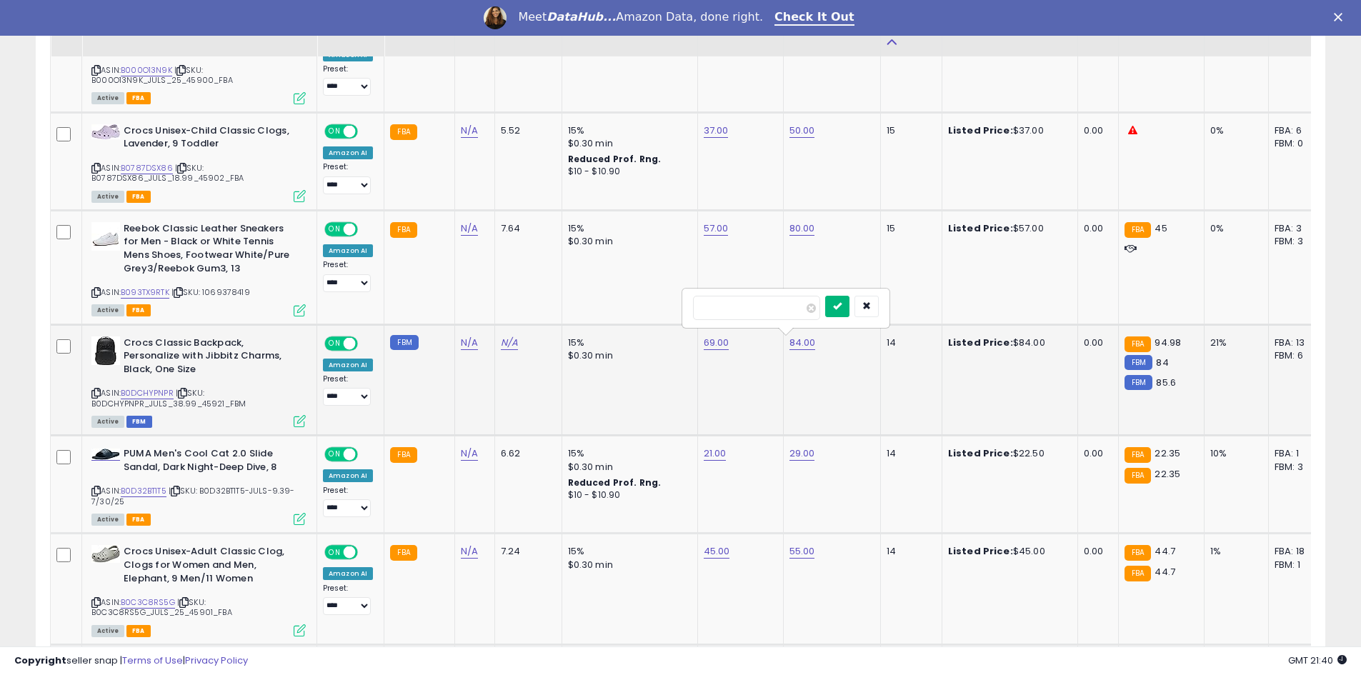
click at [842, 305] on icon "submit" at bounding box center [837, 306] width 9 height 9
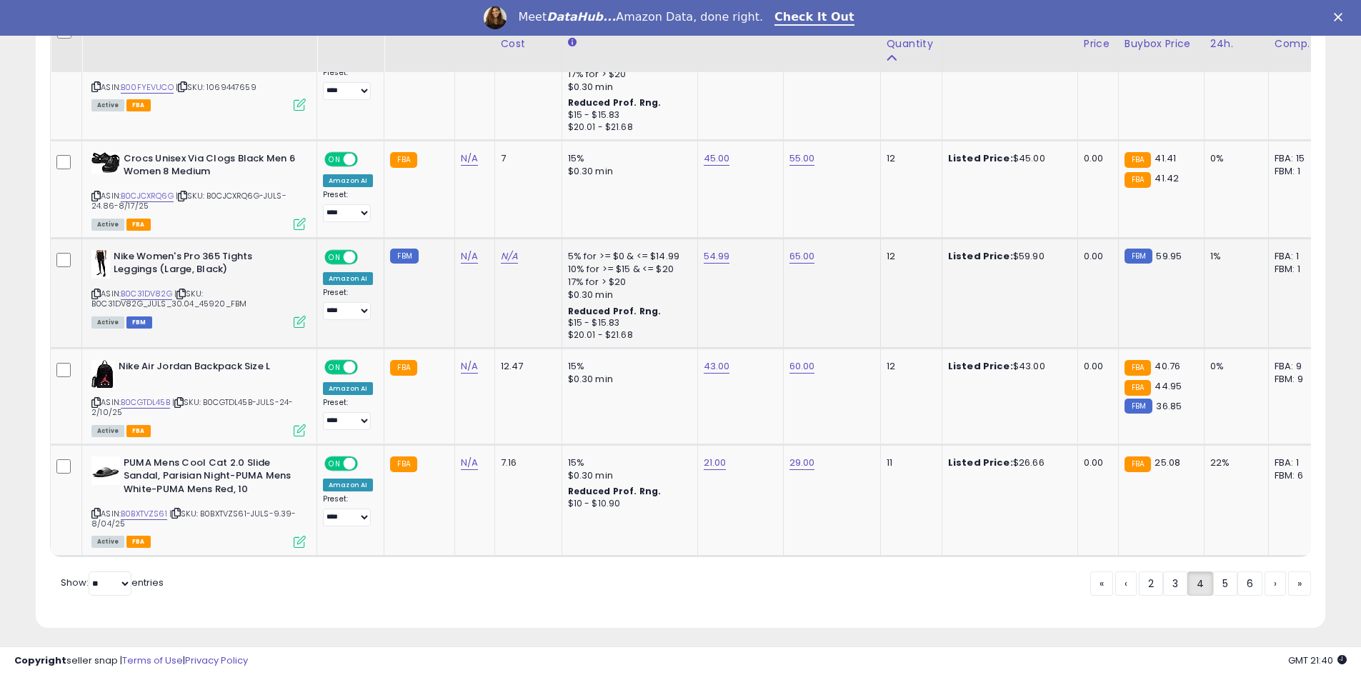
scroll to position [3000, 0]
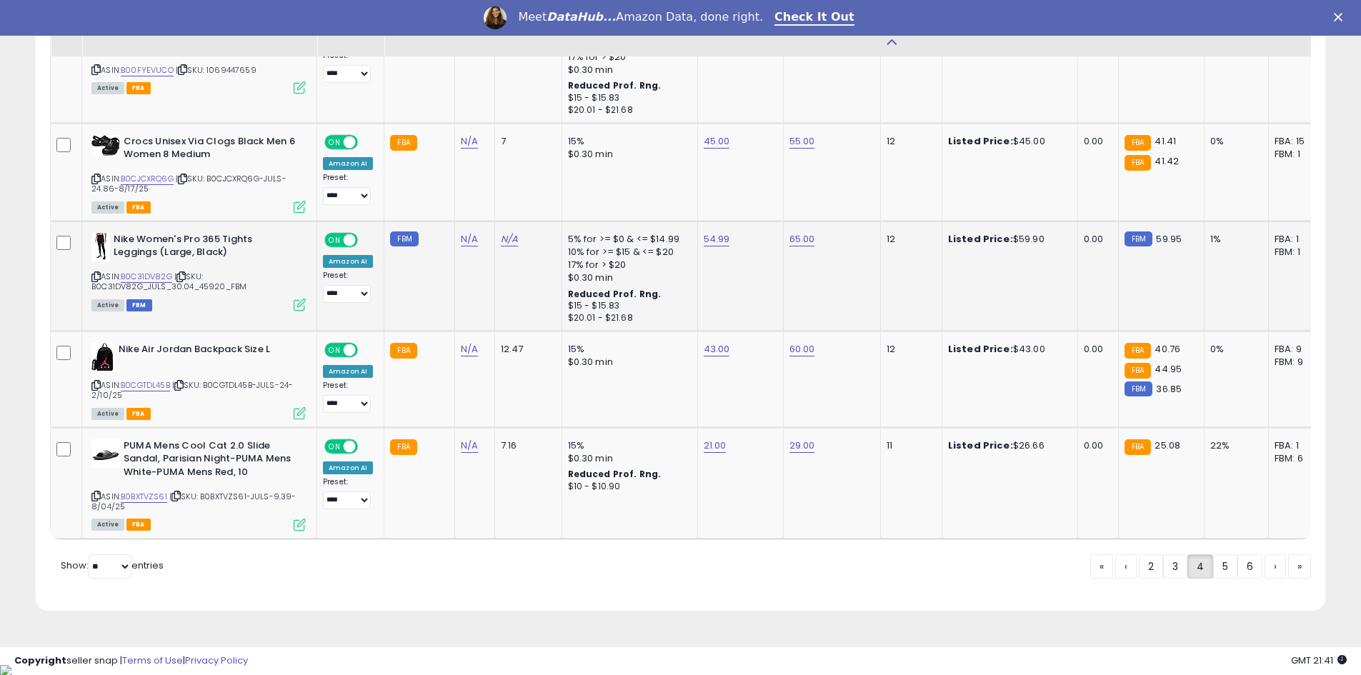
click at [98, 275] on icon at bounding box center [95, 277] width 9 height 8
drag, startPoint x: 1226, startPoint y: 579, endPoint x: 813, endPoint y: 436, distance: 437.1
click at [1226, 579] on link "5" at bounding box center [1225, 567] width 24 height 24
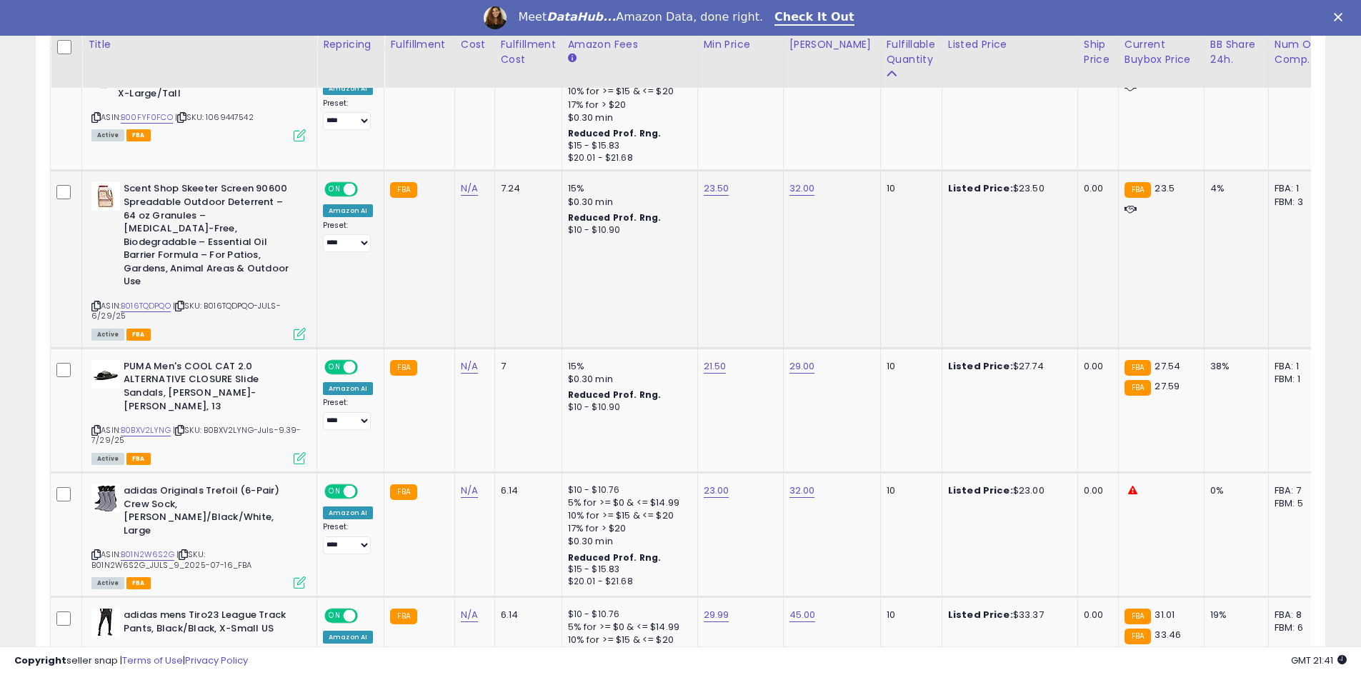
scroll to position [1461, 0]
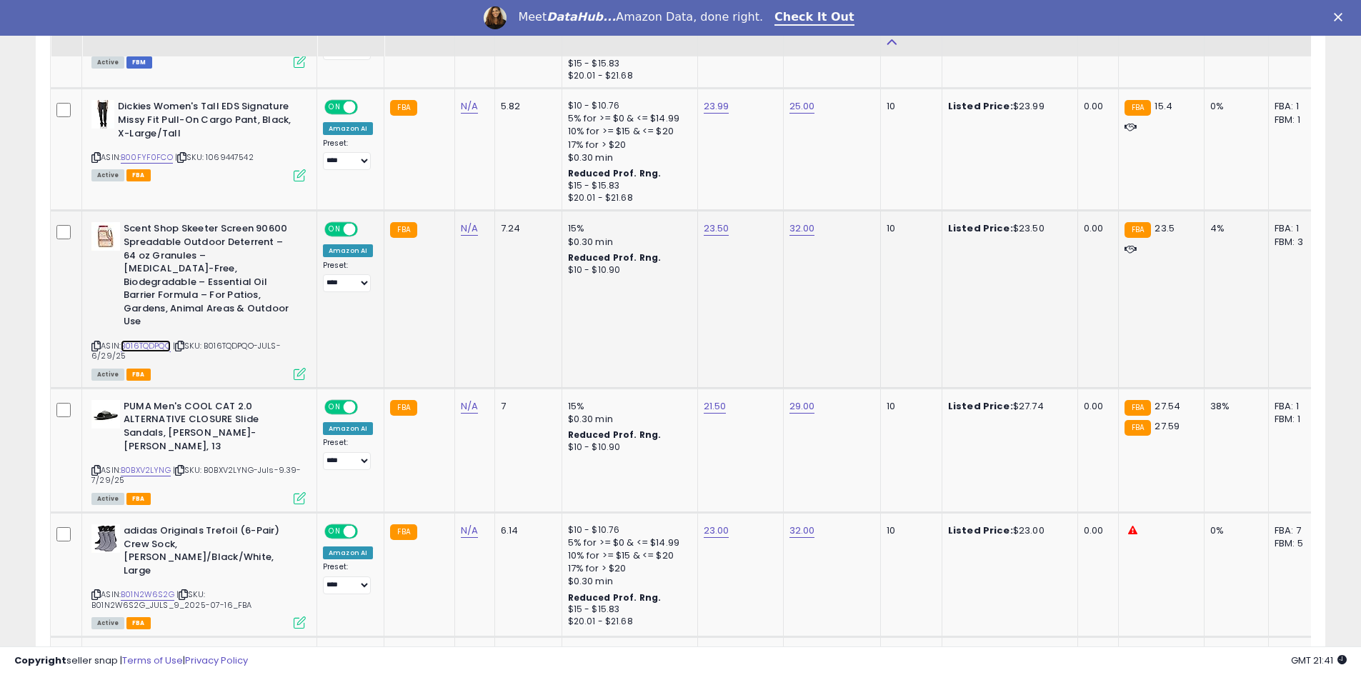
click at [155, 340] on link "B016TQDPQO" at bounding box center [146, 346] width 50 height 12
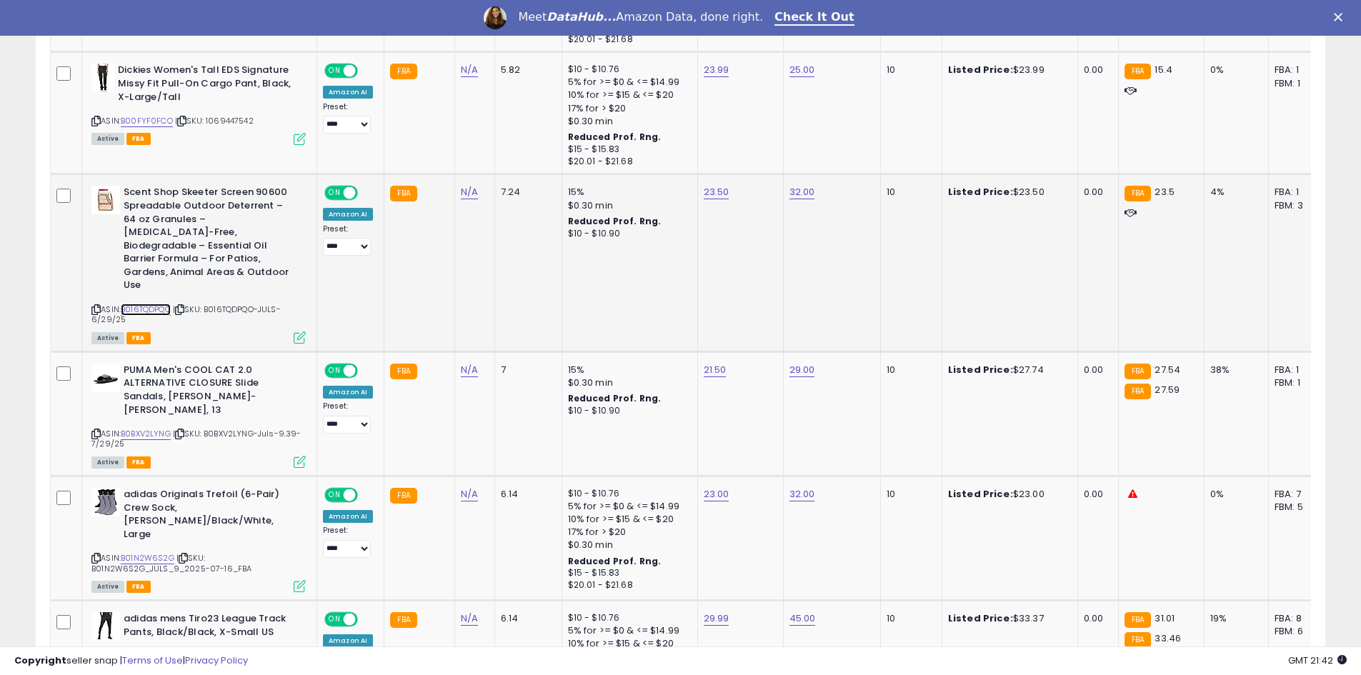
scroll to position [1533, 0]
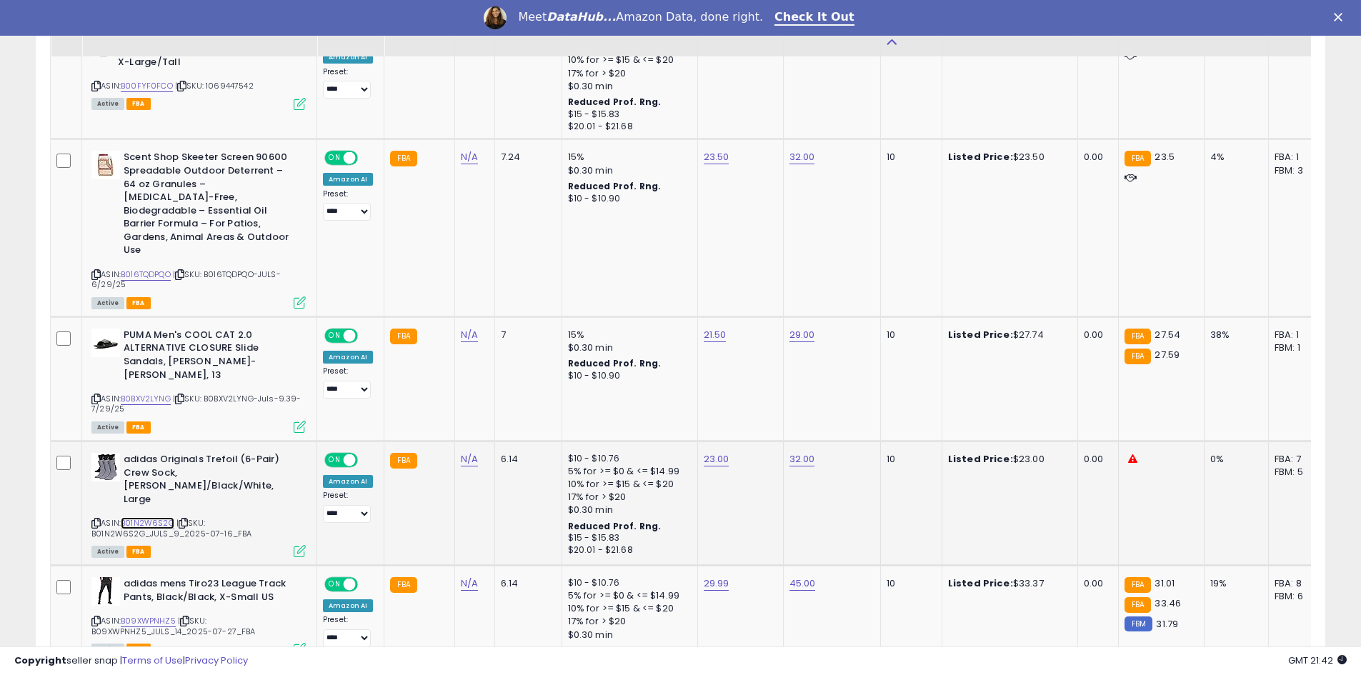
click at [157, 517] on link "B01N2W6S2G" at bounding box center [148, 523] width 54 height 12
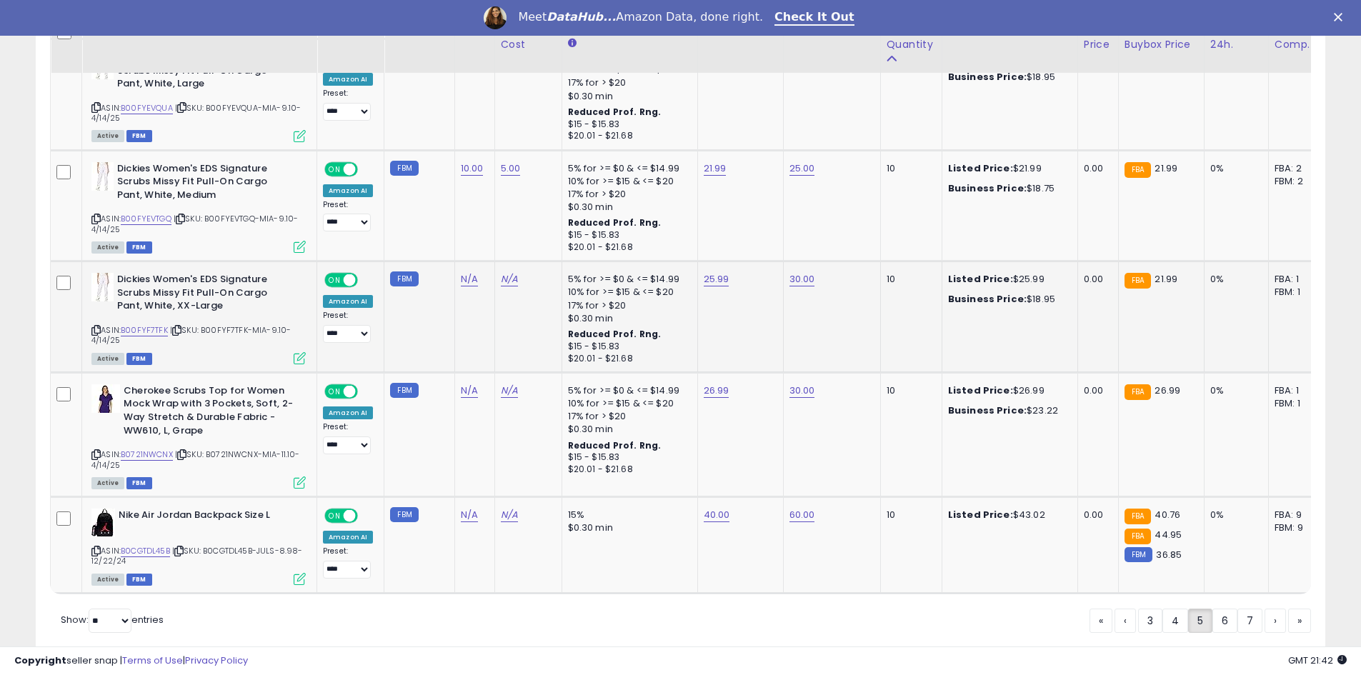
scroll to position [3104, 0]
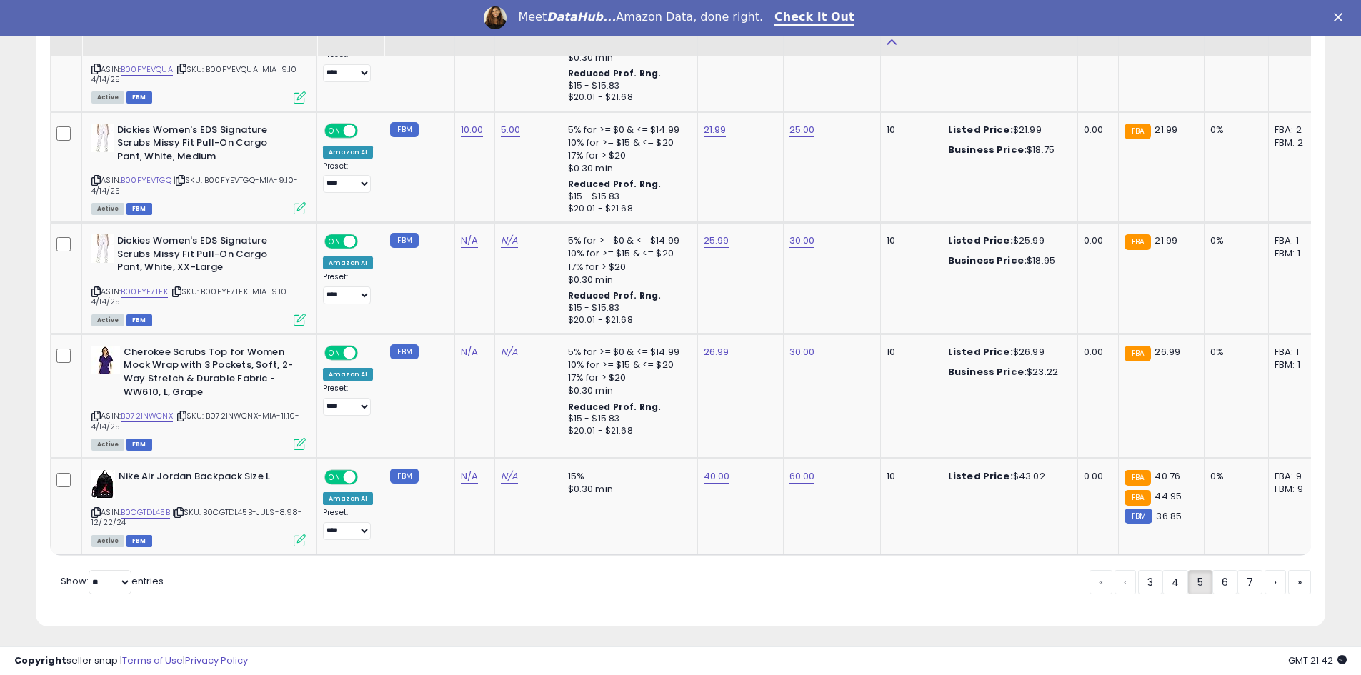
drag, startPoint x: 1225, startPoint y: 575, endPoint x: 517, endPoint y: 264, distance: 772.7
click at [1223, 575] on link "6" at bounding box center [1225, 582] width 25 height 24
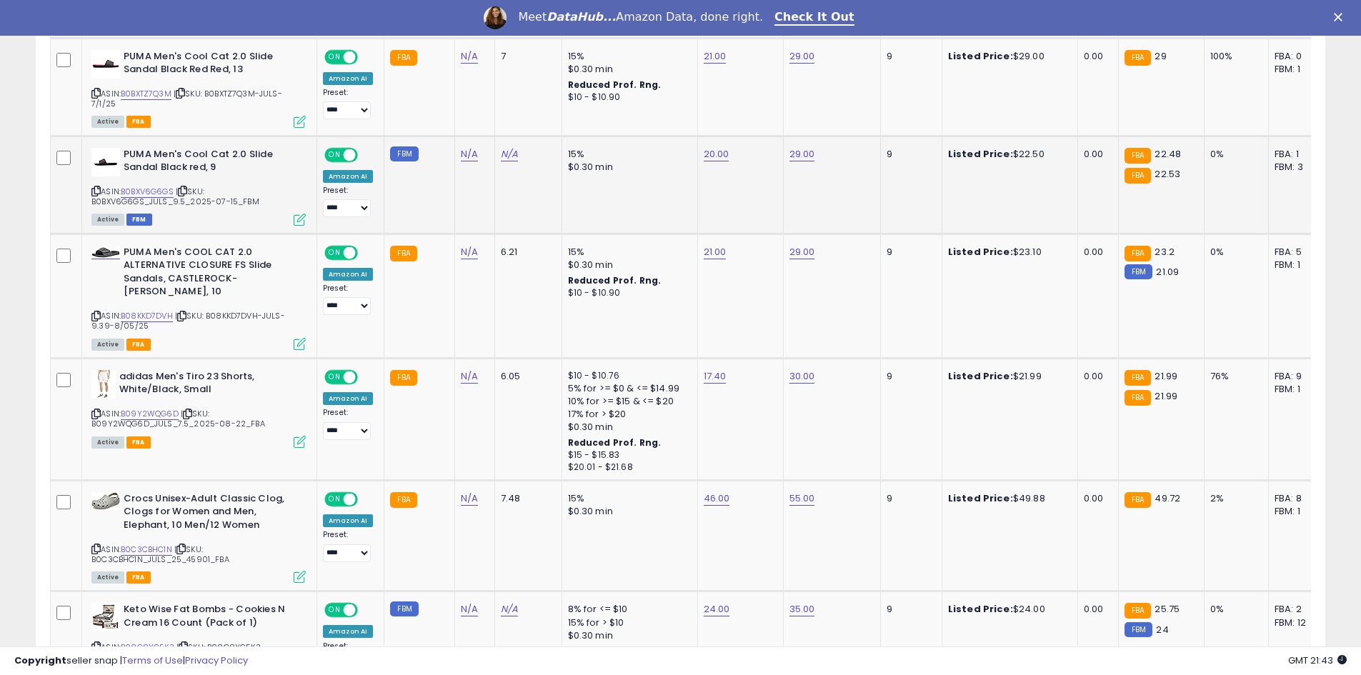
scroll to position [1604, 0]
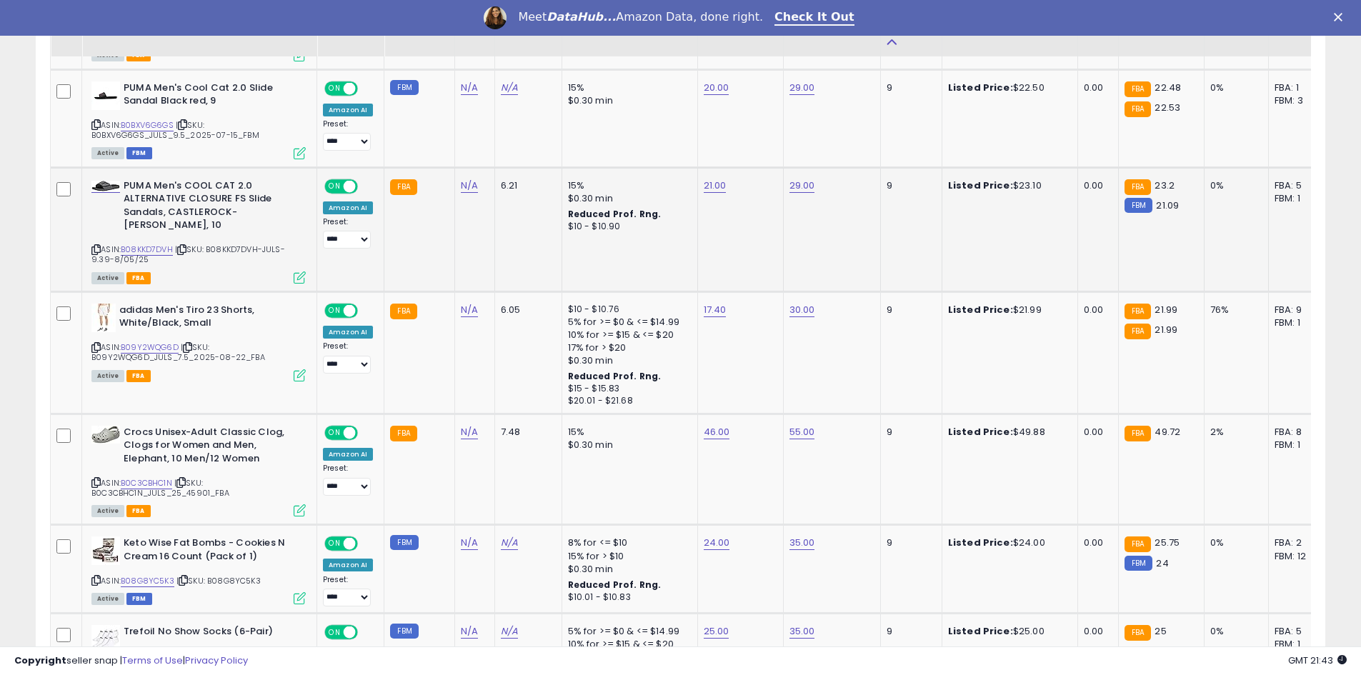
drag, startPoint x: 160, startPoint y: 182, endPoint x: 137, endPoint y: 202, distance: 30.4
click at [137, 202] on b "PUMA Men's COOL CAT 2.0 ALTERNATIVE CLOSURE FS Slide Sandals, CASTLEROCK-[PERSO…" at bounding box center [211, 207] width 174 height 56
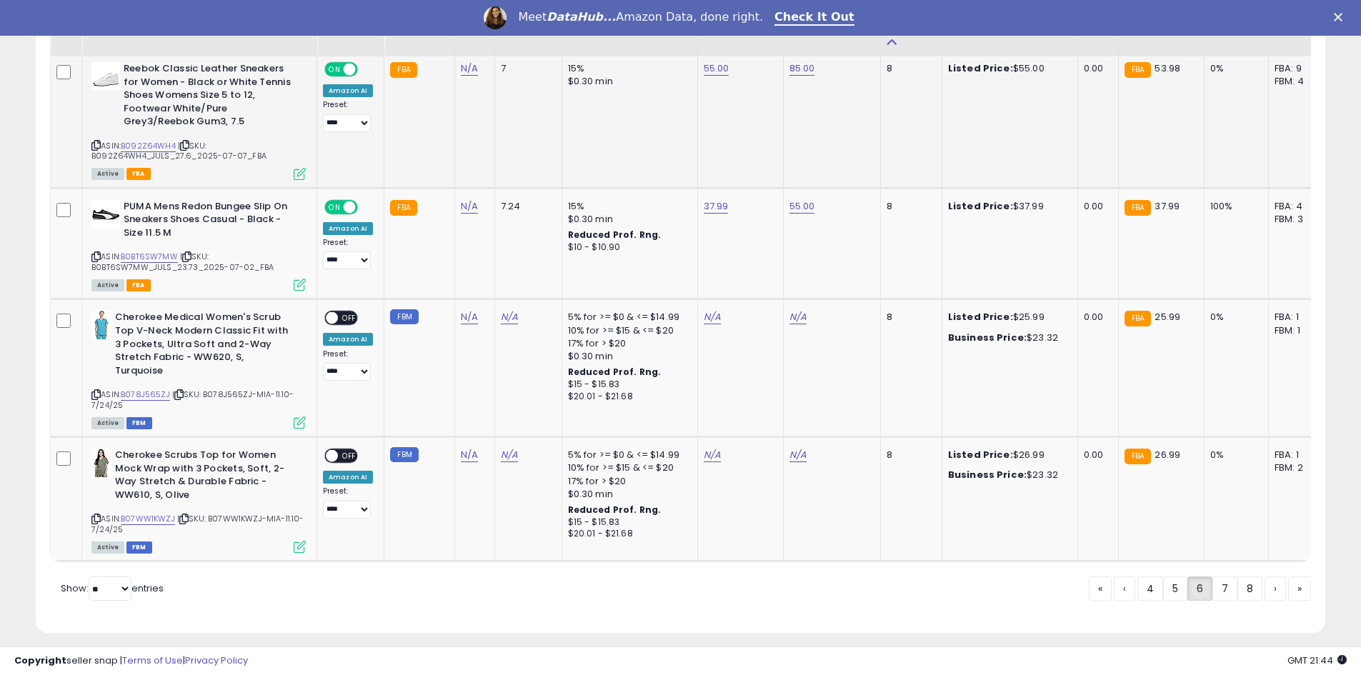
scroll to position [3075, 0]
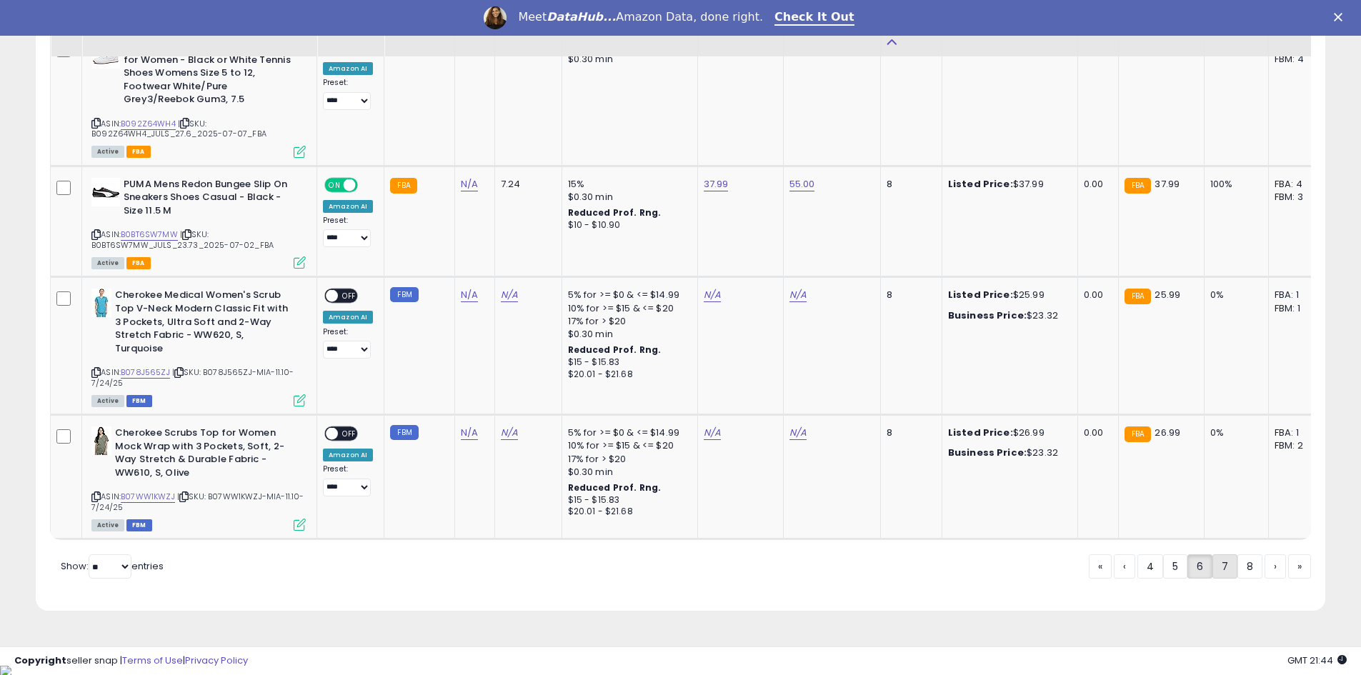
click at [1229, 576] on link "7" at bounding box center [1225, 567] width 25 height 24
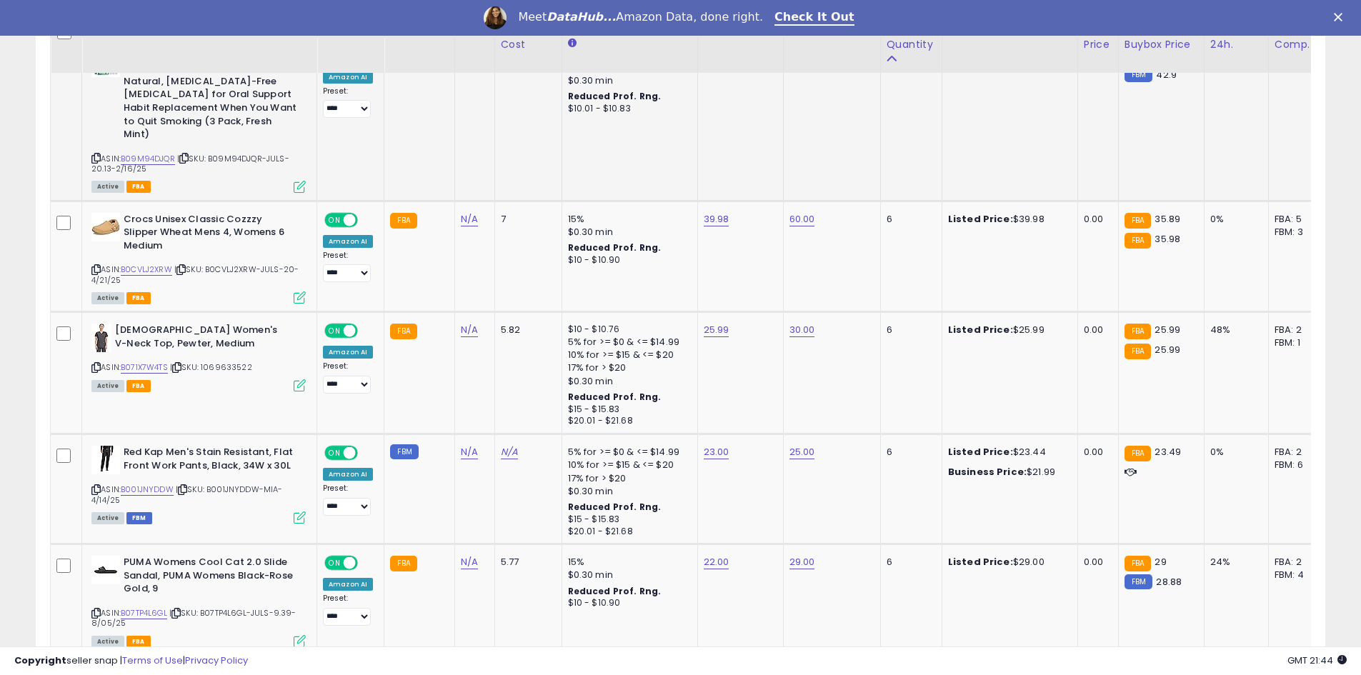
scroll to position [3172, 0]
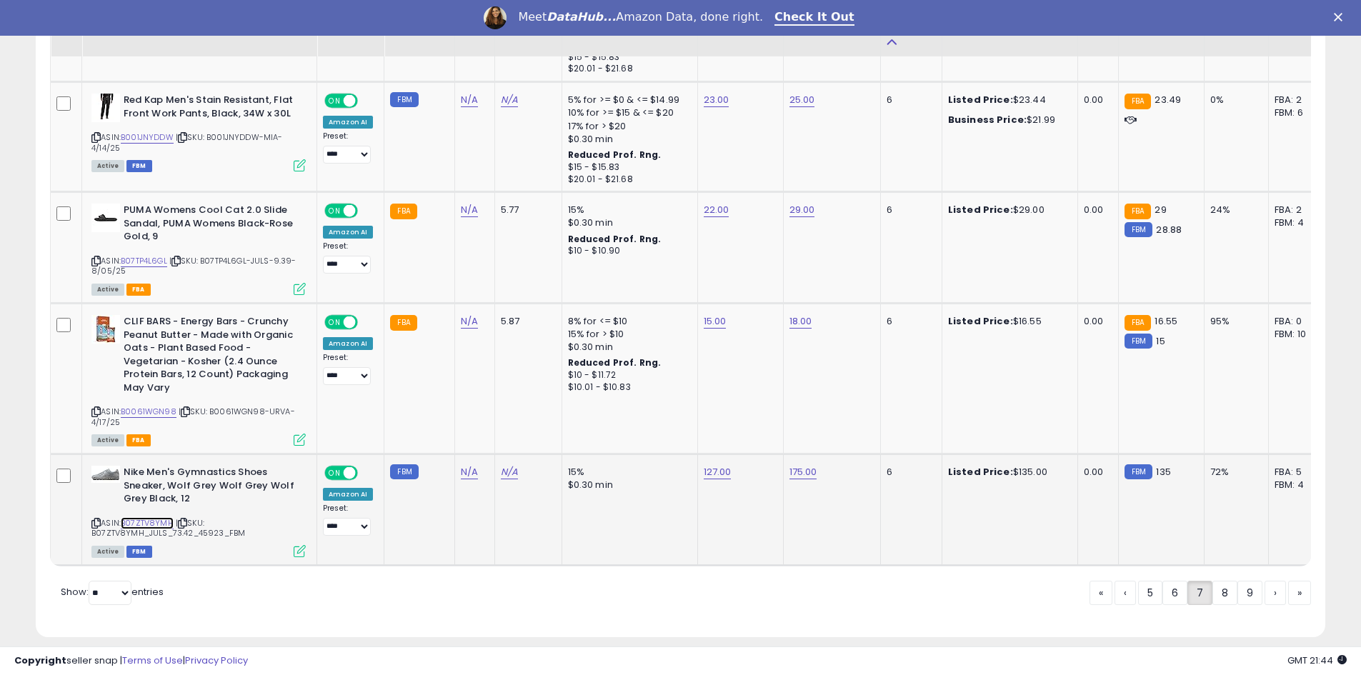
click at [136, 517] on link "B07ZTV8YMH" at bounding box center [147, 523] width 53 height 12
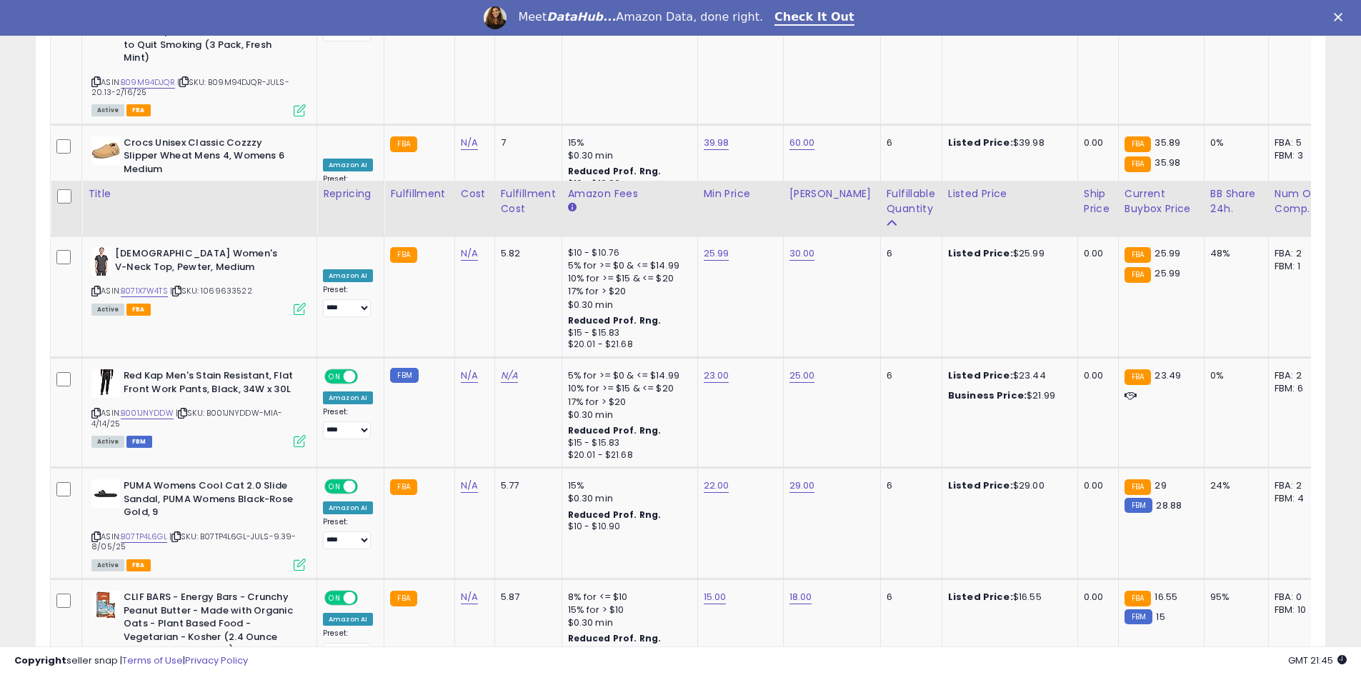
scroll to position [2815, 0]
